Goal: Task Accomplishment & Management: Manage account settings

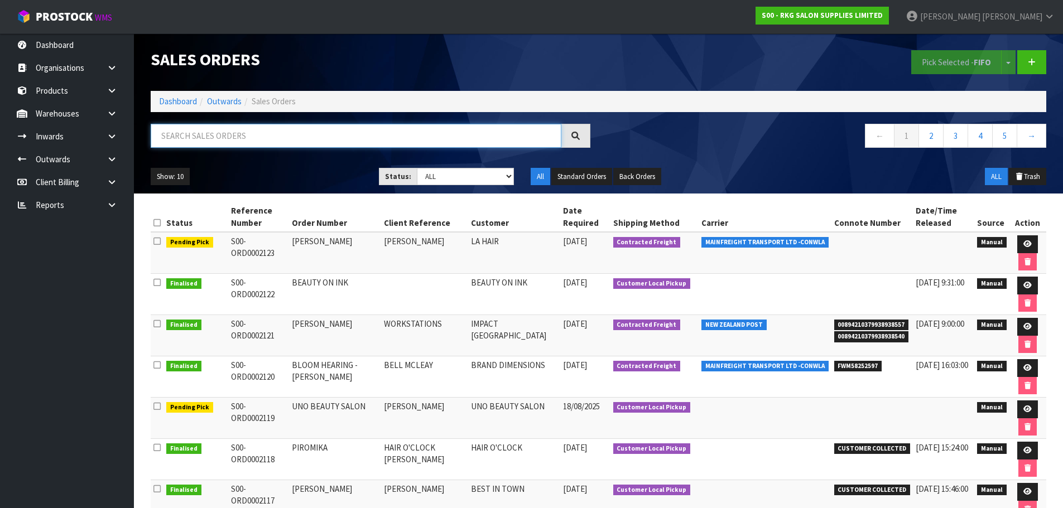
click at [225, 141] on input "text" at bounding box center [356, 136] width 411 height 24
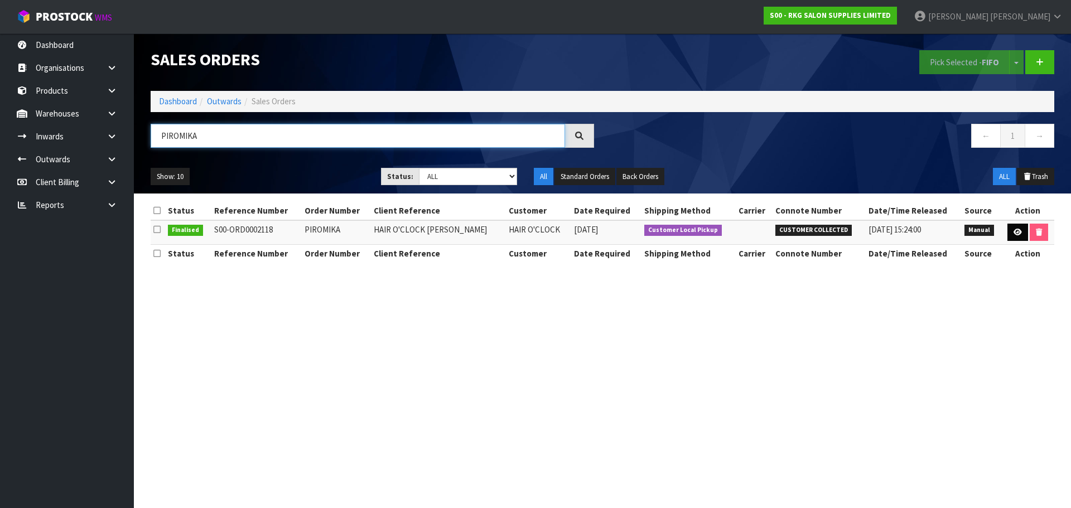
type input "PIROMIKA"
click at [1014, 233] on icon at bounding box center [1018, 232] width 8 height 7
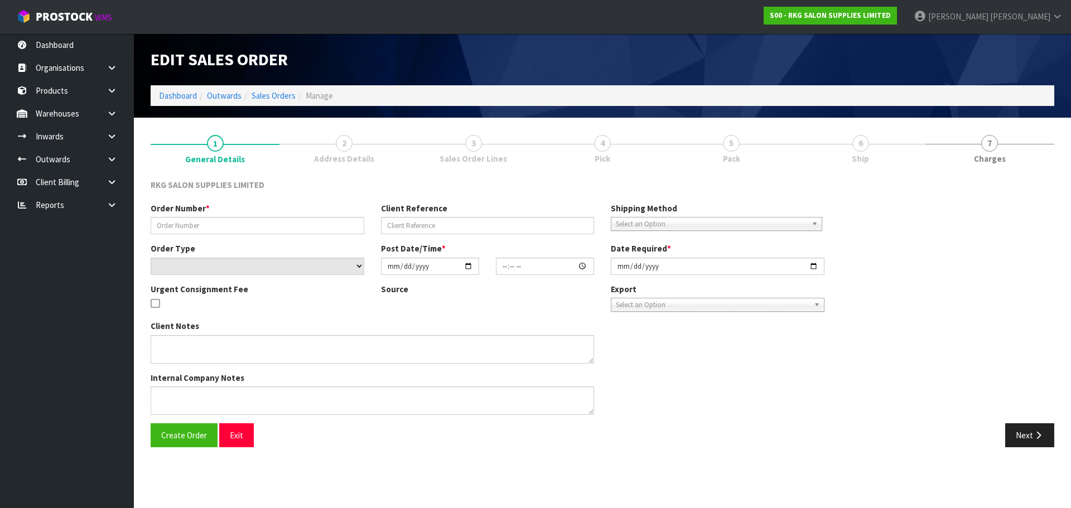
type input "PIROMIKA"
type input "HAIR O'CLOCK [PERSON_NAME]"
select select "number:0"
type input "2025-08-12"
type input "00:00:00.000"
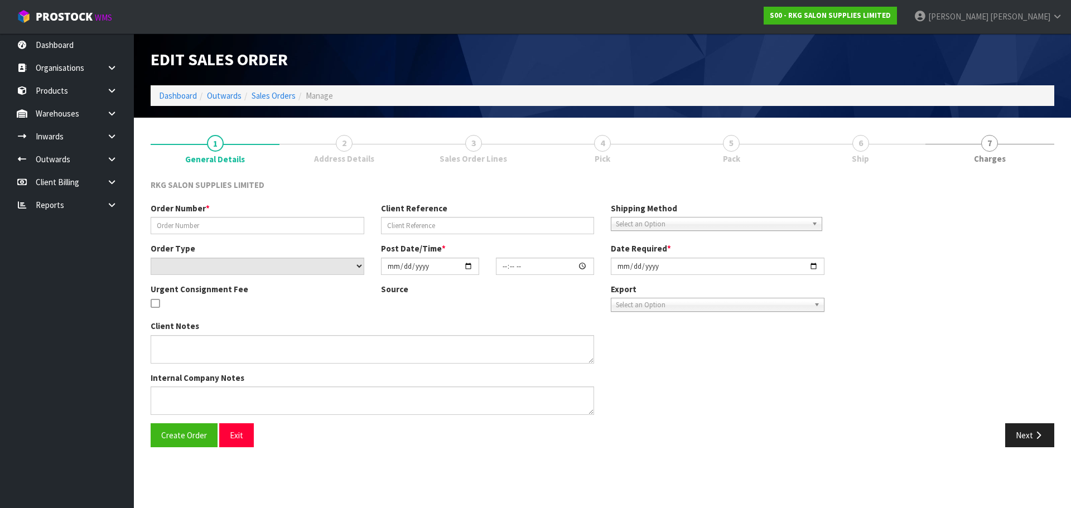
type input "2025-08-12"
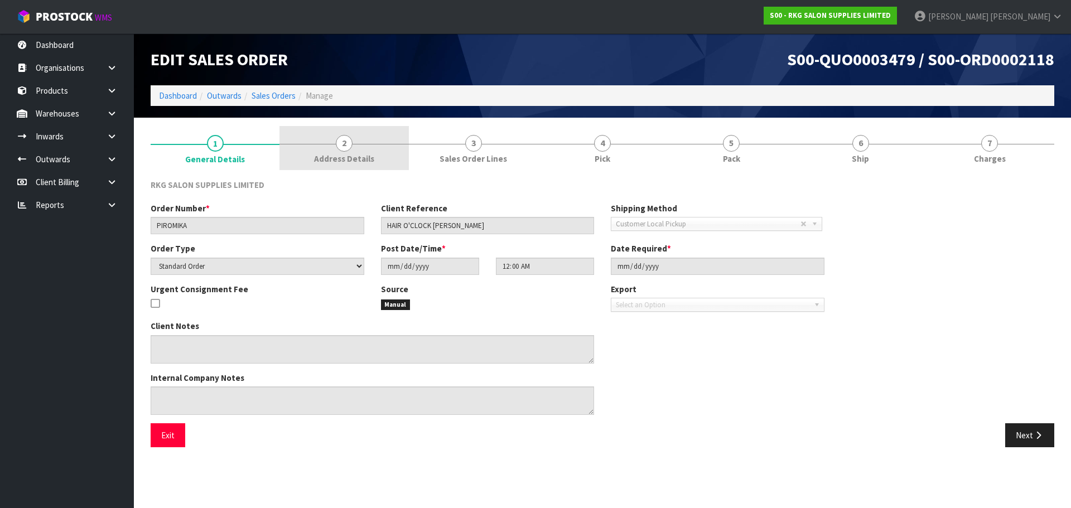
click at [346, 145] on span "2" at bounding box center [344, 143] width 17 height 17
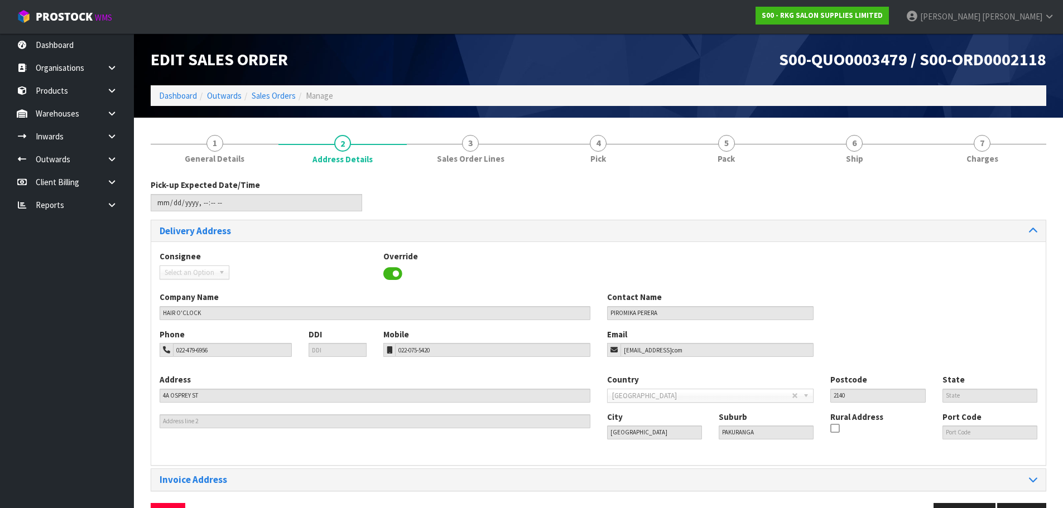
scroll to position [36, 0]
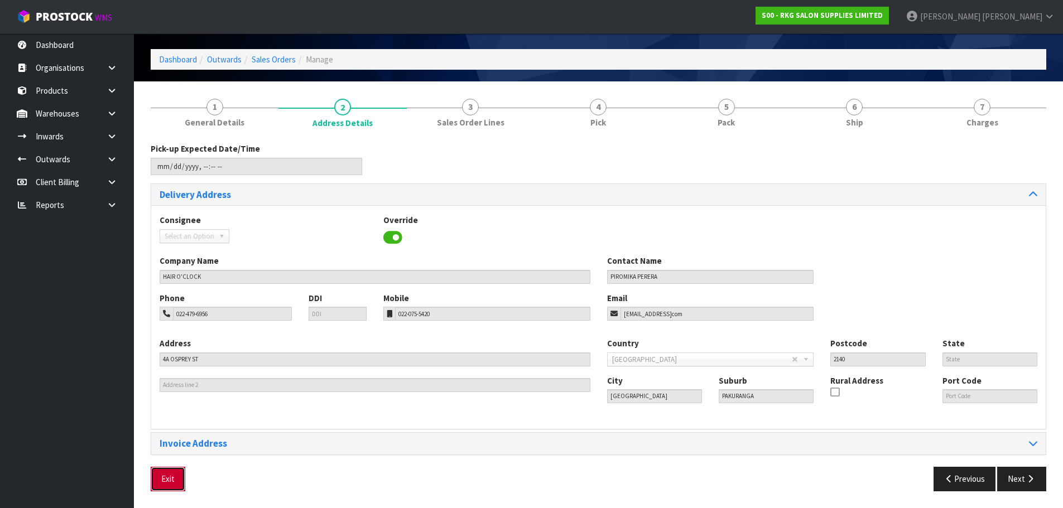
click at [160, 477] on button "Exit" at bounding box center [168, 479] width 35 height 24
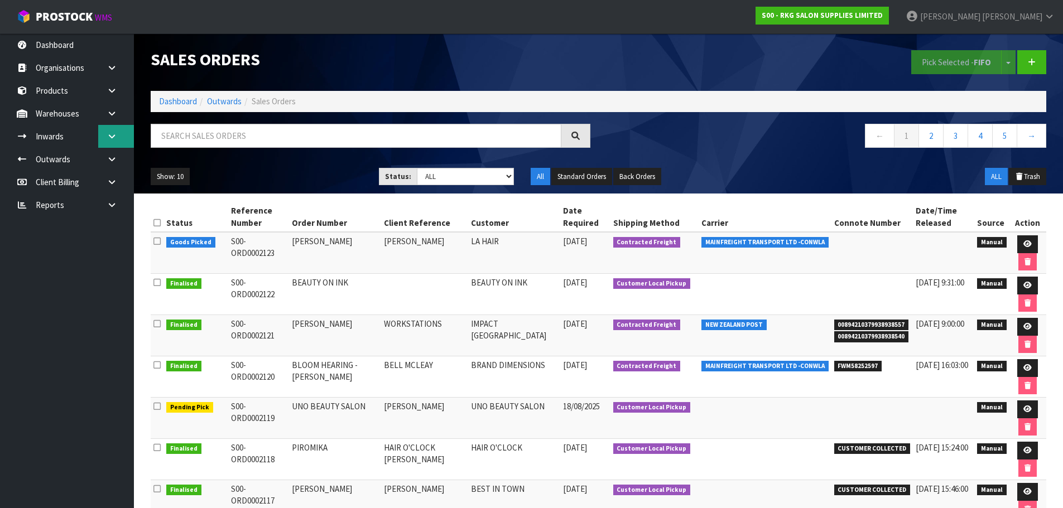
click at [116, 133] on icon at bounding box center [112, 136] width 11 height 8
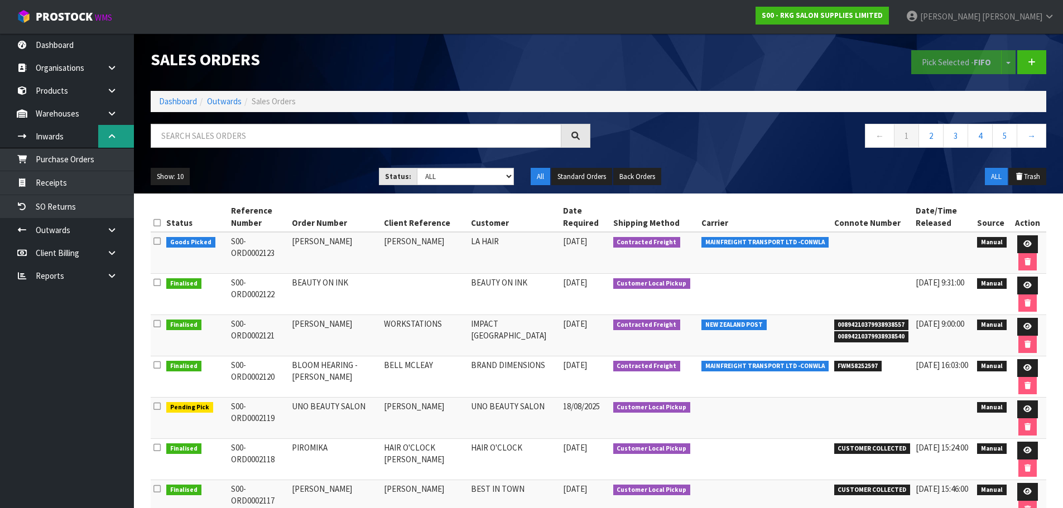
click at [113, 134] on icon at bounding box center [112, 136] width 11 height 8
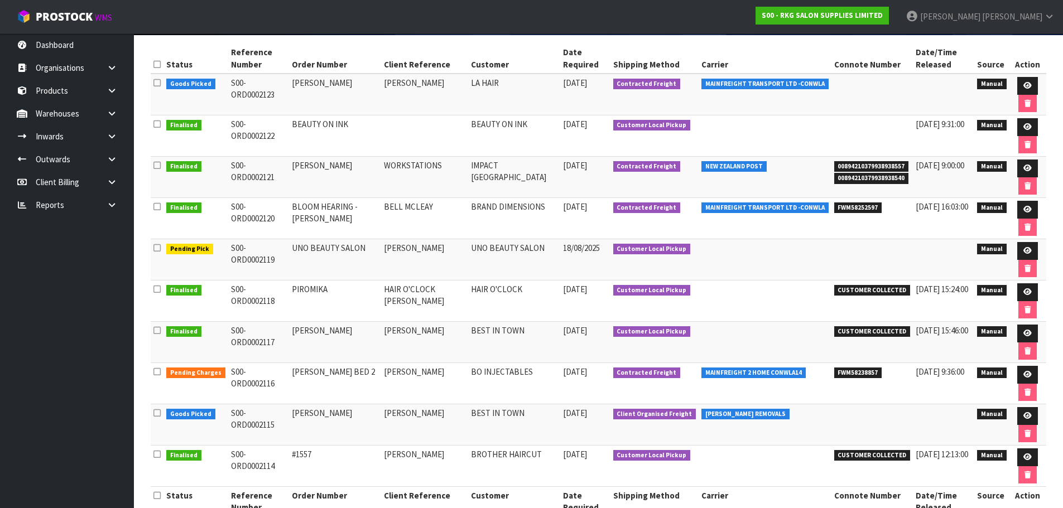
scroll to position [167, 0]
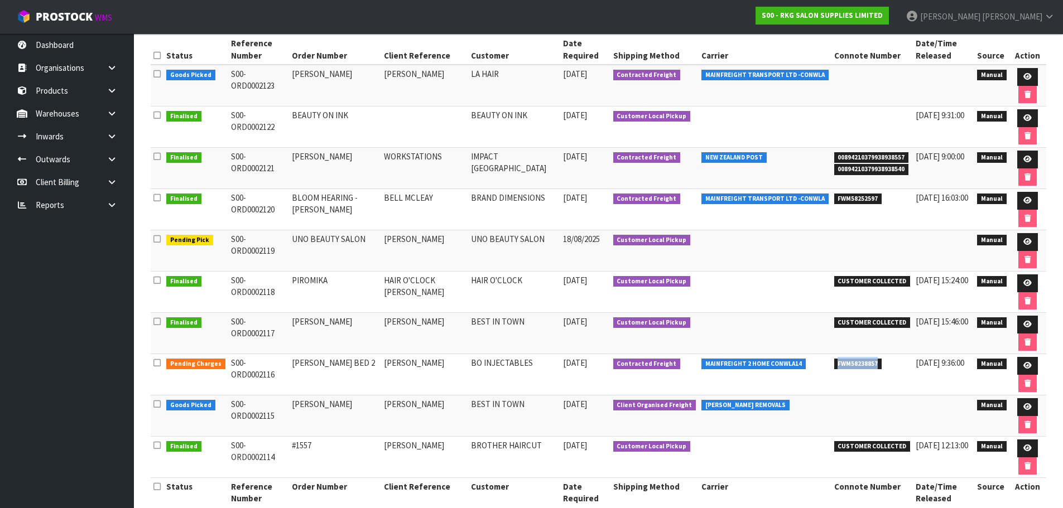
drag, startPoint x: 819, startPoint y: 363, endPoint x: 862, endPoint y: 369, distance: 43.9
click at [862, 369] on span "FWM58238857" at bounding box center [858, 364] width 48 height 11
copy span "FWM58238857"
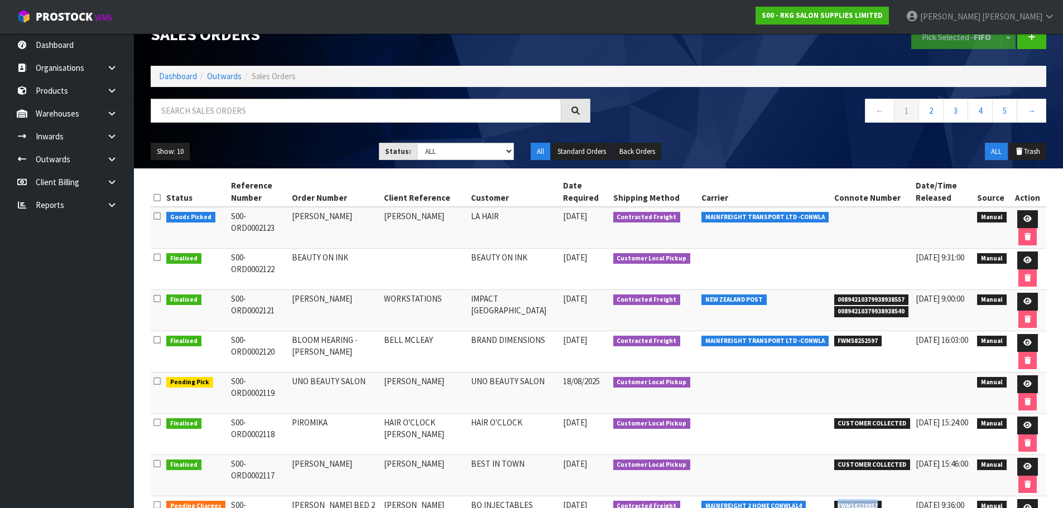
scroll to position [20, 0]
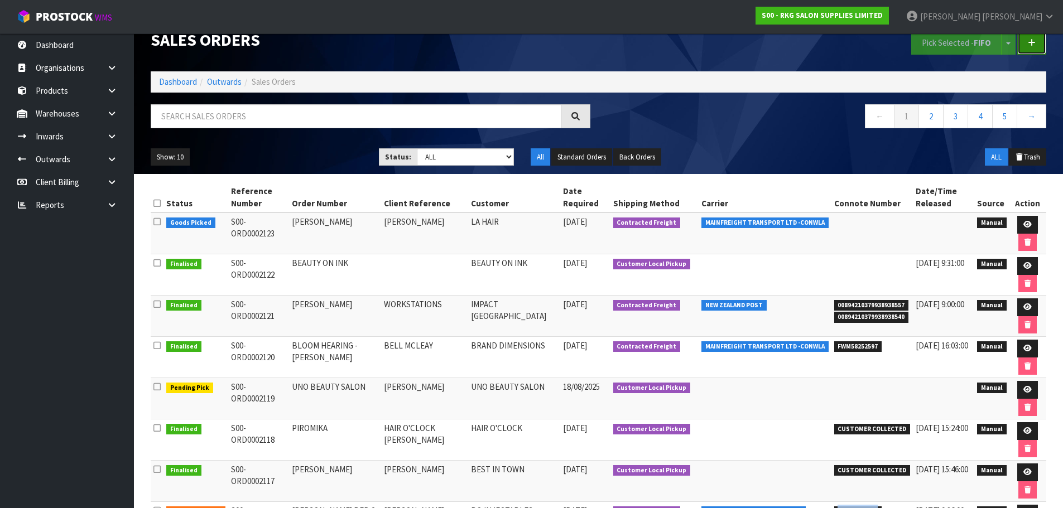
click at [1030, 44] on icon at bounding box center [1032, 42] width 8 height 8
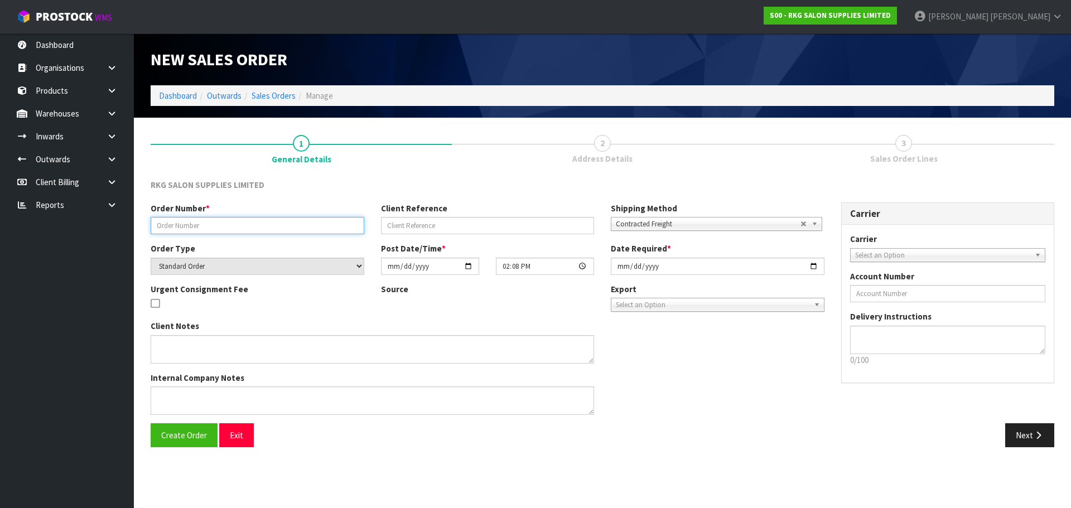
click at [202, 226] on input "text" at bounding box center [258, 225] width 214 height 17
drag, startPoint x: 184, startPoint y: 225, endPoint x: 155, endPoint y: 225, distance: 29.6
click at [155, 225] on input "REBECCA WARRANTY" at bounding box center [258, 225] width 214 height 17
type input "TROLLEY WARRANTY"
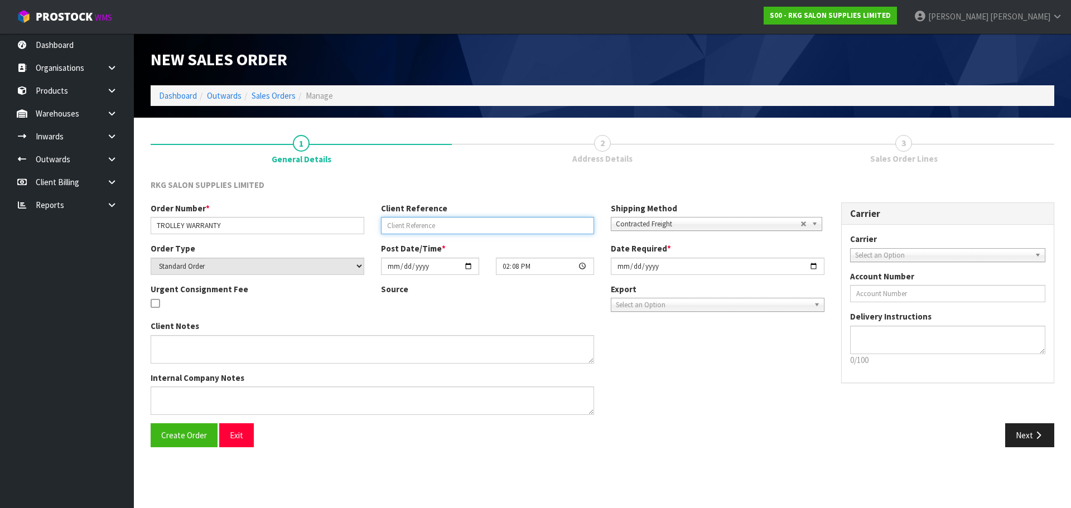
click at [397, 224] on input "text" at bounding box center [488, 225] width 214 height 17
type input "[PERSON_NAME]"
click at [890, 251] on span "Select an Option" at bounding box center [943, 255] width 176 height 13
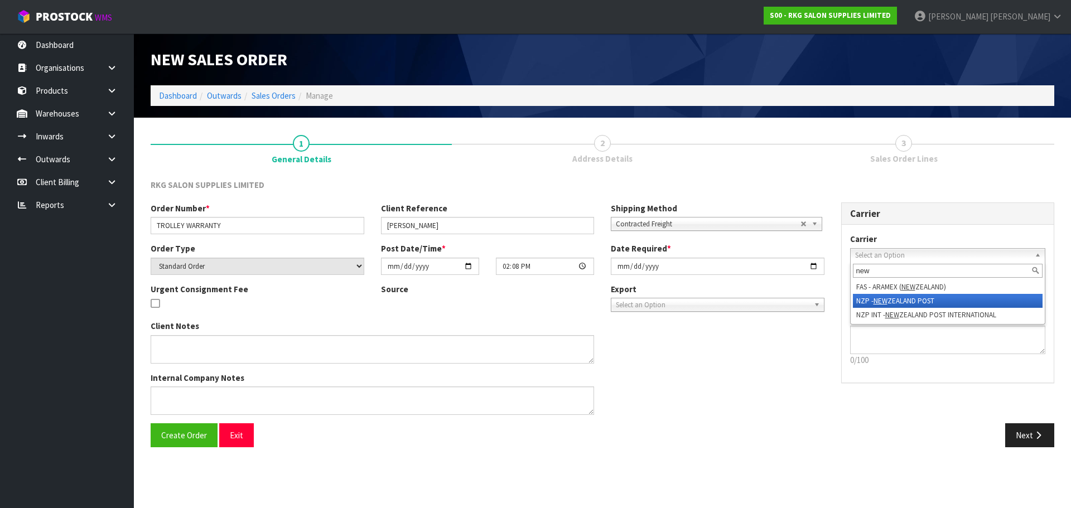
type input "new"
click at [878, 300] on em "NEW" at bounding box center [881, 300] width 14 height 9
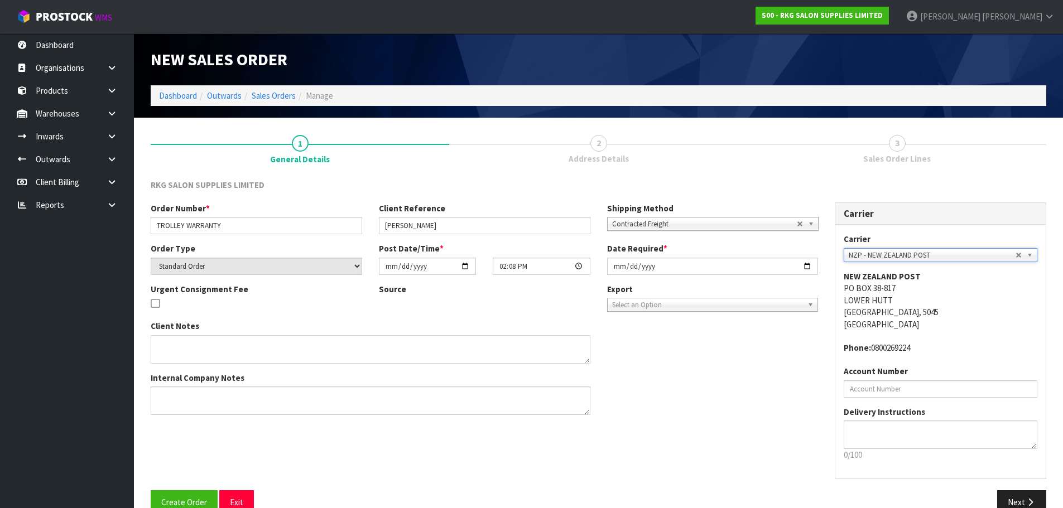
scroll to position [23, 0]
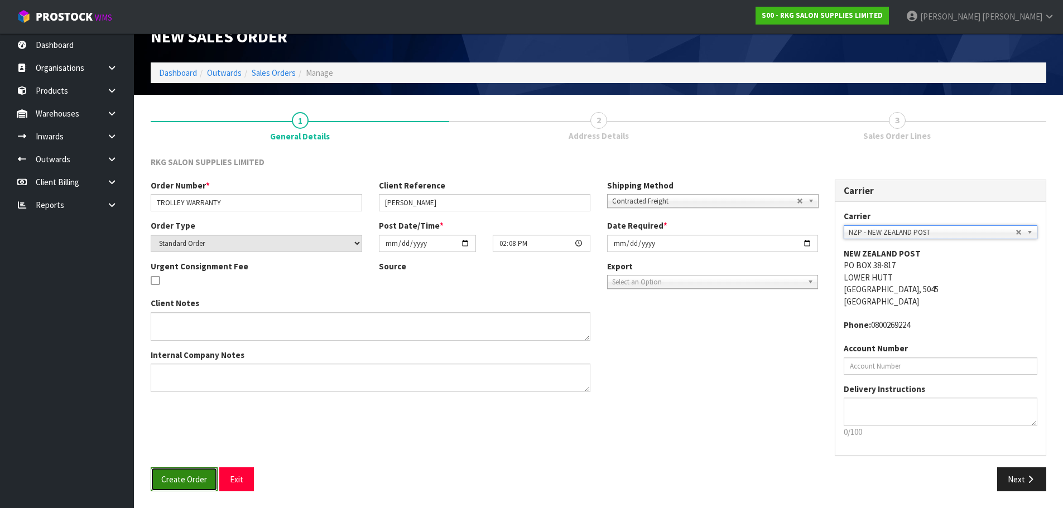
click at [175, 475] on span "Create Order" at bounding box center [184, 479] width 46 height 11
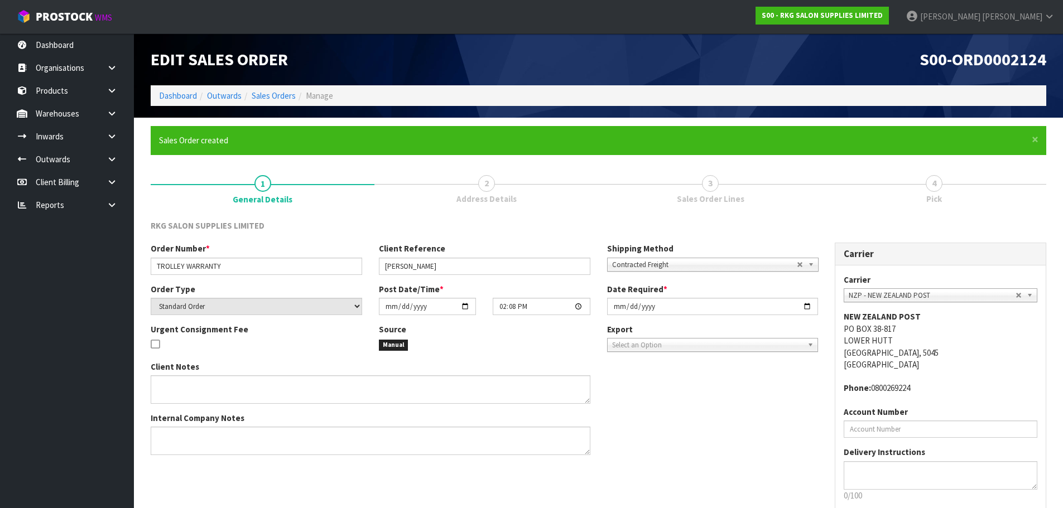
scroll to position [64, 0]
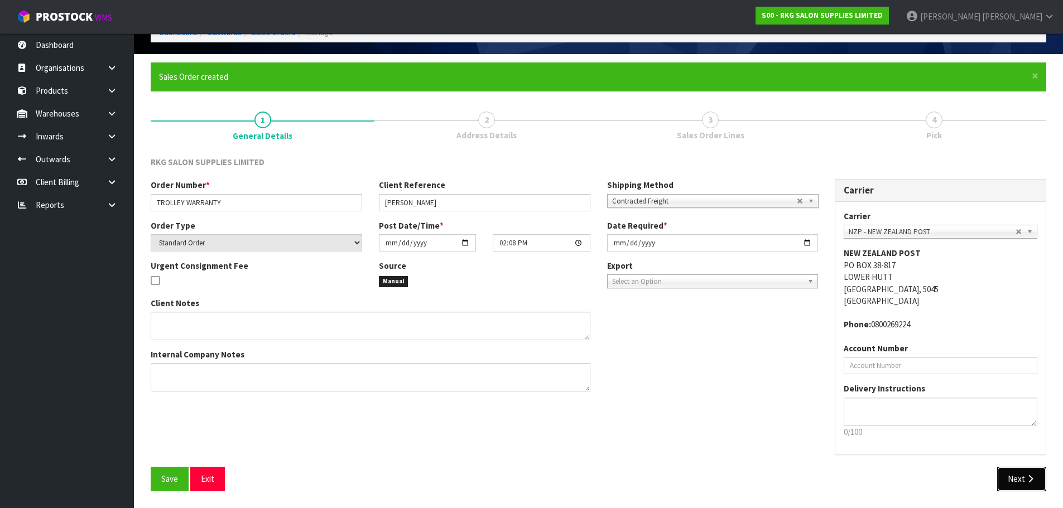
click at [1011, 483] on button "Next" at bounding box center [1021, 479] width 49 height 24
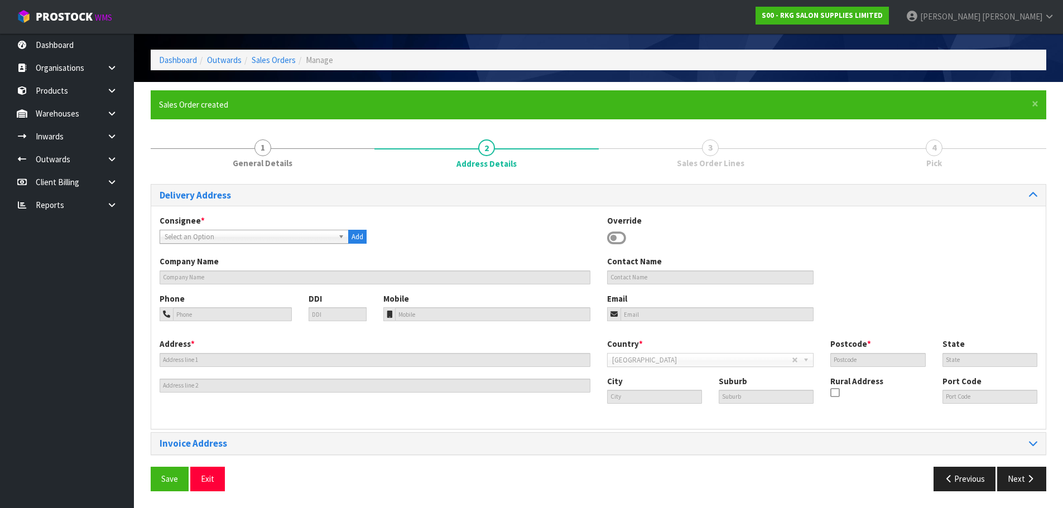
scroll to position [0, 0]
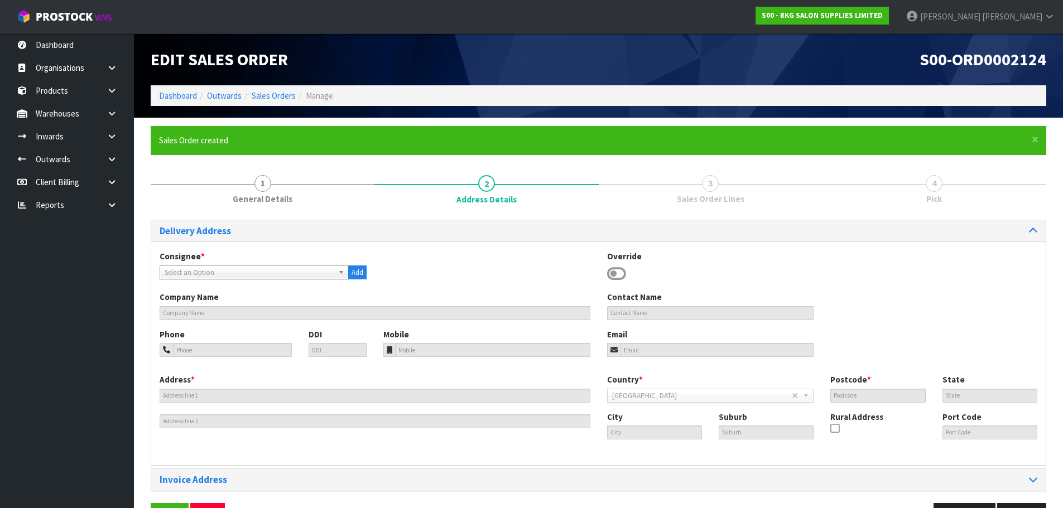
click at [614, 272] on icon at bounding box center [616, 274] width 19 height 17
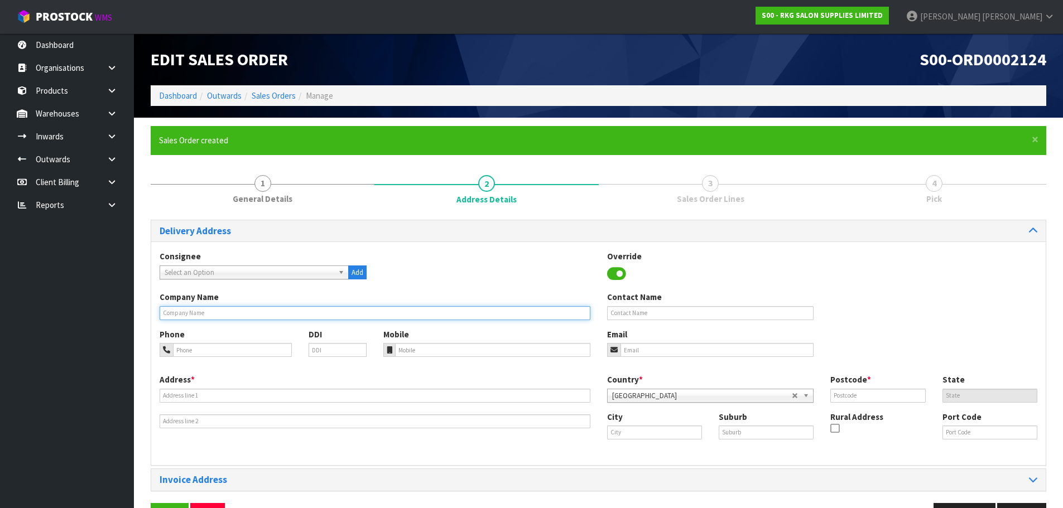
drag, startPoint x: 204, startPoint y: 315, endPoint x: 209, endPoint y: 307, distance: 9.3
click at [204, 315] on input "text" at bounding box center [375, 313] width 431 height 14
paste input "STUDIO 82"
type input "STUDIO 82"
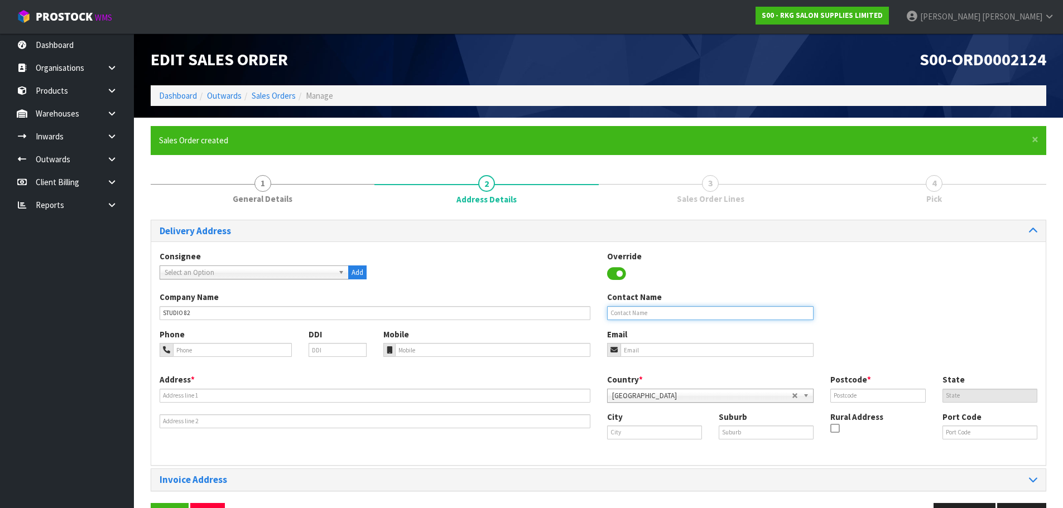
click at [639, 312] on input "text" at bounding box center [710, 313] width 207 height 14
paste input "[PERSON_NAME]"
type input "[PERSON_NAME]"
click at [185, 346] on input "tel" at bounding box center [232, 350] width 119 height 14
paste input "027-818-5877"
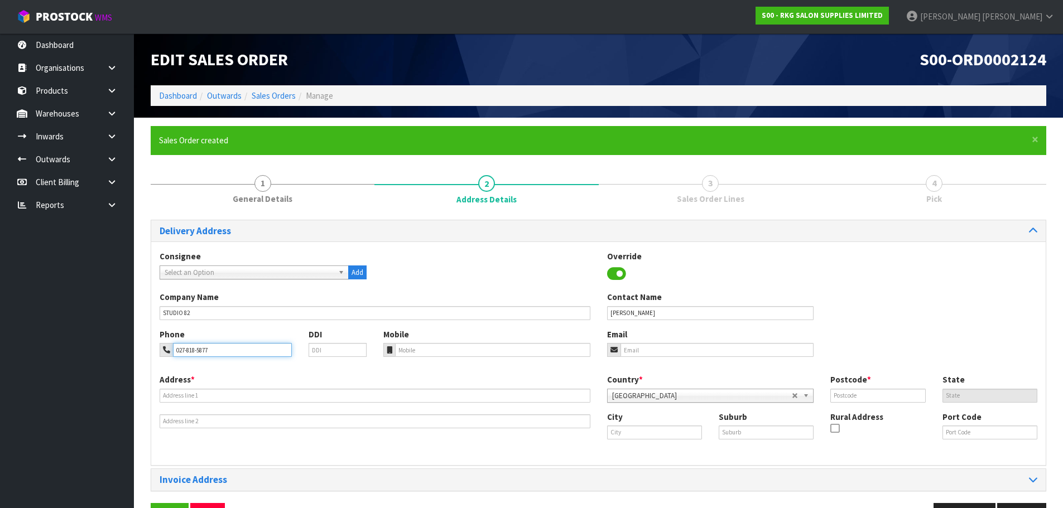
type input "027-818-5877"
click at [633, 354] on input "email" at bounding box center [717, 350] width 194 height 14
paste input "sales@studio82.co.nz"
type input "sales@studio82.co.nz"
drag, startPoint x: 182, startPoint y: 397, endPoint x: 190, endPoint y: 393, distance: 8.7
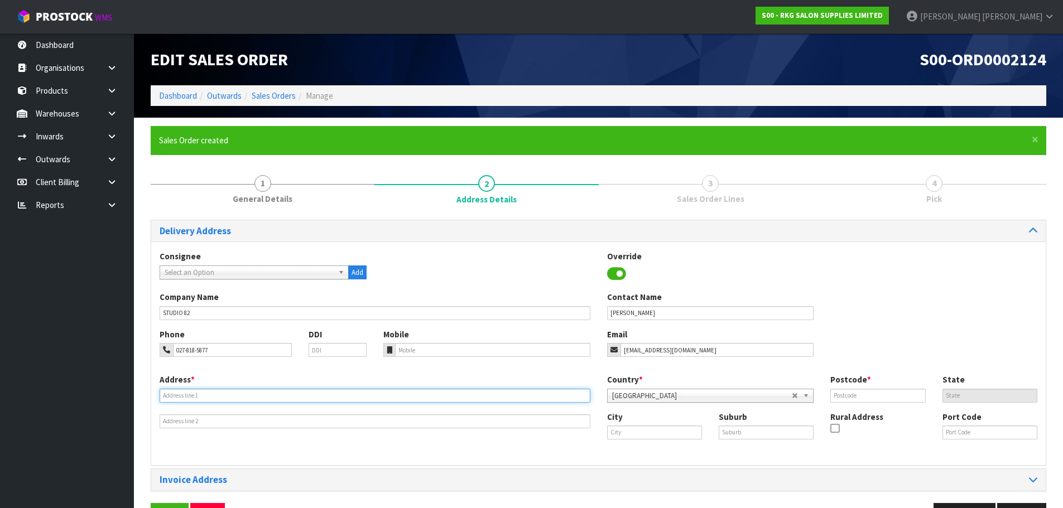
click at [182, 397] on input "text" at bounding box center [375, 396] width 431 height 14
paste input "C/- DUNEDIN ROCKSHOP"
type input "C/- DUNEDIN ROCKSHOP"
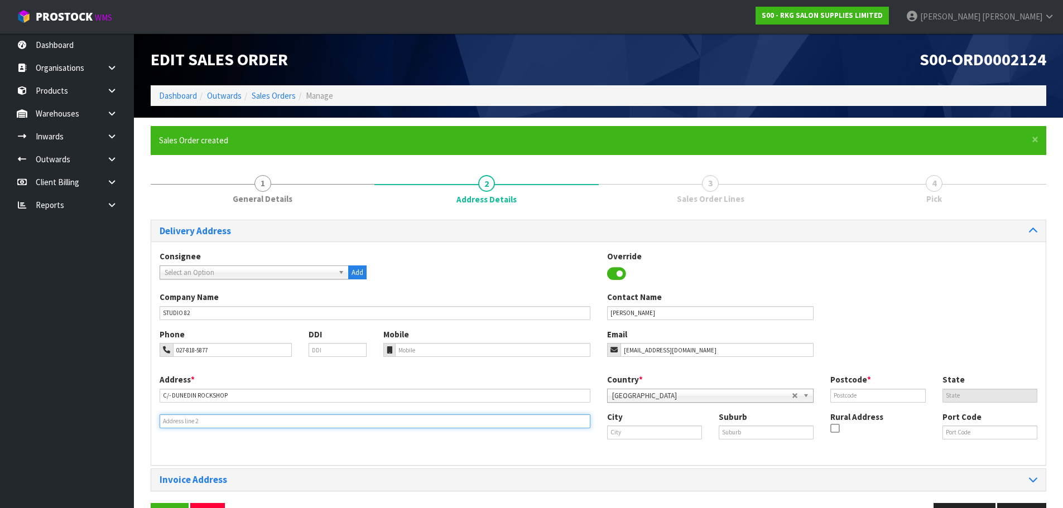
click at [195, 424] on input "text" at bounding box center [375, 422] width 431 height 14
paste input "67 SAINT ANDREW ST"
type input "67 SAINT ANDREW ST"
click at [640, 429] on input "text" at bounding box center [654, 433] width 95 height 14
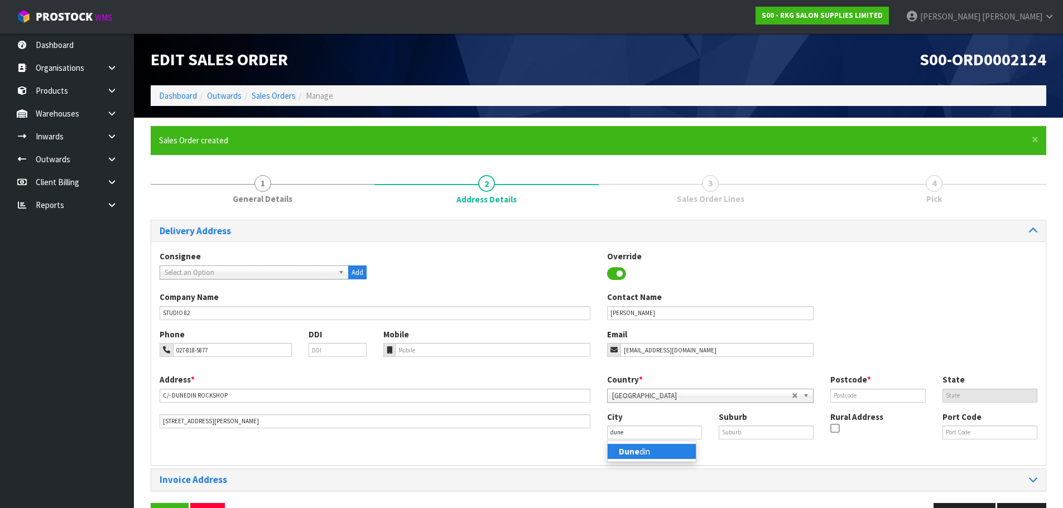
click at [639, 450] on link "Dune din" at bounding box center [652, 451] width 88 height 15
type input "Dunedin"
click at [735, 431] on input "text" at bounding box center [766, 433] width 95 height 14
type input "DUNEDIN CENTRAL"
click at [842, 403] on div "Country * Afghanistan Aland Islands Albania Algeria American Samoa Andorra Ango…" at bounding box center [822, 392] width 447 height 37
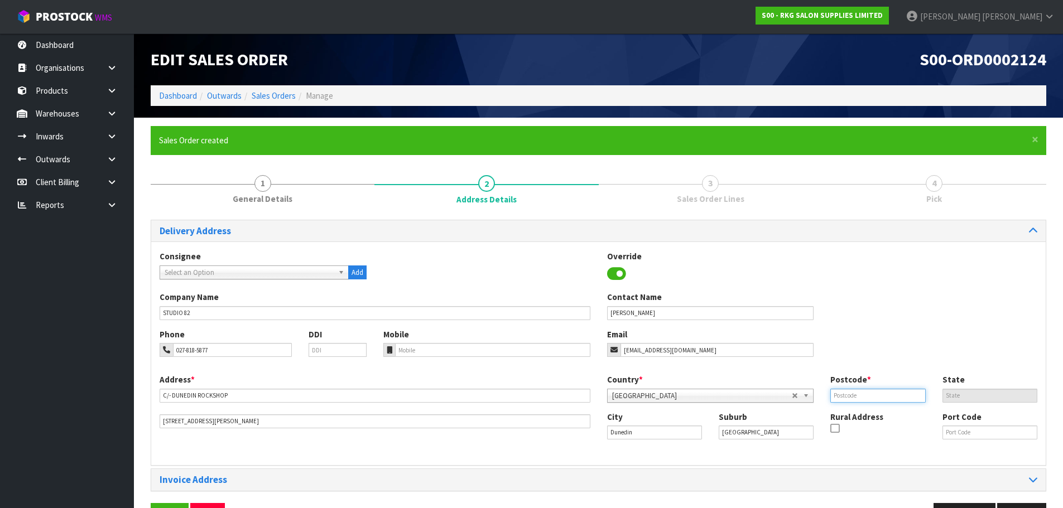
click at [844, 398] on input "text" at bounding box center [877, 396] width 95 height 14
type input "9016"
click at [847, 327] on div "Company Name STUDIO 82 Contact Name REBECCA BEVIN" at bounding box center [598, 309] width 894 height 37
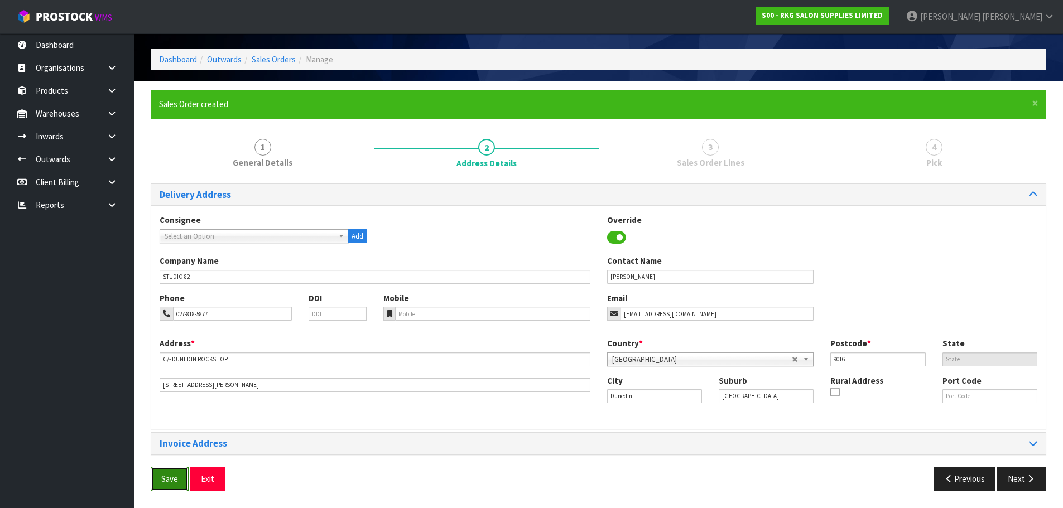
click at [163, 480] on span "Save" at bounding box center [169, 479] width 17 height 11
click at [1010, 475] on button "Next" at bounding box center [1021, 479] width 49 height 24
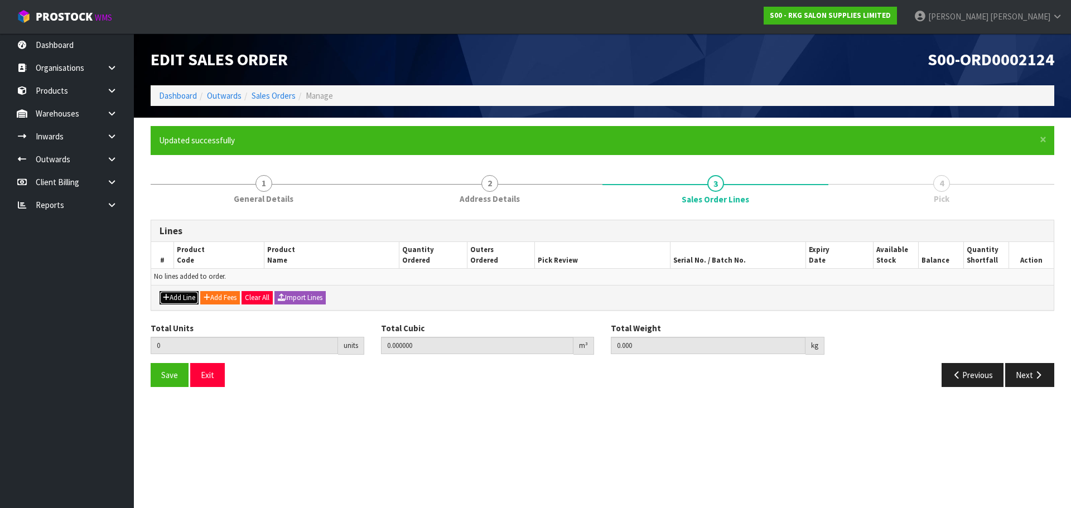
click at [182, 295] on button "Add Line" at bounding box center [179, 297] width 39 height 13
type input "0"
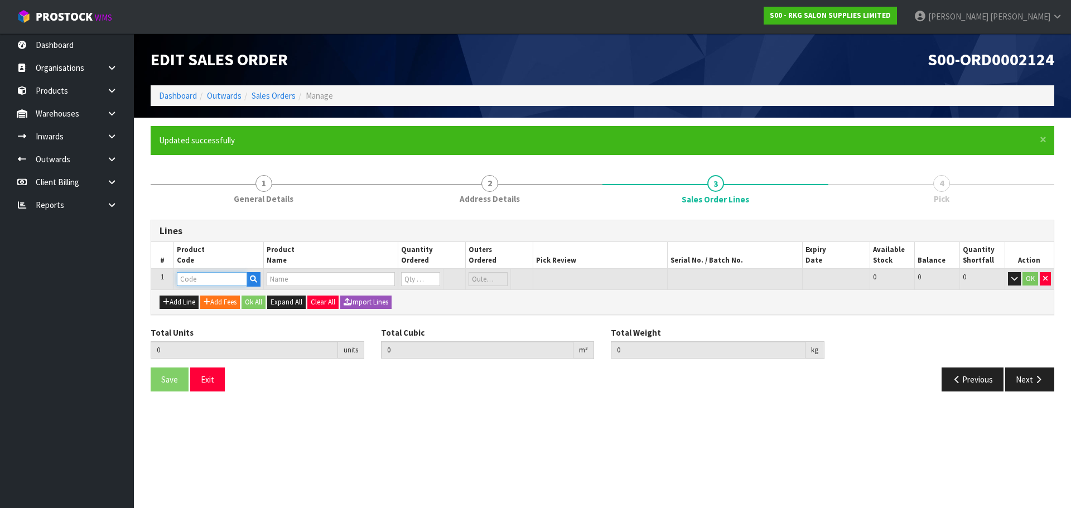
click at [194, 279] on input "text" at bounding box center [212, 279] width 70 height 14
click at [204, 279] on input "text" at bounding box center [212, 279] width 70 height 14
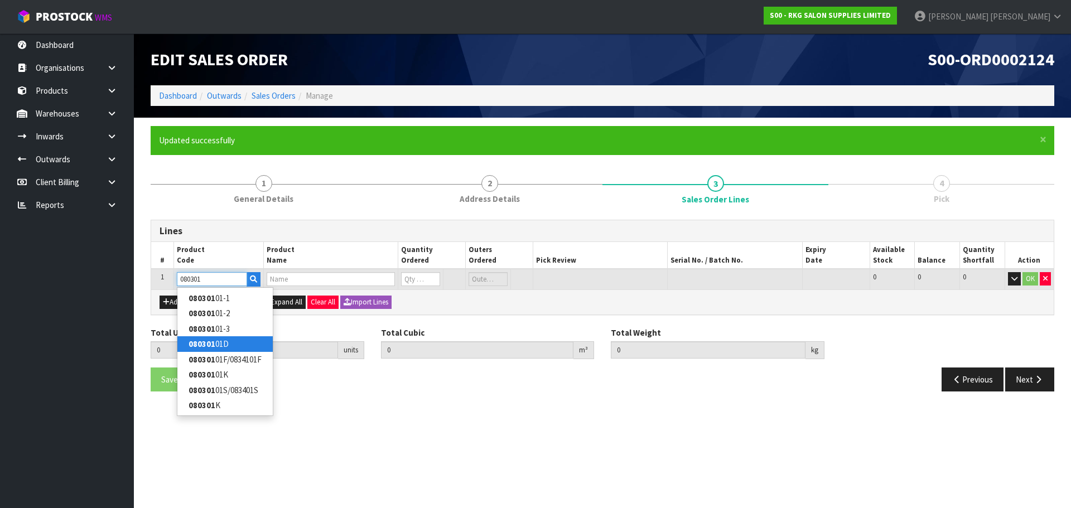
type input "080301"
click at [193, 344] on strong "080301" at bounding box center [202, 344] width 27 height 11
type input "08030101D"
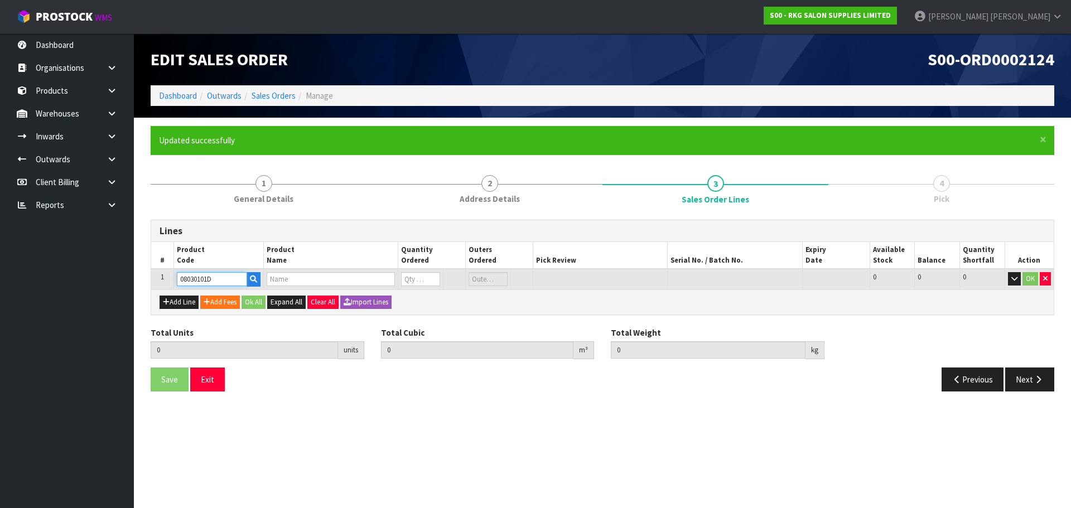
type input "0.000000"
type input "0.000"
type input "DRIVER/BAKEWELL DRAWER - BLACK"
type input "0"
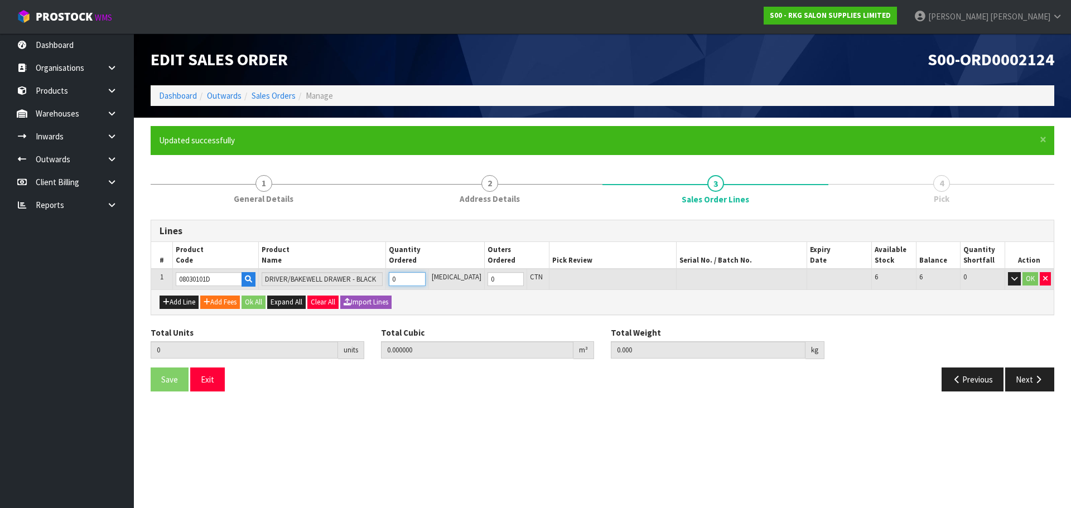
type input "1"
type input "0.050456"
type input "15.66"
type input "1"
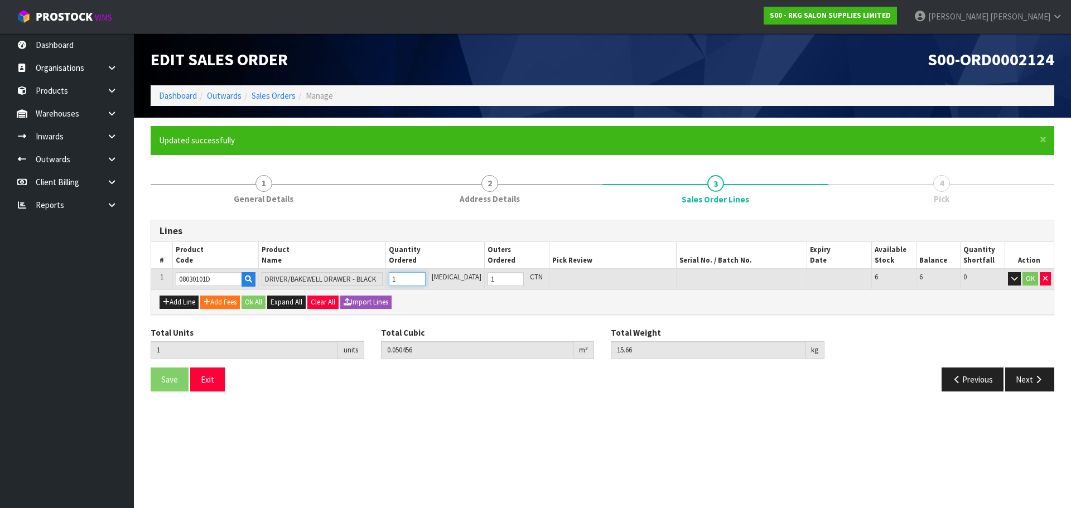
type input "1"
click at [425, 277] on input "1" at bounding box center [407, 279] width 36 height 14
click at [1030, 278] on button "OK" at bounding box center [1031, 278] width 16 height 13
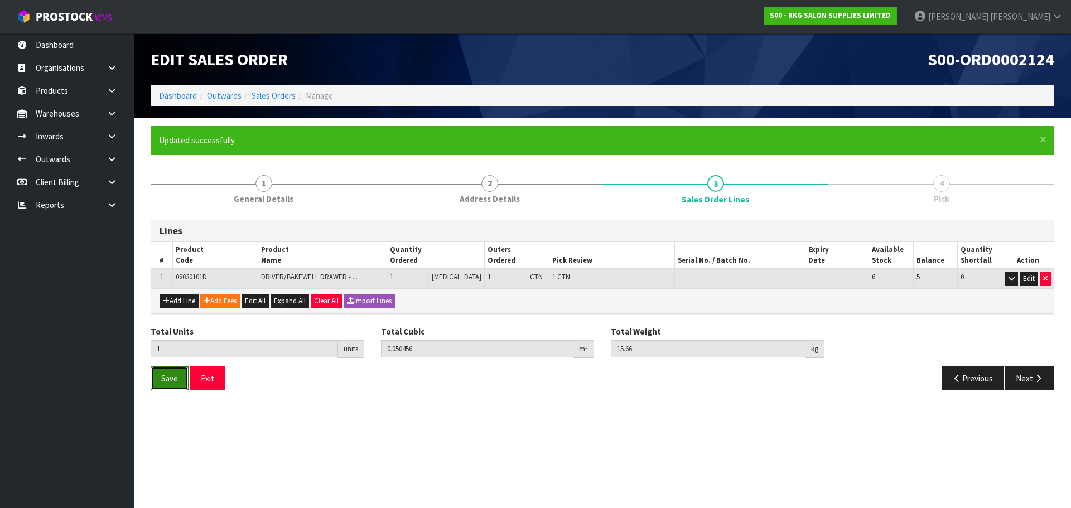
click at [167, 379] on span "Save" at bounding box center [169, 378] width 17 height 11
click at [1029, 377] on button "Next" at bounding box center [1029, 379] width 49 height 24
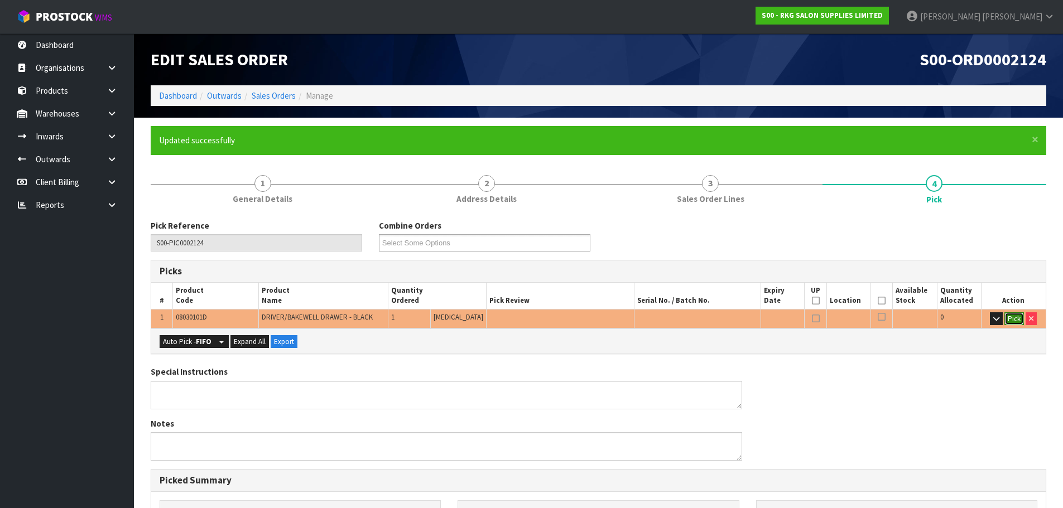
click at [1018, 322] on button "Pick" at bounding box center [1014, 318] width 20 height 13
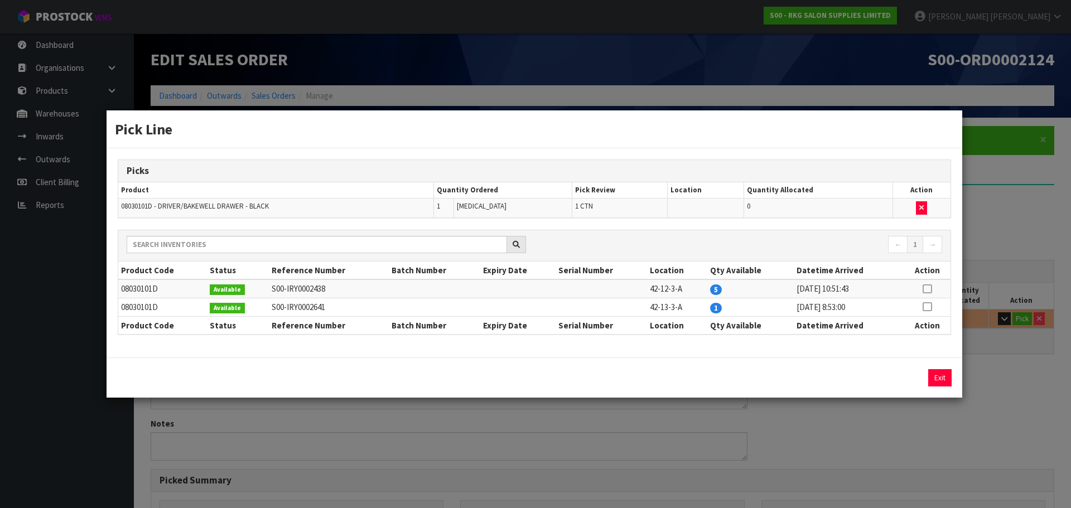
click at [928, 307] on icon at bounding box center [927, 307] width 9 height 1
click at [909, 380] on button "Assign Pick" at bounding box center [902, 377] width 46 height 17
type input "1"
type input "0.050456"
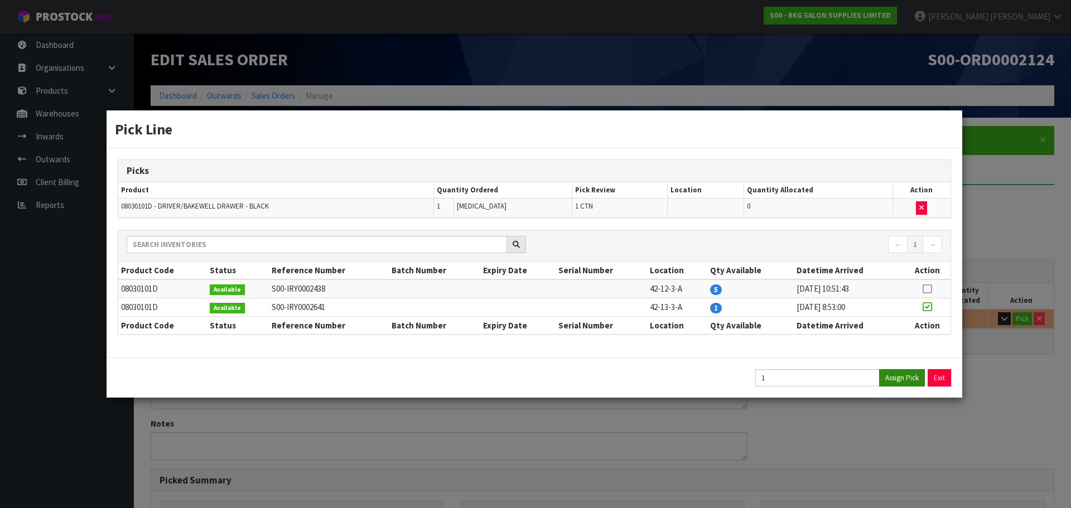
type input "15.66"
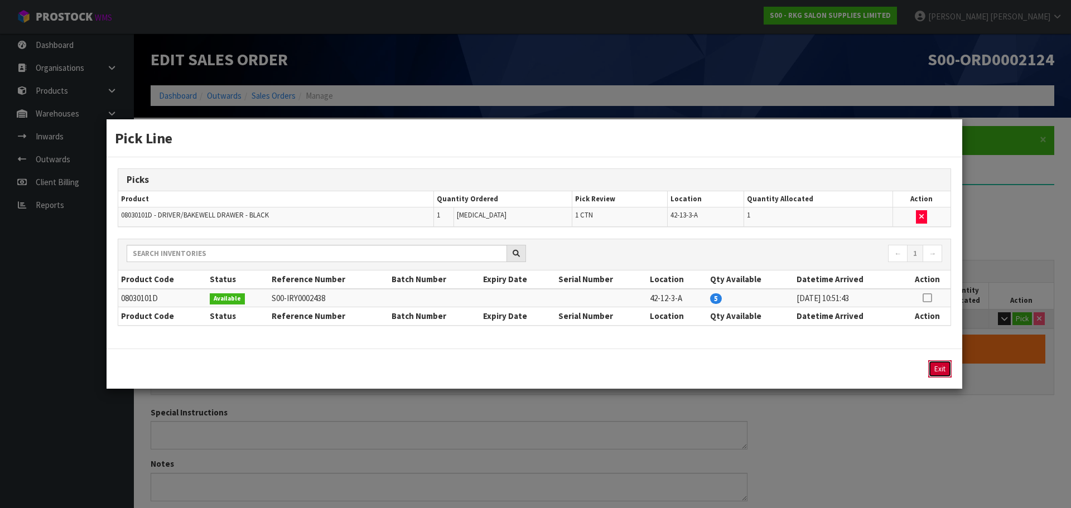
click at [939, 368] on button "Exit" at bounding box center [939, 368] width 23 height 17
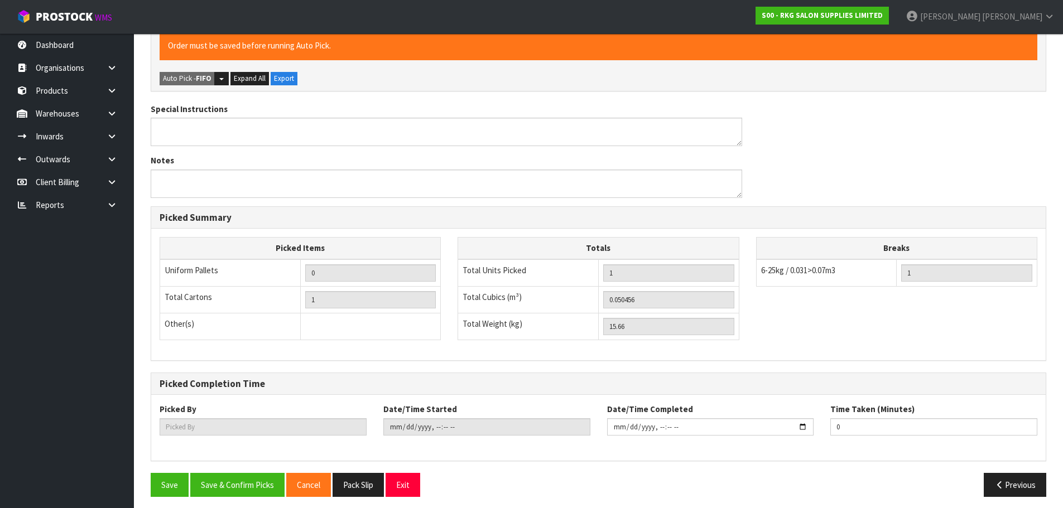
scroll to position [309, 0]
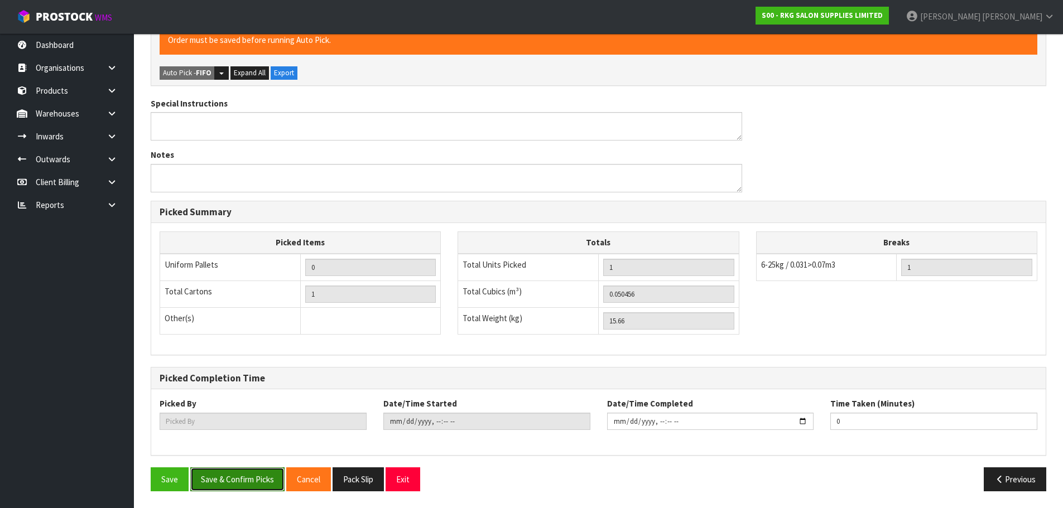
click at [255, 480] on button "Save & Confirm Picks" at bounding box center [237, 480] width 94 height 24
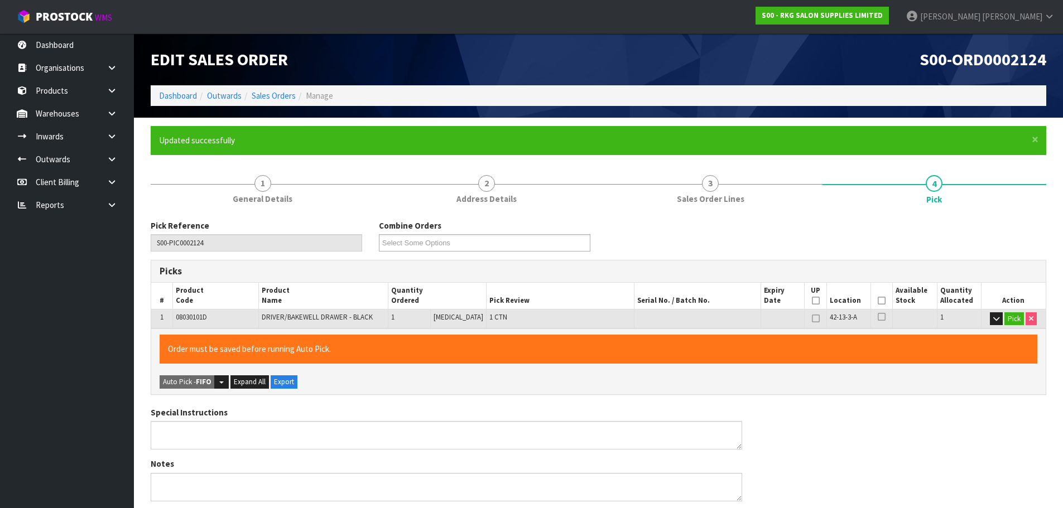
type input "Marie Miranda"
type input "2025-08-14T14:15:16"
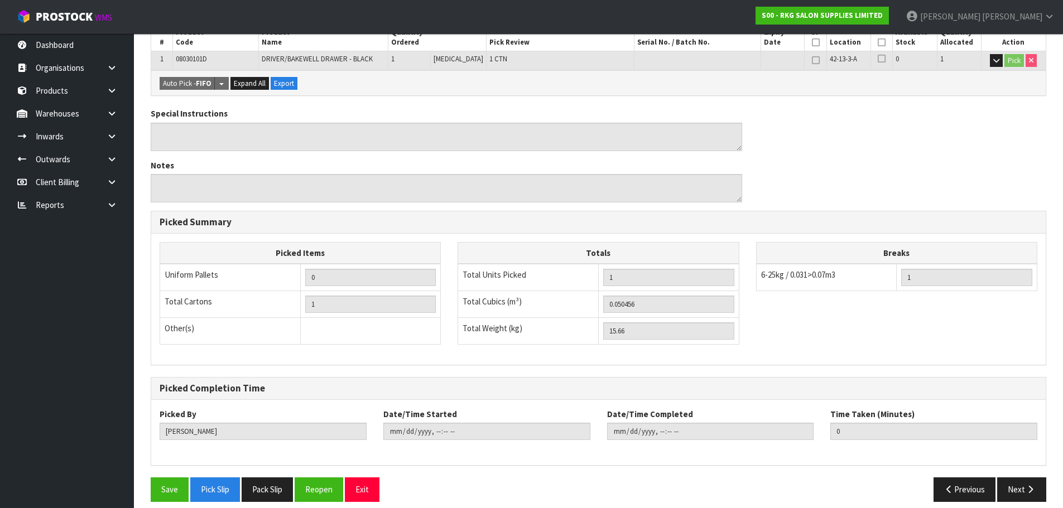
scroll to position [269, 0]
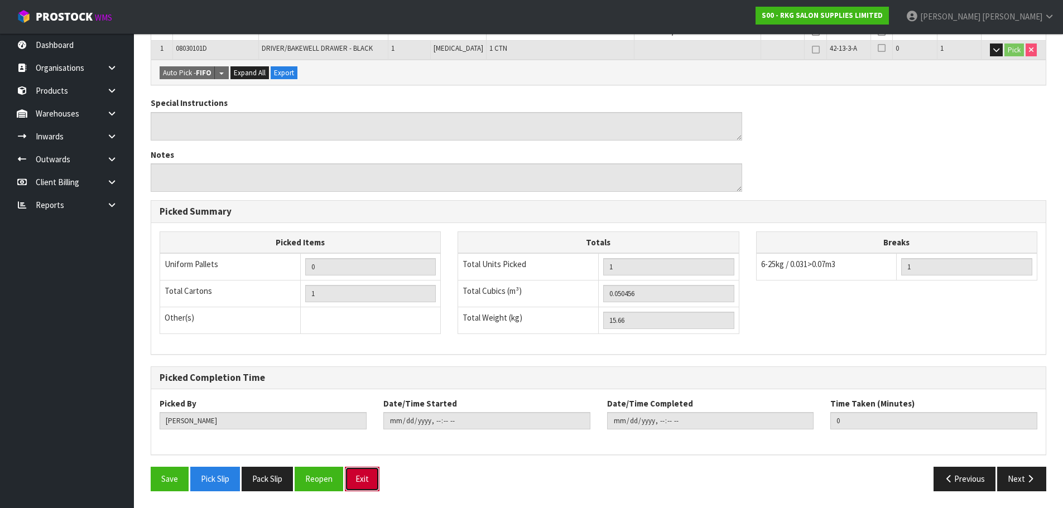
click at [370, 480] on button "Exit" at bounding box center [362, 479] width 35 height 24
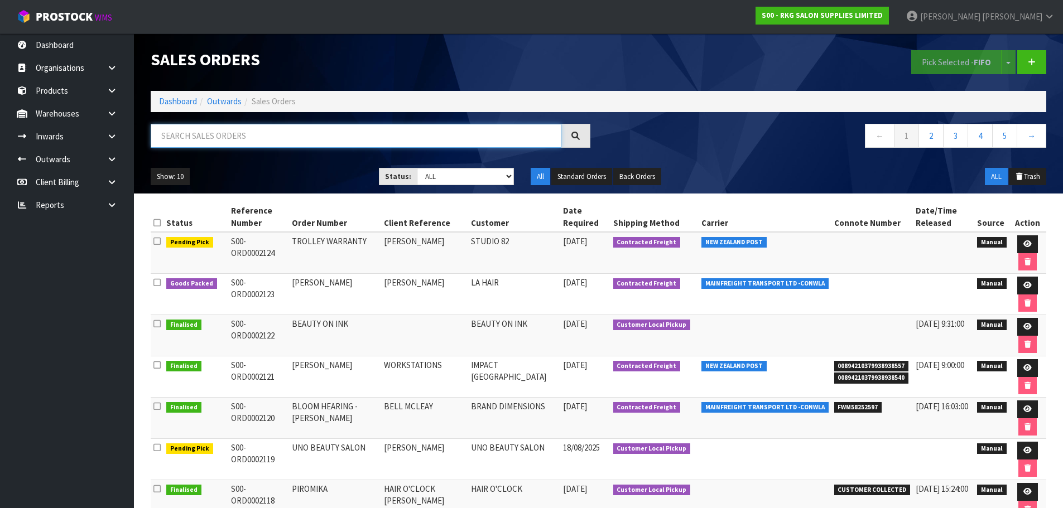
click at [292, 139] on input "text" at bounding box center [356, 136] width 411 height 24
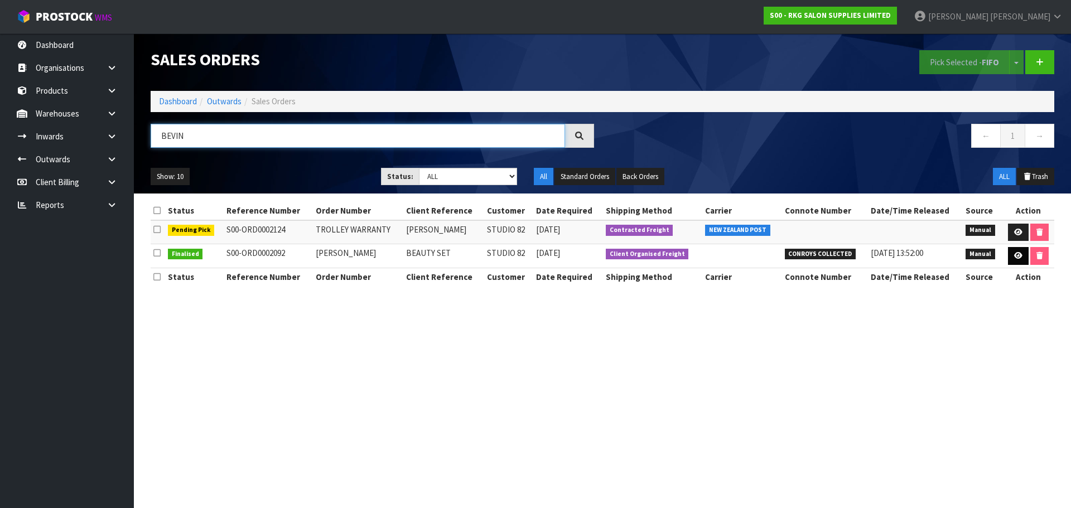
type input "BEVIN"
click at [1014, 258] on icon at bounding box center [1018, 255] width 8 height 7
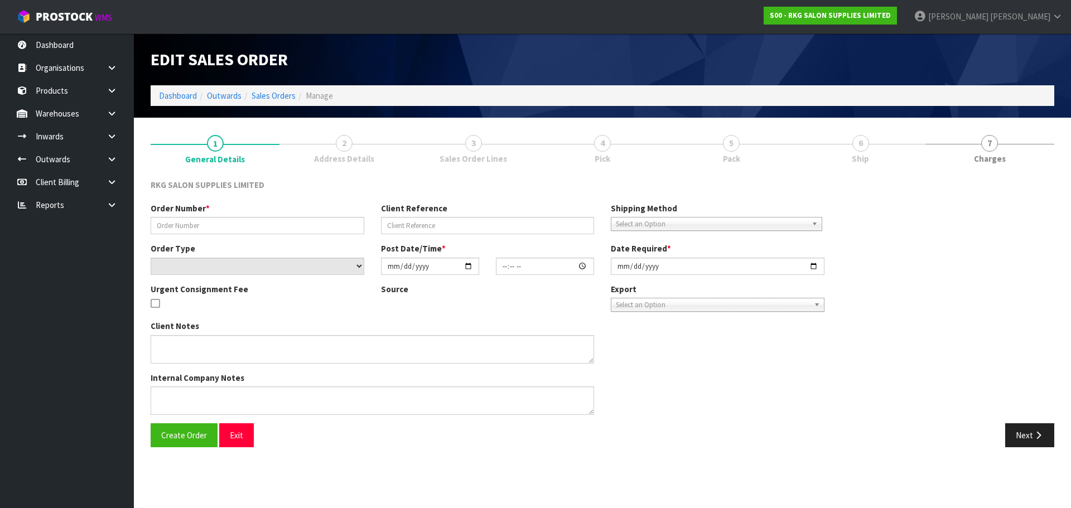
type input "[PERSON_NAME]"
type input "BEAUTY SET"
select select "number:0"
type input "2025-07-23"
type input "14:00:00.000"
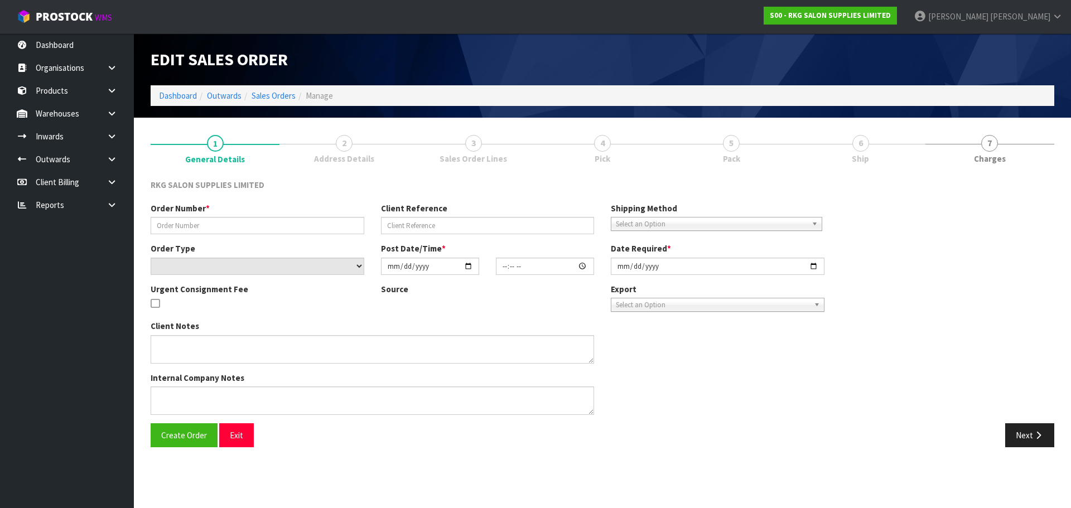
type input "2025-07-25"
type textarea "CONROYS TO COLLECT FRI 25TH JULY JOB #2962209"
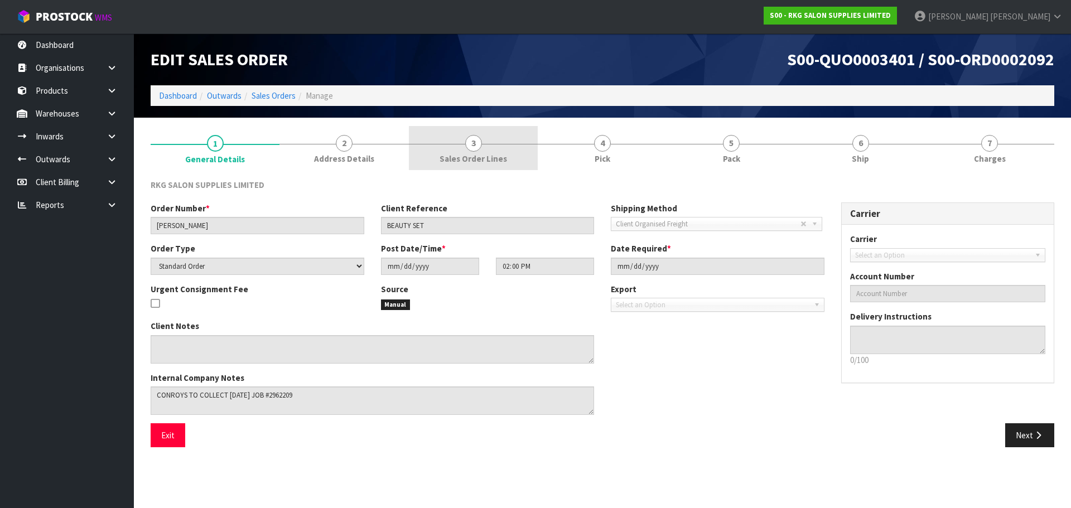
click at [475, 150] on span "3" at bounding box center [473, 143] width 17 height 17
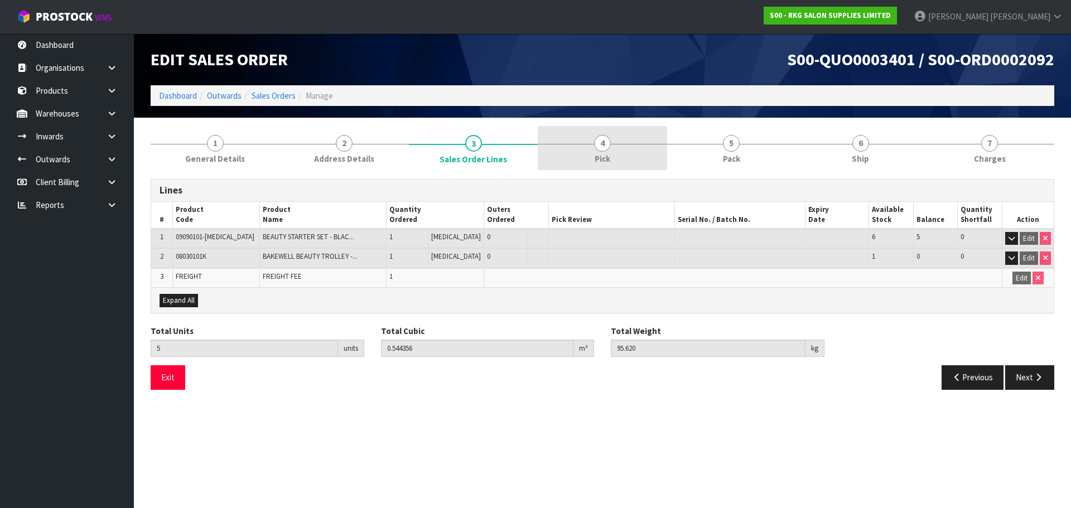
click at [602, 155] on span "Pick" at bounding box center [603, 159] width 16 height 12
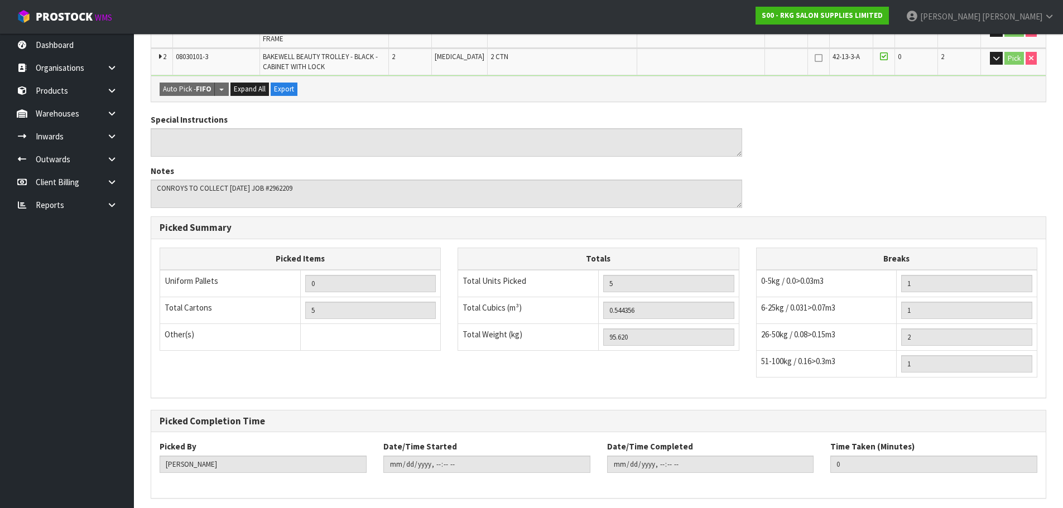
scroll to position [380, 0]
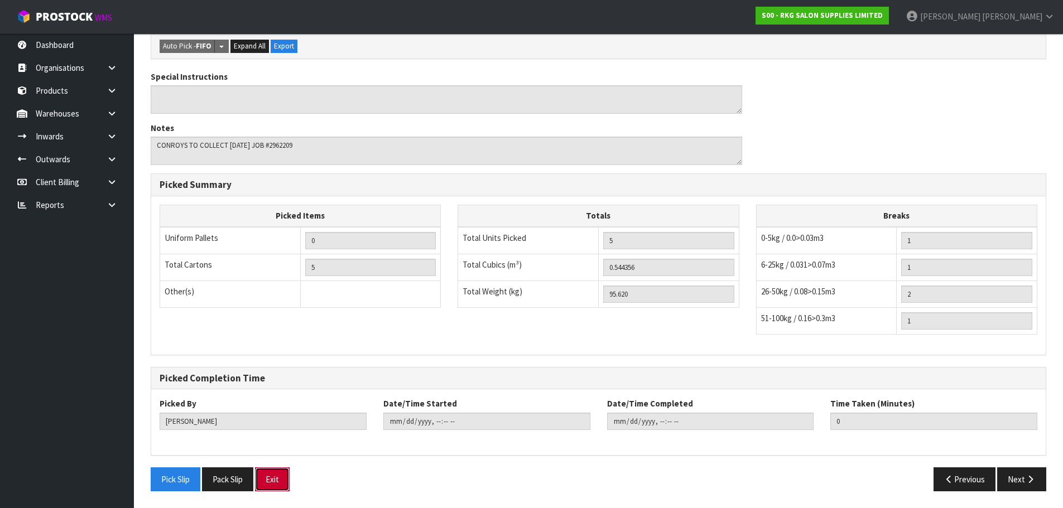
click at [281, 476] on button "Exit" at bounding box center [272, 480] width 35 height 24
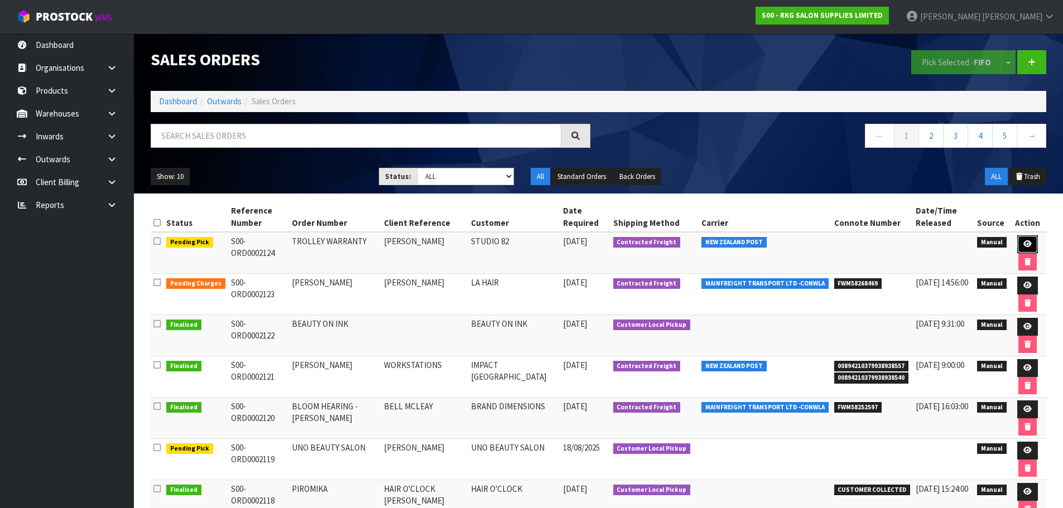
click at [1023, 244] on icon at bounding box center [1027, 243] width 8 height 7
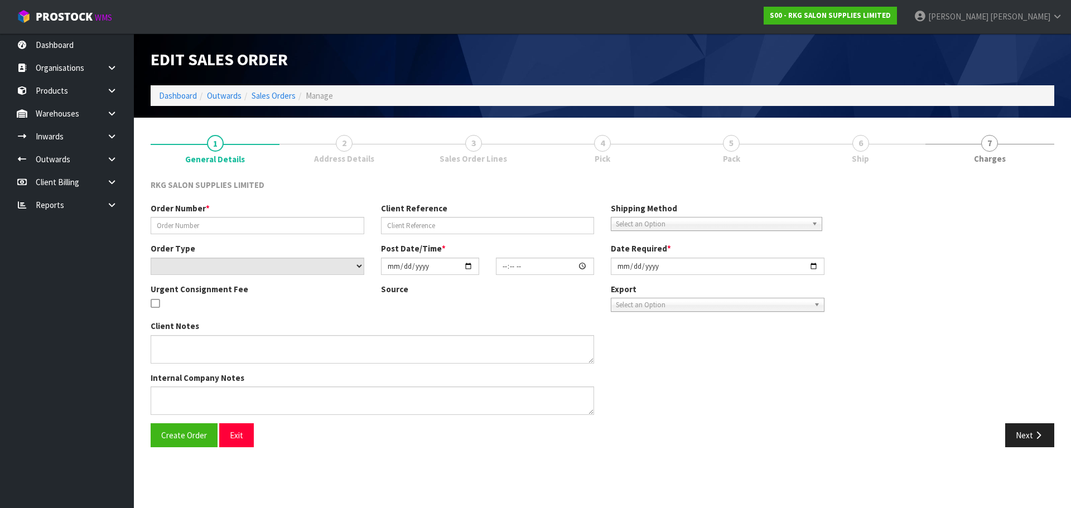
type input "TROLLEY WARRANTY"
type input "[PERSON_NAME]"
select select "number:0"
type input "2025-08-14"
type input "14:08:00.000"
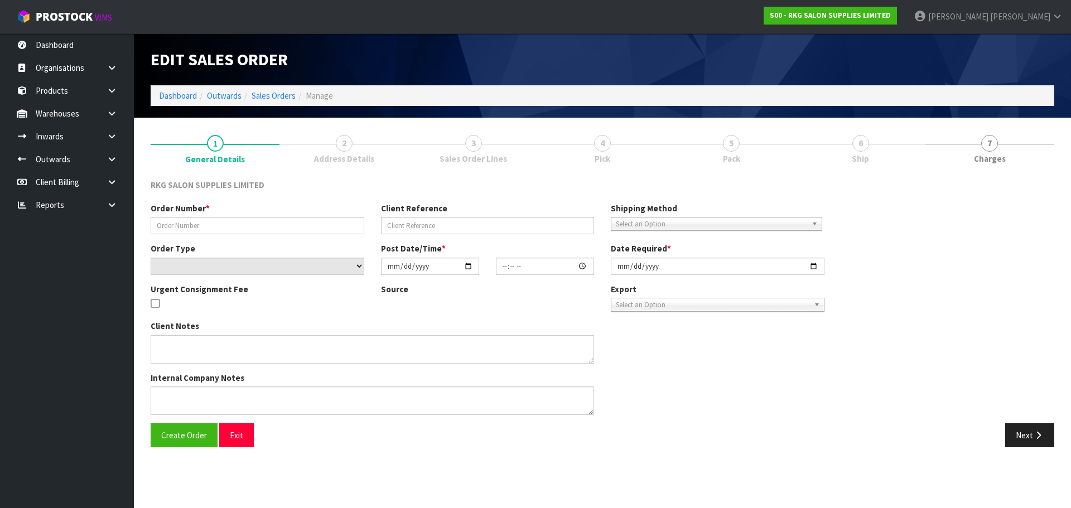
type input "2025-08-14"
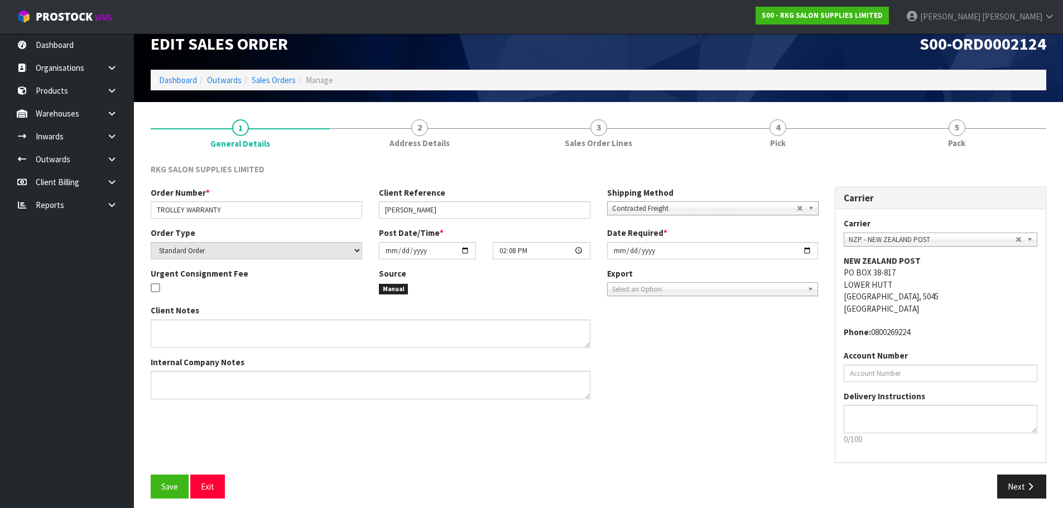
scroll to position [23, 0]
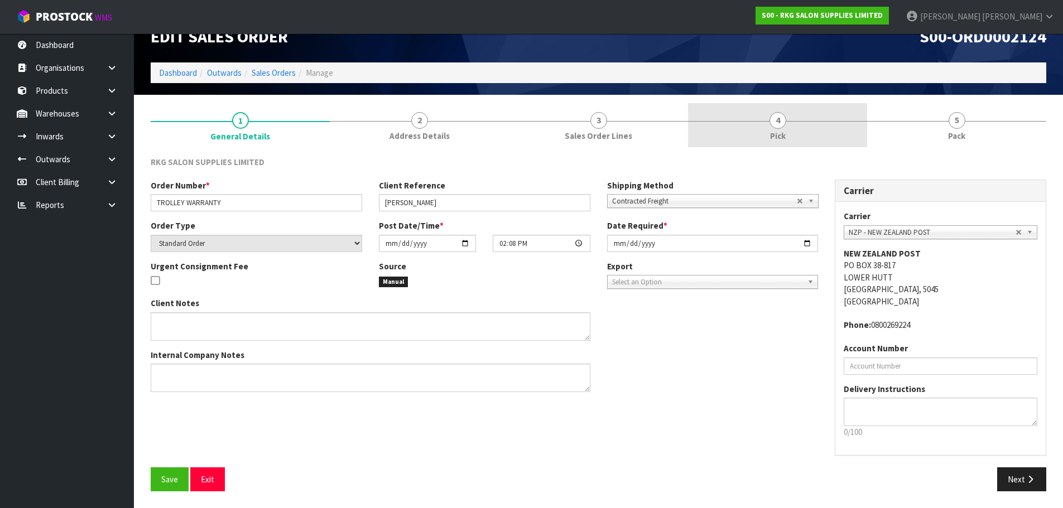
click at [784, 129] on link "4 Pick" at bounding box center [777, 125] width 179 height 44
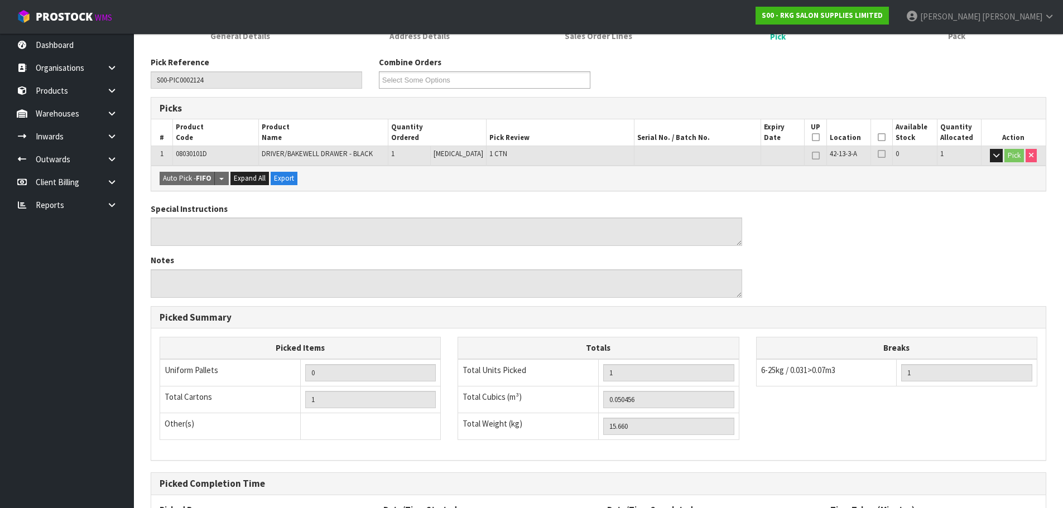
scroll to position [228, 0]
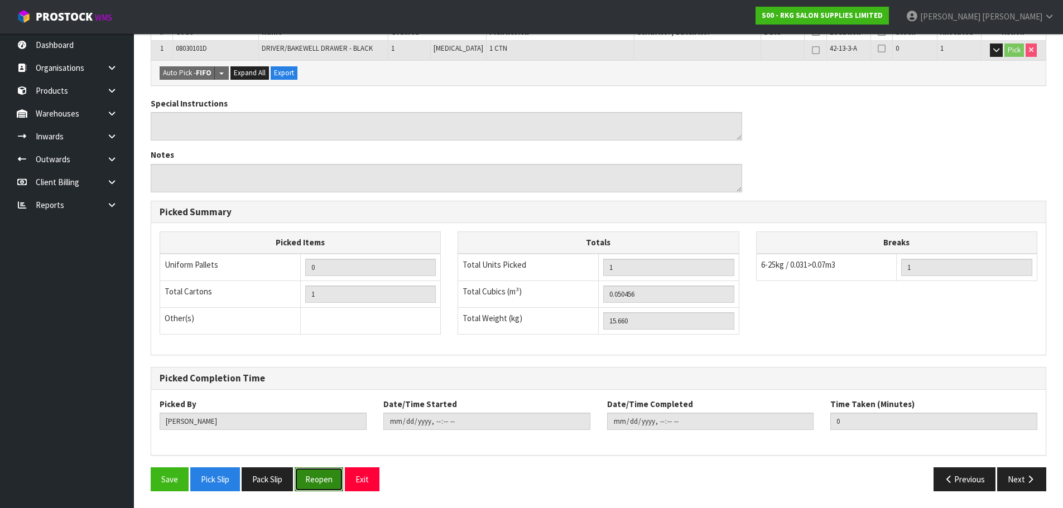
click at [329, 478] on button "Reopen" at bounding box center [319, 480] width 49 height 24
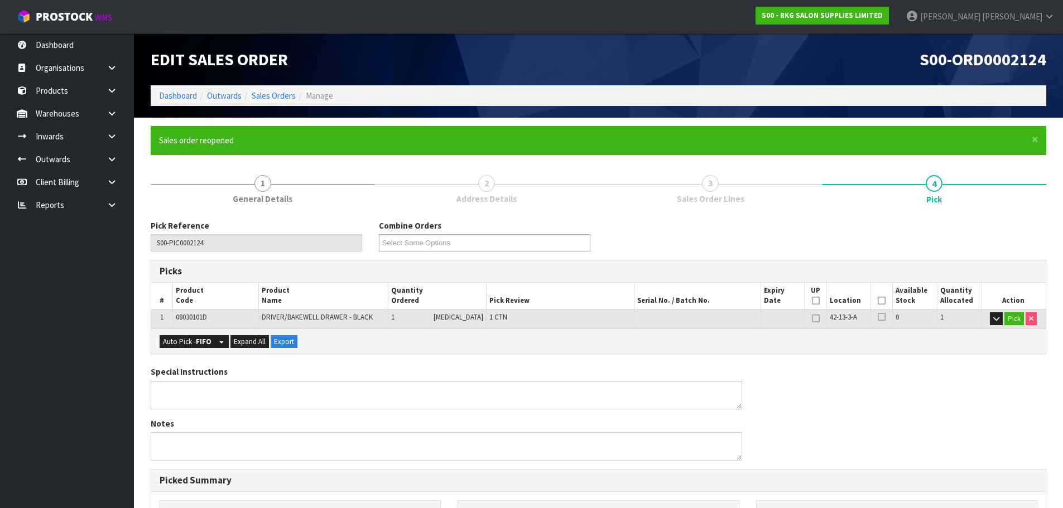
click at [696, 183] on link "3 Sales Order Lines" at bounding box center [711, 189] width 224 height 44
click at [712, 188] on span "3" at bounding box center [710, 183] width 17 height 17
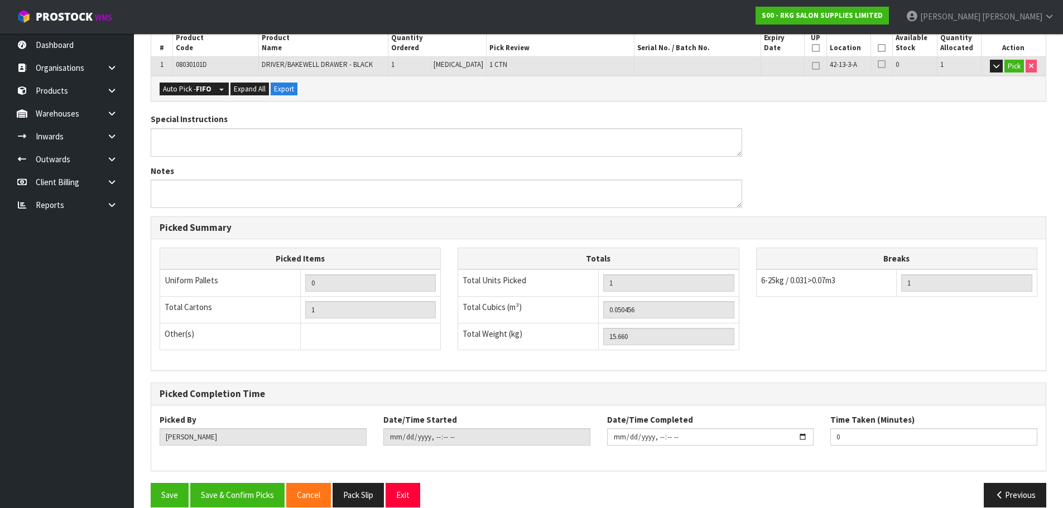
scroll to position [269, 0]
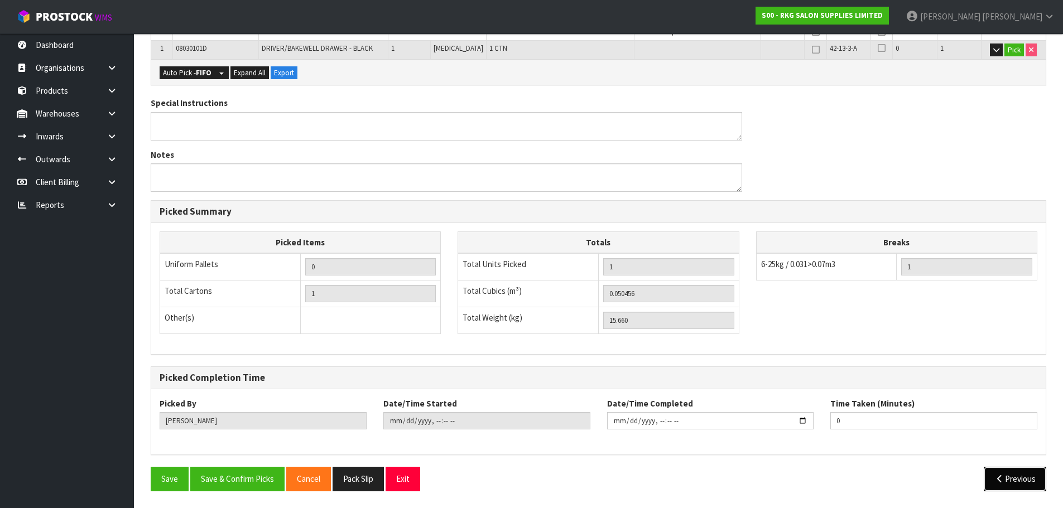
click at [1003, 476] on icon "button" at bounding box center [999, 479] width 11 height 8
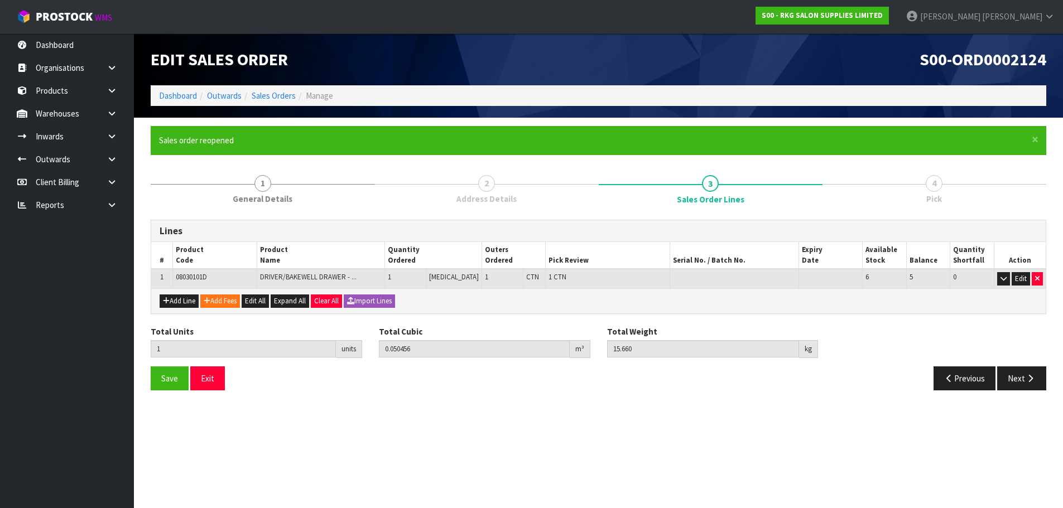
scroll to position [0, 0]
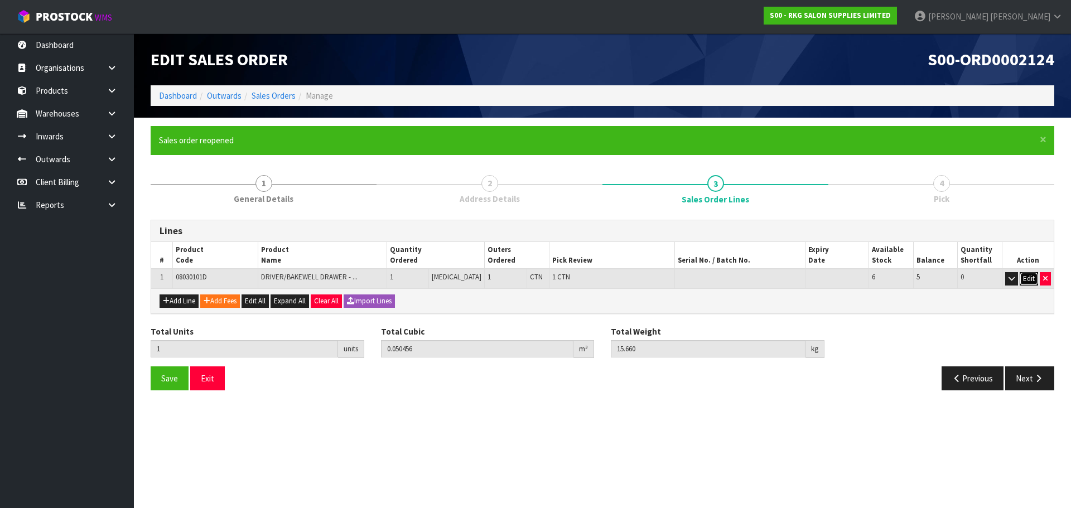
click at [1031, 283] on button "Edit" at bounding box center [1029, 278] width 18 height 13
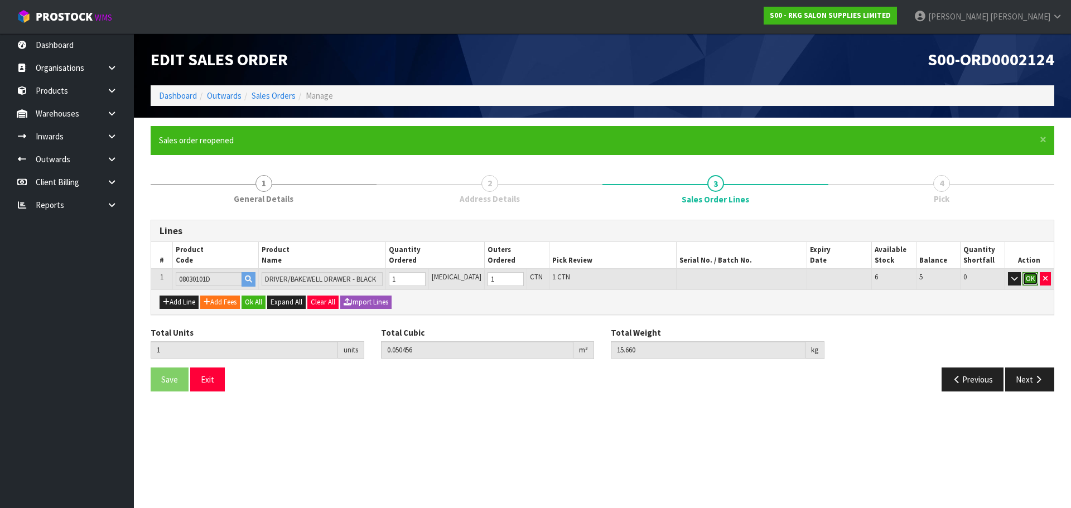
click at [1031, 279] on button "OK" at bounding box center [1031, 278] width 16 height 13
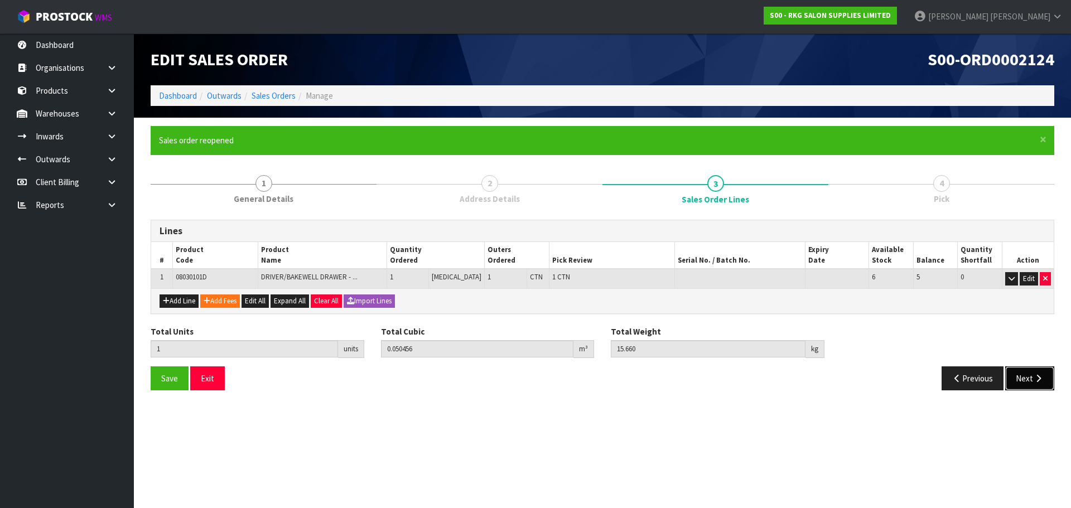
click at [1019, 380] on button "Next" at bounding box center [1029, 379] width 49 height 24
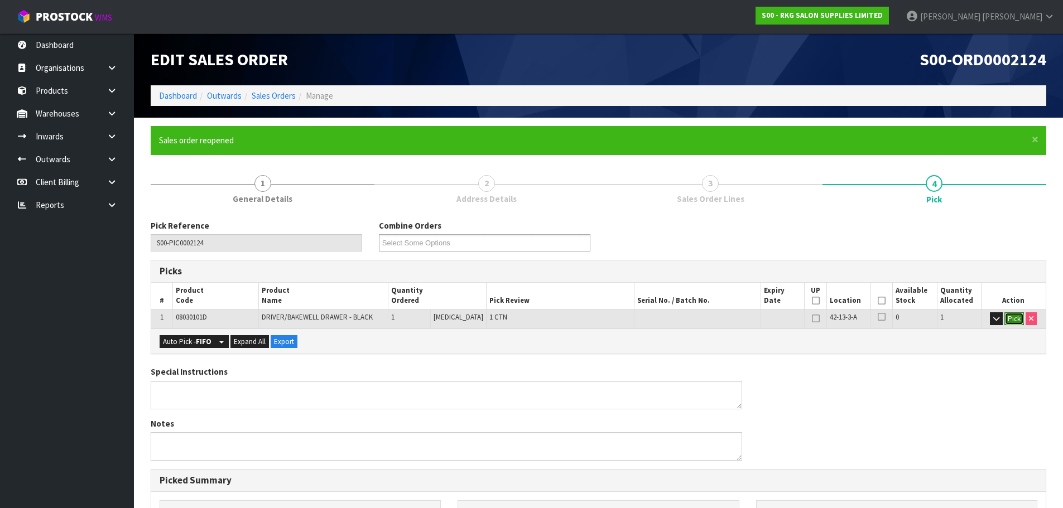
click at [1010, 320] on button "Pick" at bounding box center [1014, 318] width 20 height 13
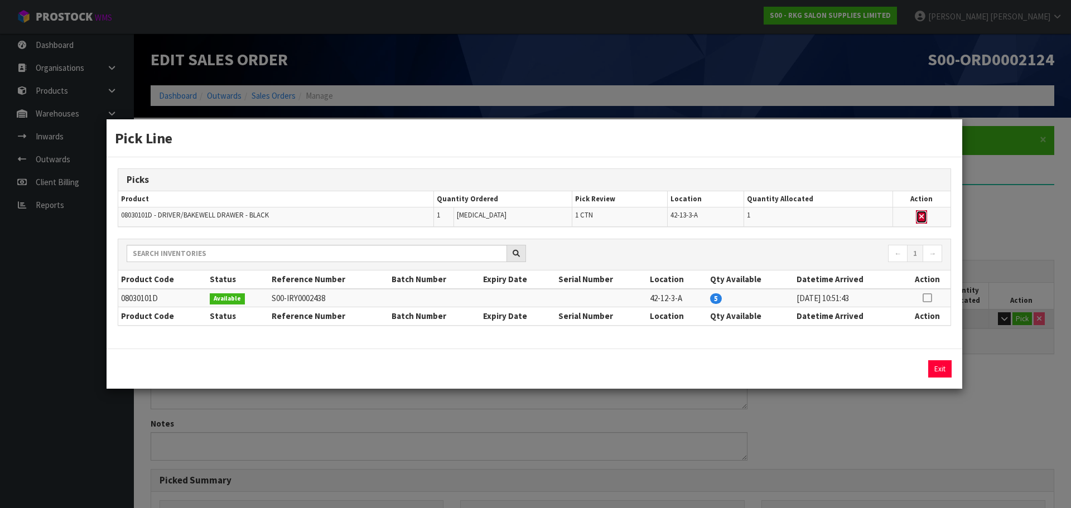
click at [925, 217] on button "button" at bounding box center [921, 216] width 11 height 13
type input "0"
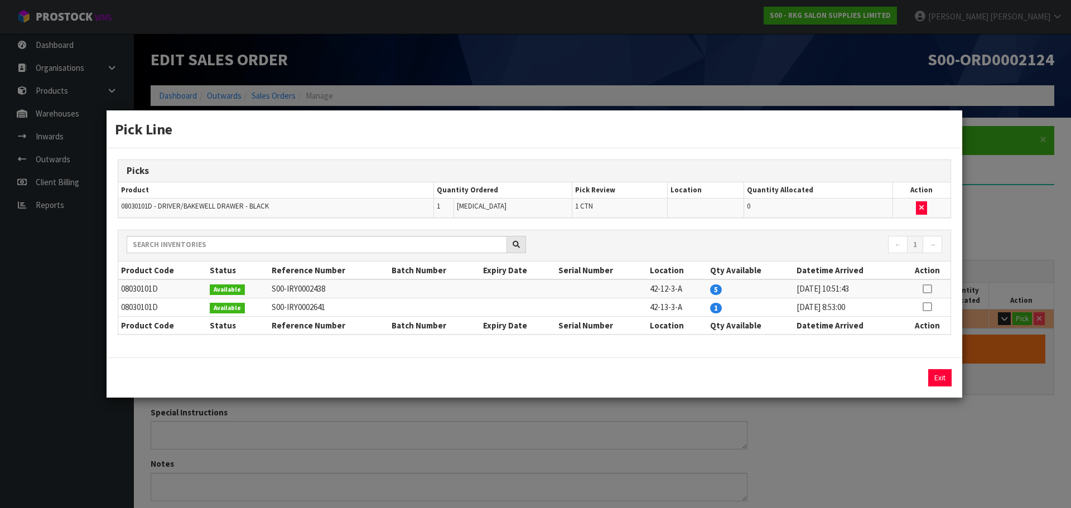
click at [935, 288] on td at bounding box center [927, 288] width 47 height 18
click at [930, 289] on icon at bounding box center [927, 289] width 9 height 1
click at [898, 378] on button "Assign Pick" at bounding box center [902, 377] width 46 height 17
type input "1"
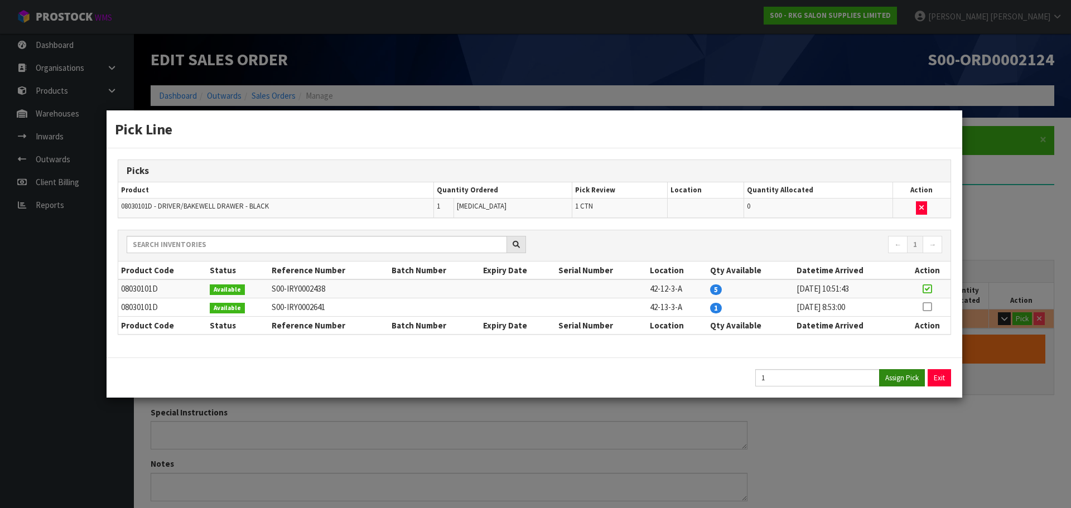
type input "0.050456"
type input "15.66"
click at [936, 376] on button "Exit" at bounding box center [939, 377] width 23 height 17
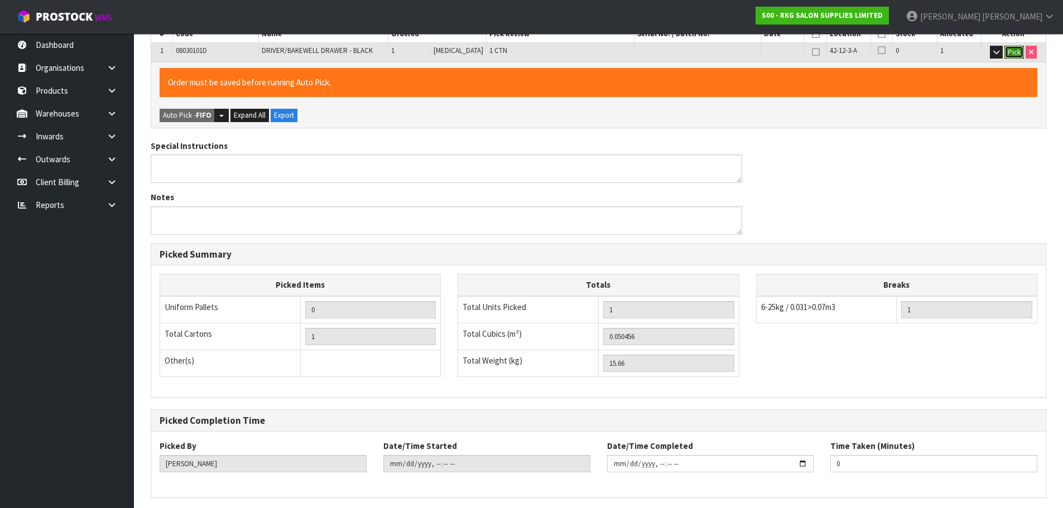
scroll to position [309, 0]
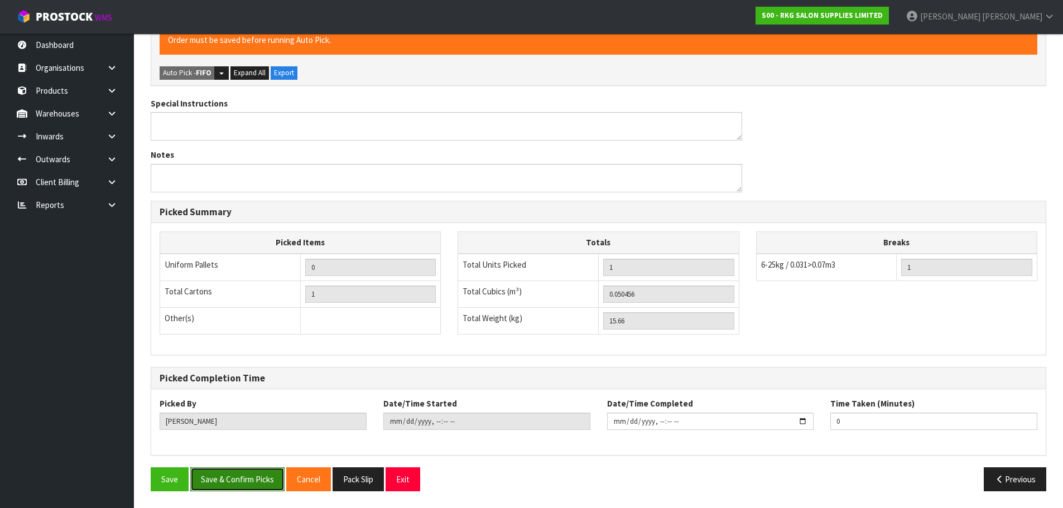
click at [242, 480] on button "Save & Confirm Picks" at bounding box center [237, 480] width 94 height 24
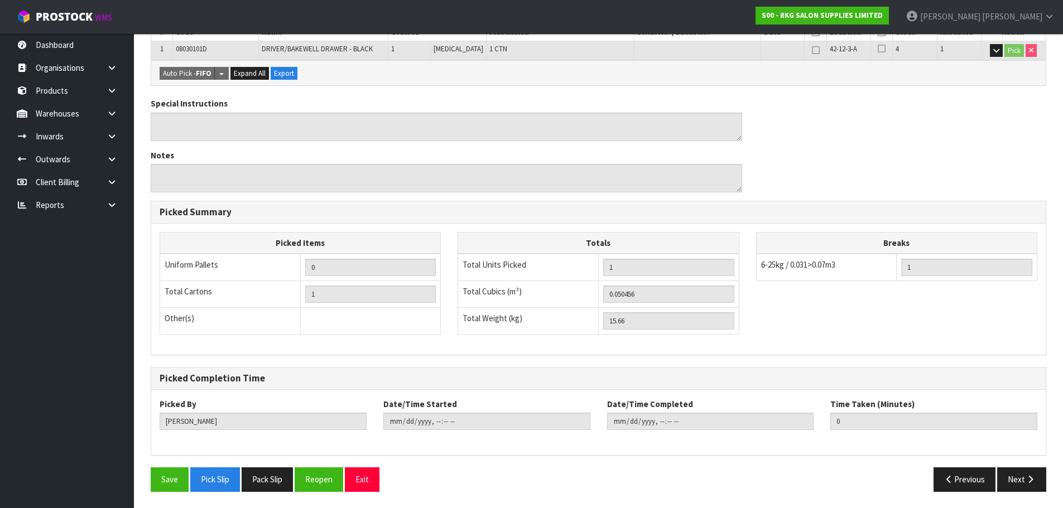
scroll to position [269, 0]
click at [1019, 476] on button "Next" at bounding box center [1021, 479] width 49 height 24
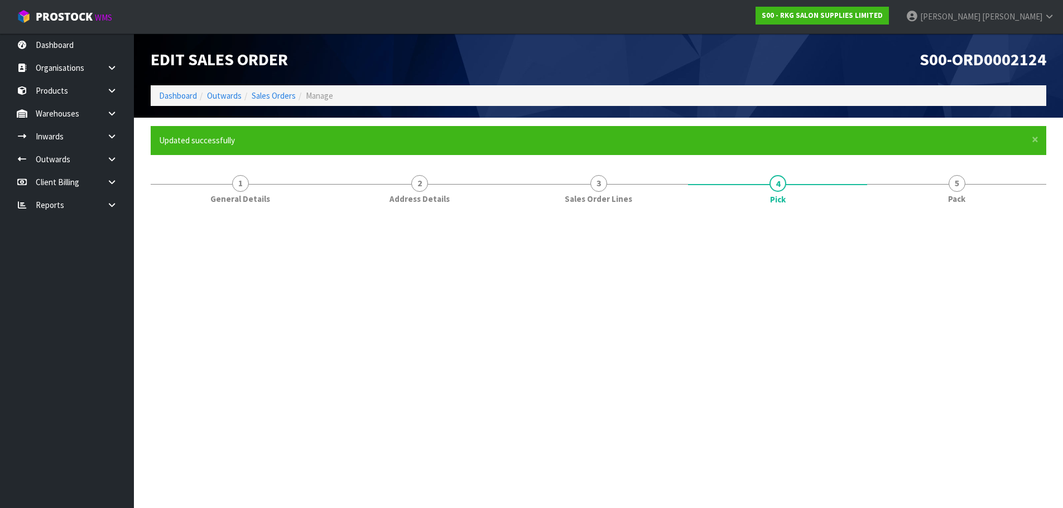
scroll to position [0, 0]
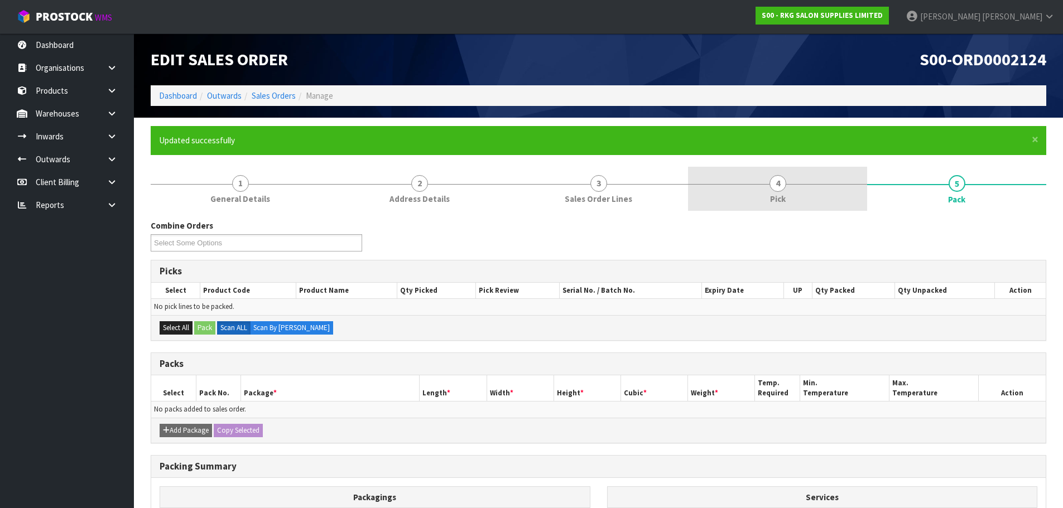
click at [783, 186] on span "4" at bounding box center [777, 183] width 17 height 17
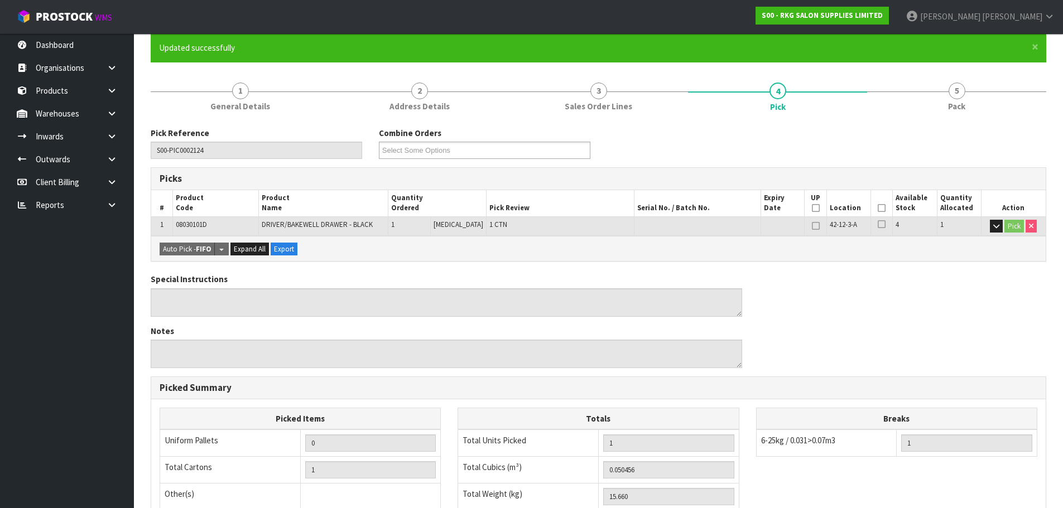
scroll to position [112, 0]
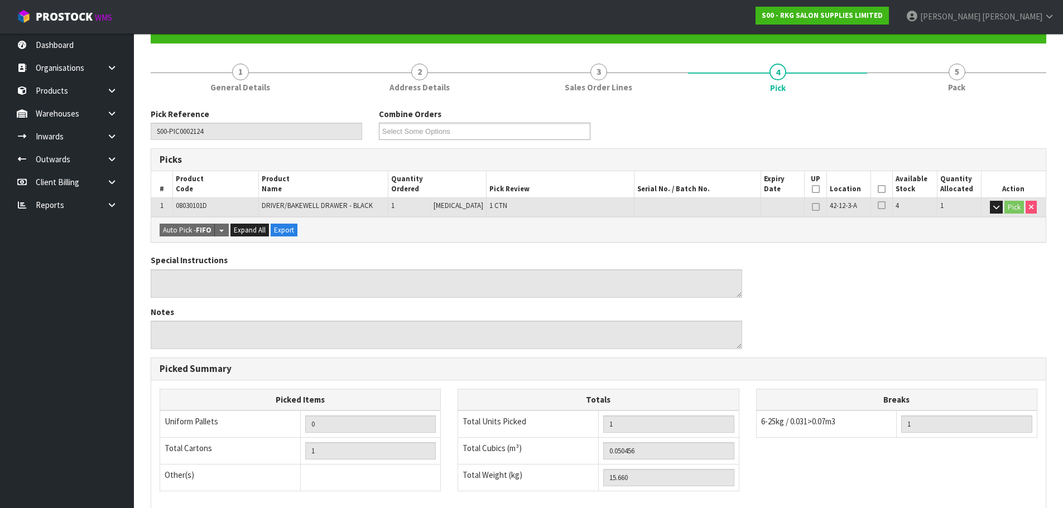
click at [878, 189] on icon at bounding box center [882, 189] width 8 height 1
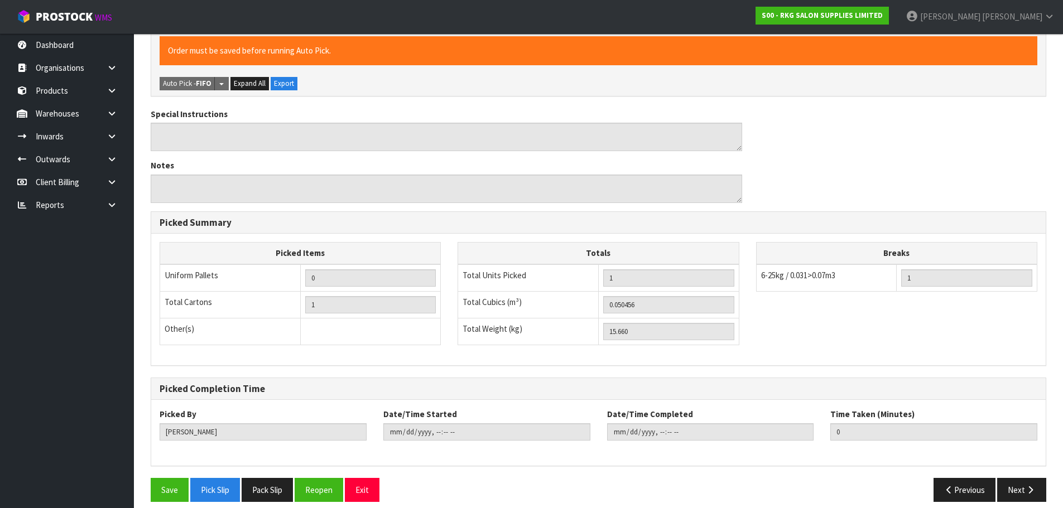
scroll to position [309, 0]
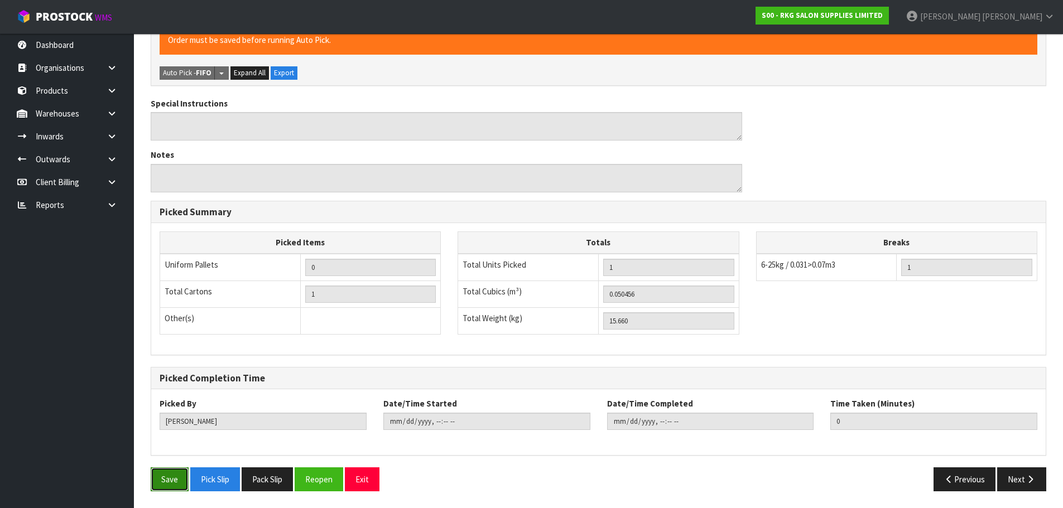
click at [165, 474] on button "Save" at bounding box center [170, 480] width 38 height 24
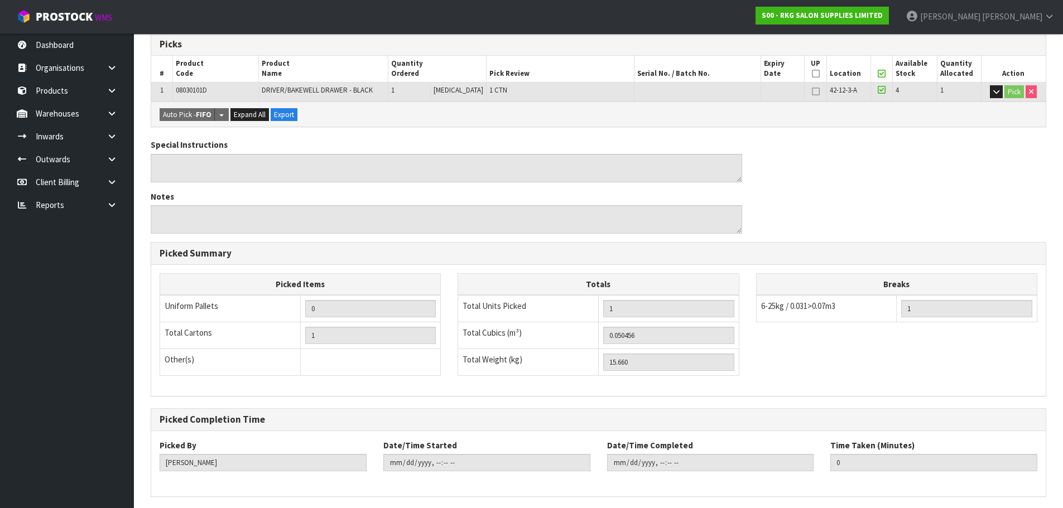
scroll to position [269, 0]
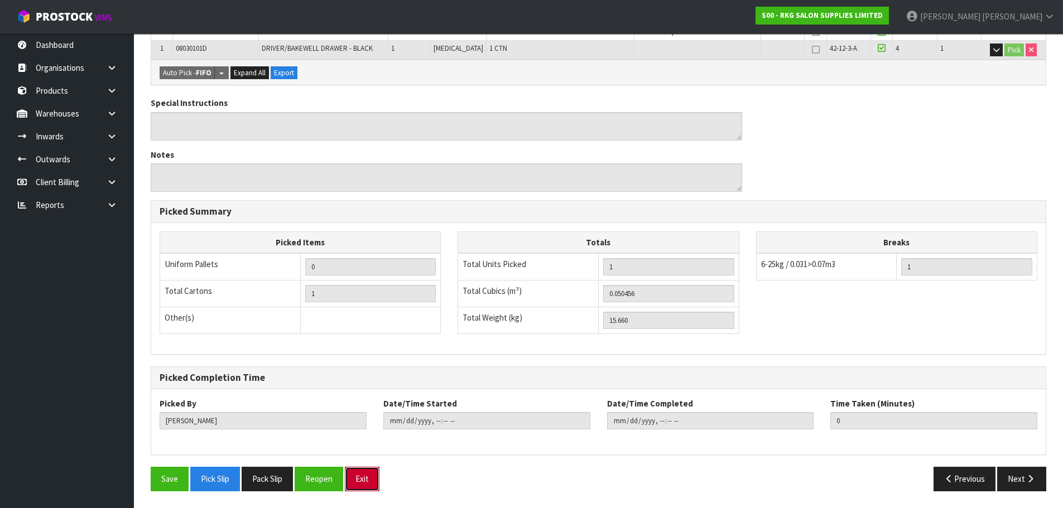
click at [369, 483] on button "Exit" at bounding box center [362, 479] width 35 height 24
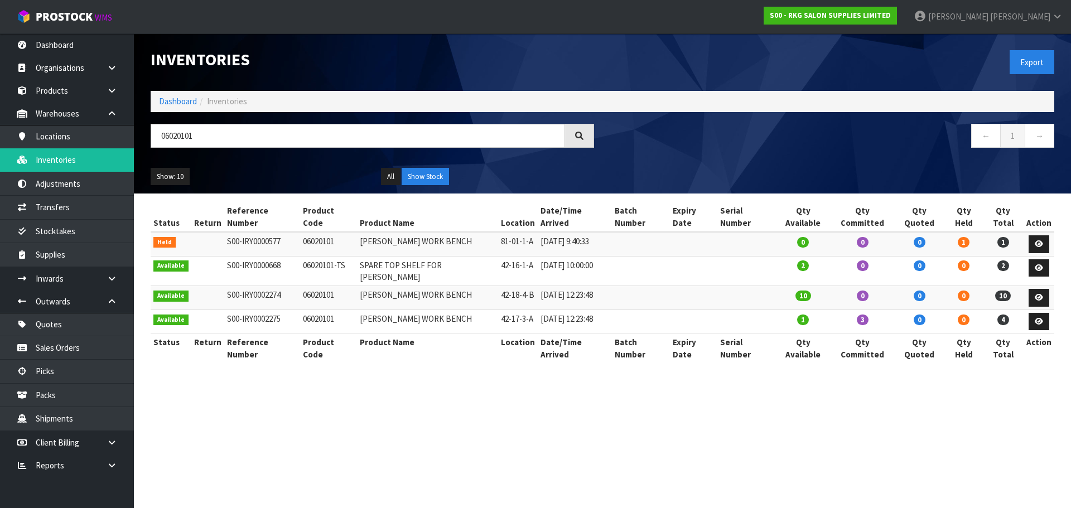
drag, startPoint x: 223, startPoint y: 138, endPoint x: 141, endPoint y: 138, distance: 81.5
click at [141, 138] on header "Inventories Export Dashboard Inventories 06020101 ← 1 → Show: 10 5 10 25 50 All…" at bounding box center [602, 113] width 937 height 160
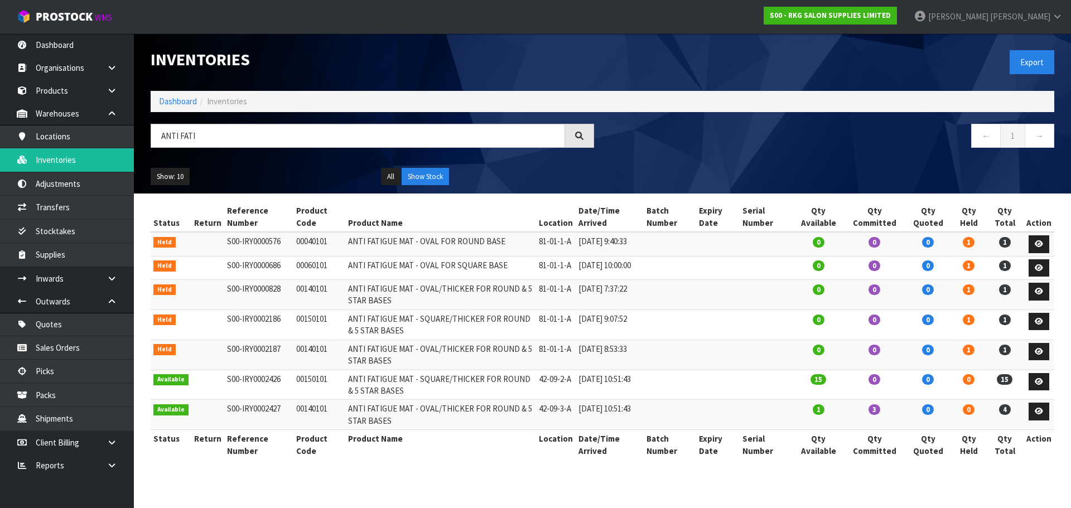
type input "ANTI FATI"
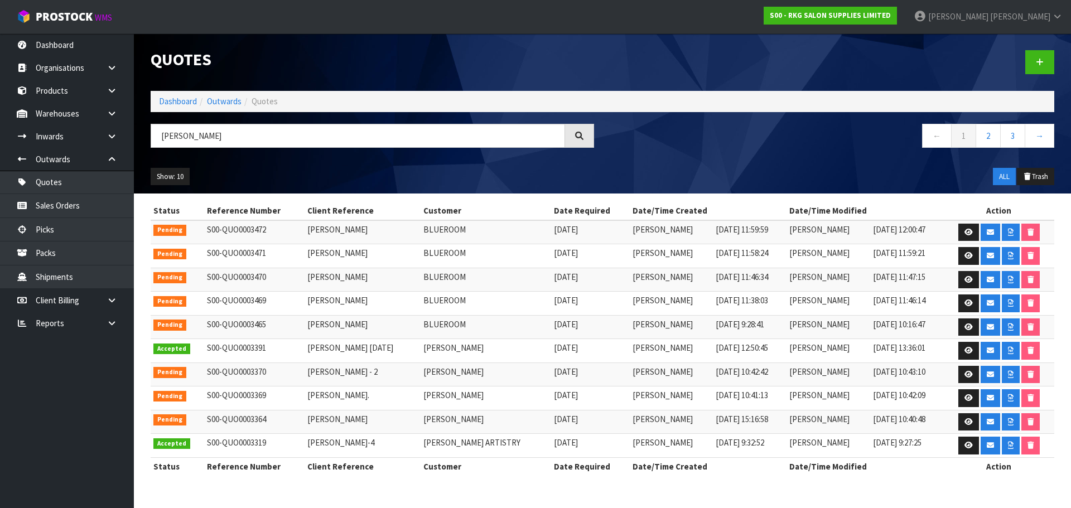
click at [159, 132] on input "JOHN" at bounding box center [358, 136] width 415 height 24
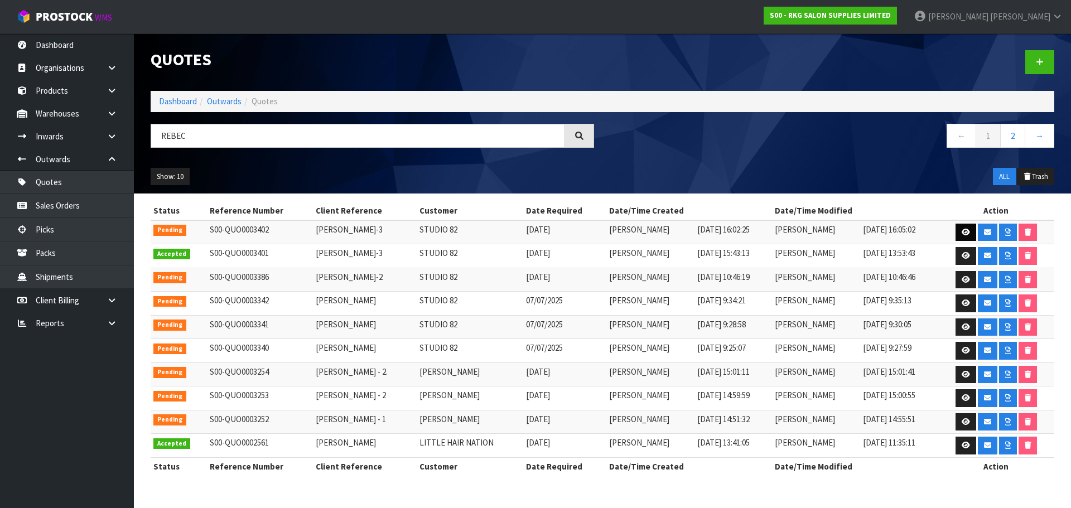
type input "REBEC"
click at [963, 233] on icon at bounding box center [966, 232] width 8 height 7
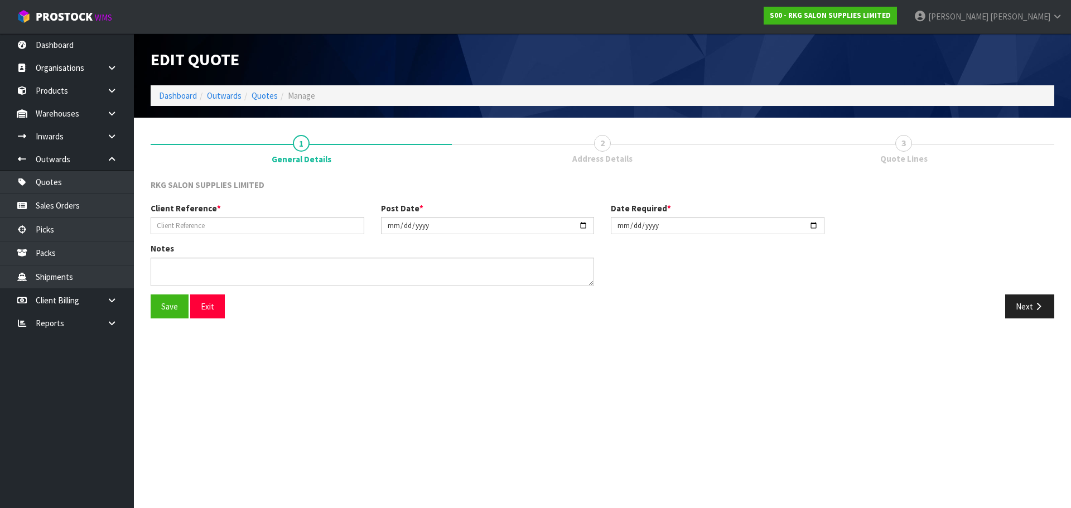
type input "REBECCA BEVIN-3"
type input "2025-07-18"
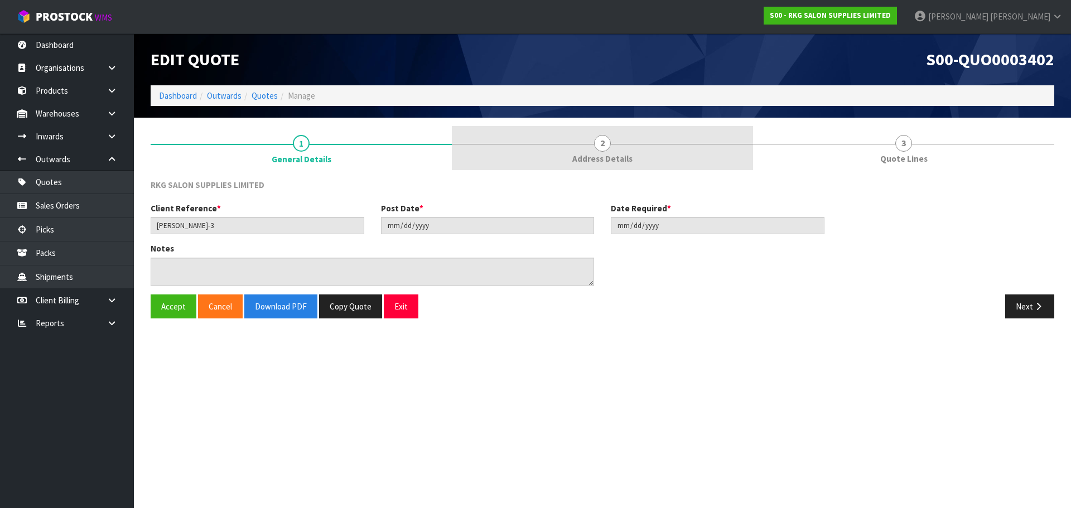
click at [606, 147] on span "2" at bounding box center [602, 143] width 17 height 17
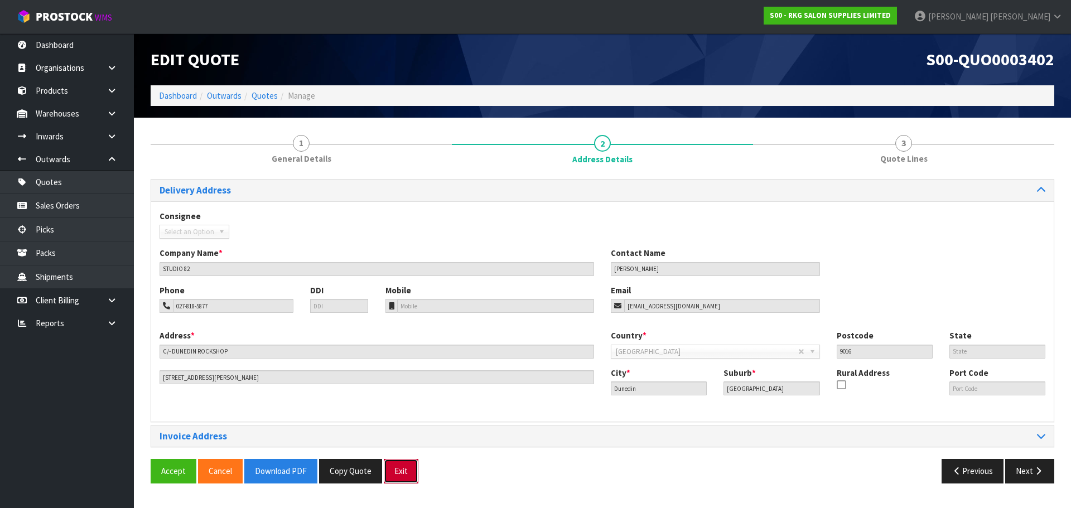
click at [403, 466] on button "Exit" at bounding box center [401, 471] width 35 height 24
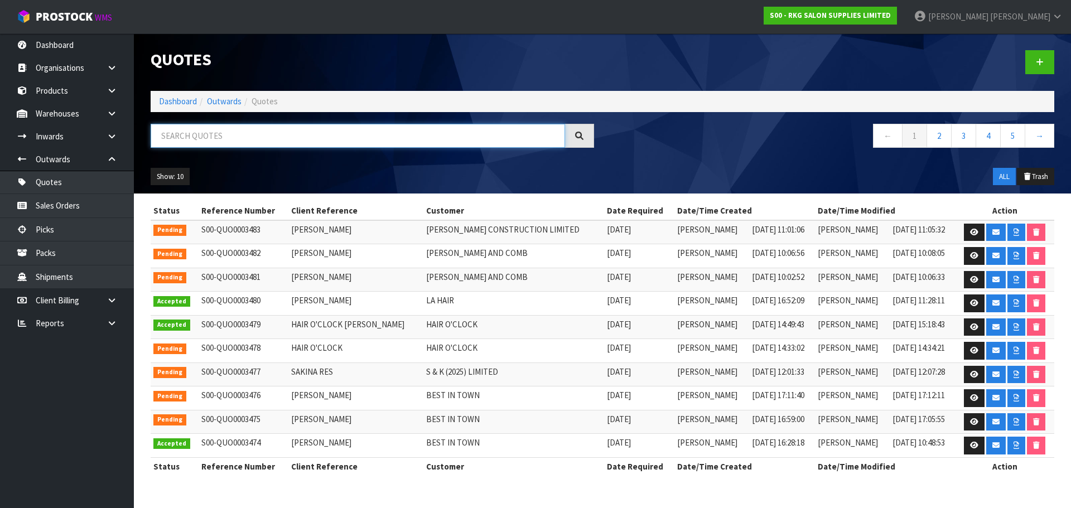
click at [205, 136] on input "text" at bounding box center [358, 136] width 415 height 24
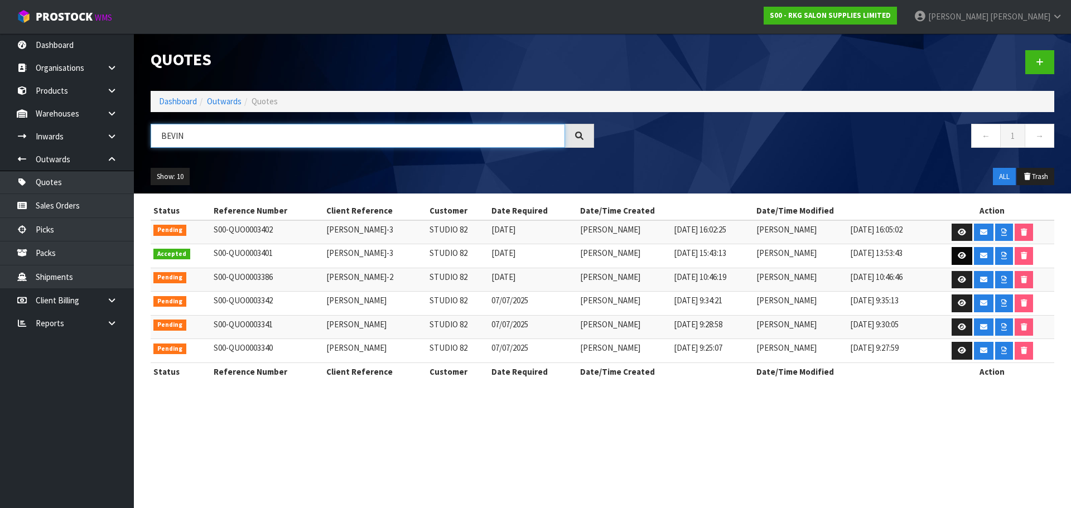
type input "BEVIN"
click at [960, 257] on icon at bounding box center [962, 255] width 8 height 7
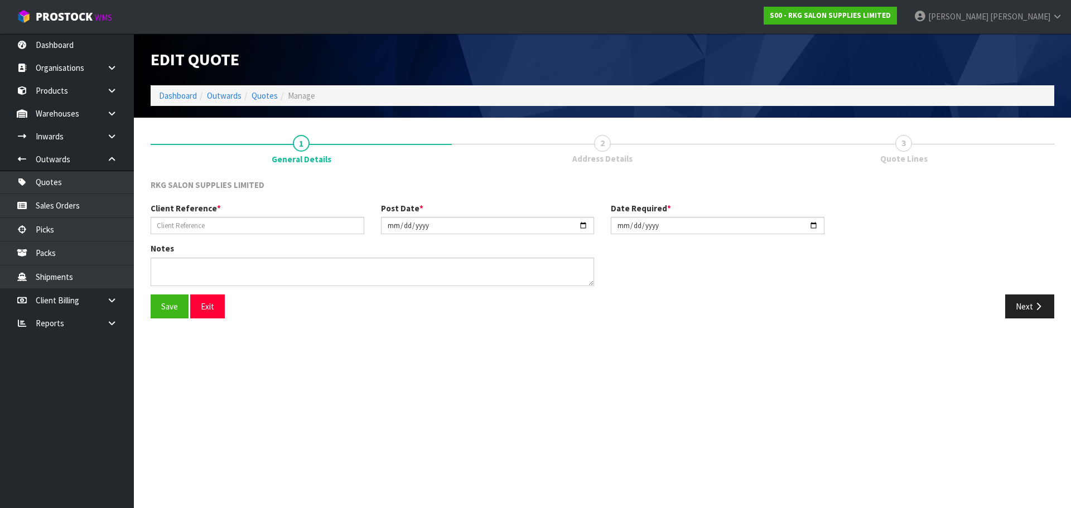
type input "REBECCA BEVIN-3"
type input "2025-07-18"
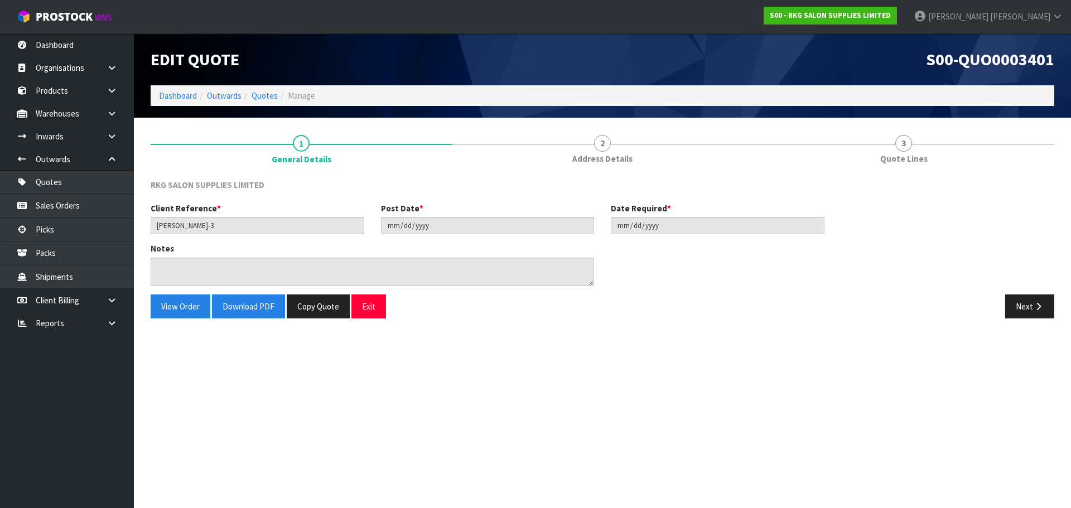
drag, startPoint x: 601, startPoint y: 146, endPoint x: 414, endPoint y: 319, distance: 255.0
click at [602, 146] on span "2" at bounding box center [602, 143] width 17 height 17
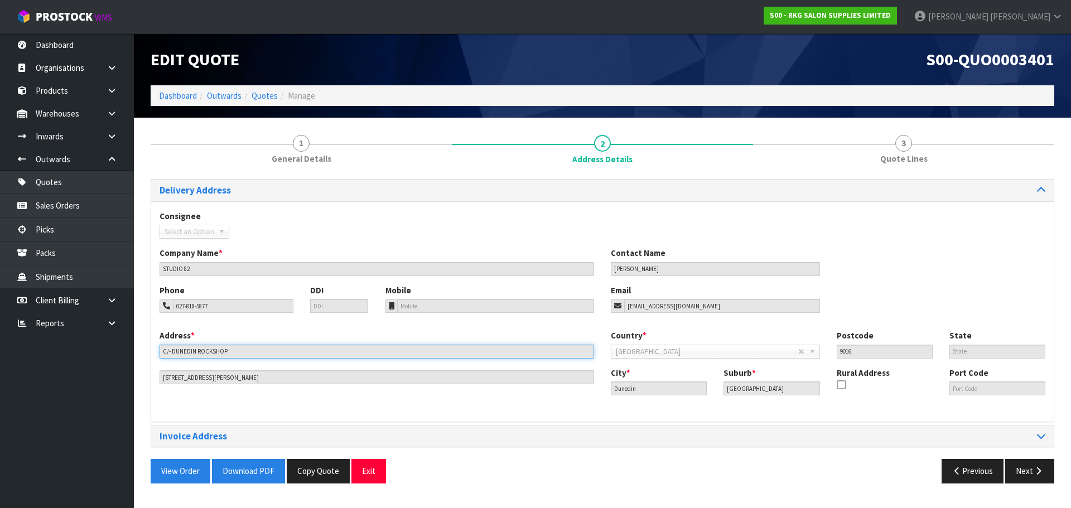
click at [234, 352] on input "C/- DUNEDIN ROCKSHOP" at bounding box center [377, 352] width 435 height 14
drag, startPoint x: 233, startPoint y: 350, endPoint x: 162, endPoint y: 351, distance: 70.9
click at [162, 351] on input "C/- DUNEDIN ROCKSHOP" at bounding box center [377, 352] width 435 height 14
click at [374, 468] on button "Exit" at bounding box center [368, 471] width 35 height 24
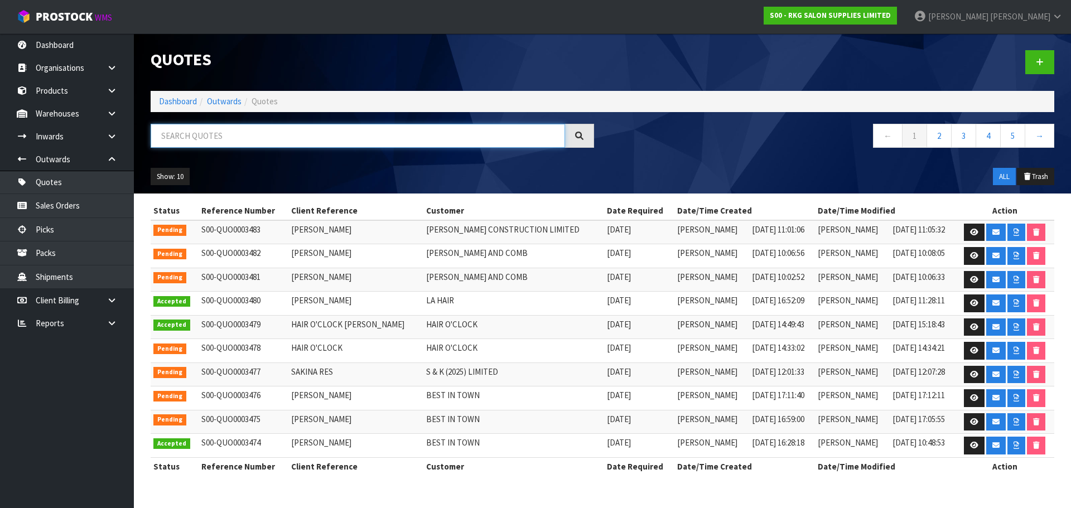
click at [191, 138] on input "text" at bounding box center [358, 136] width 415 height 24
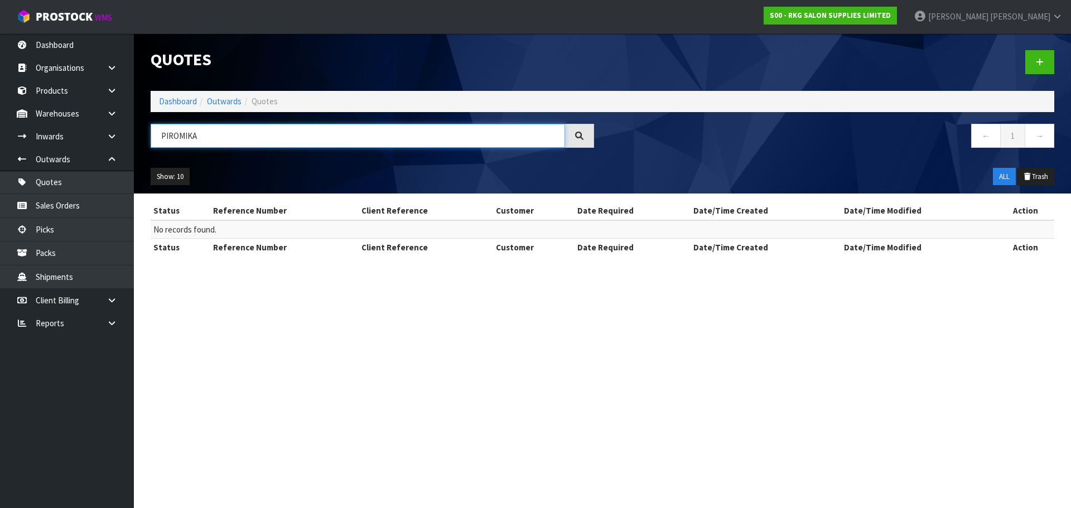
drag, startPoint x: 168, startPoint y: 134, endPoint x: 210, endPoint y: 139, distance: 42.1
click at [210, 139] on input "PIROMIKA" at bounding box center [358, 136] width 415 height 24
type input "P"
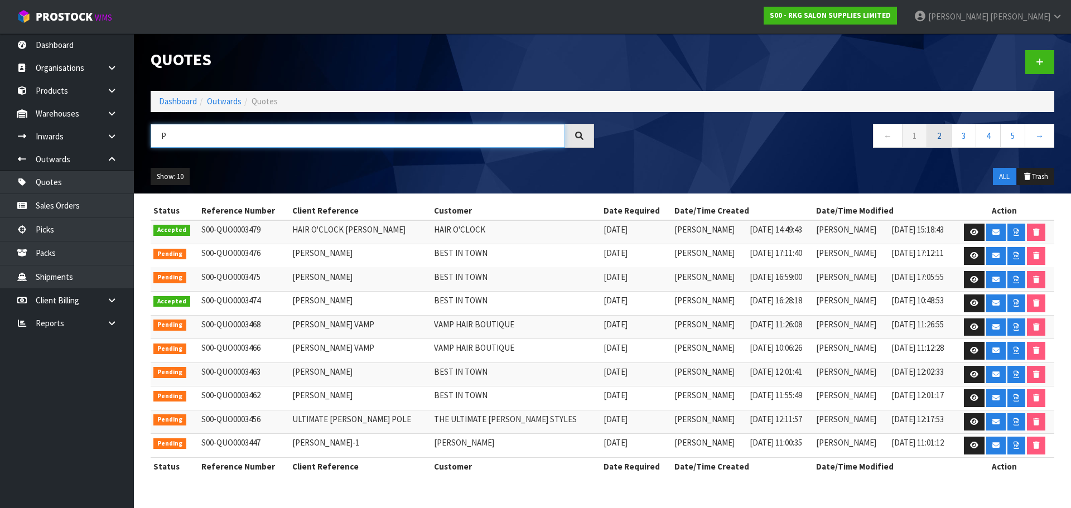
type input "P"
click at [937, 137] on link "2" at bounding box center [939, 136] width 25 height 24
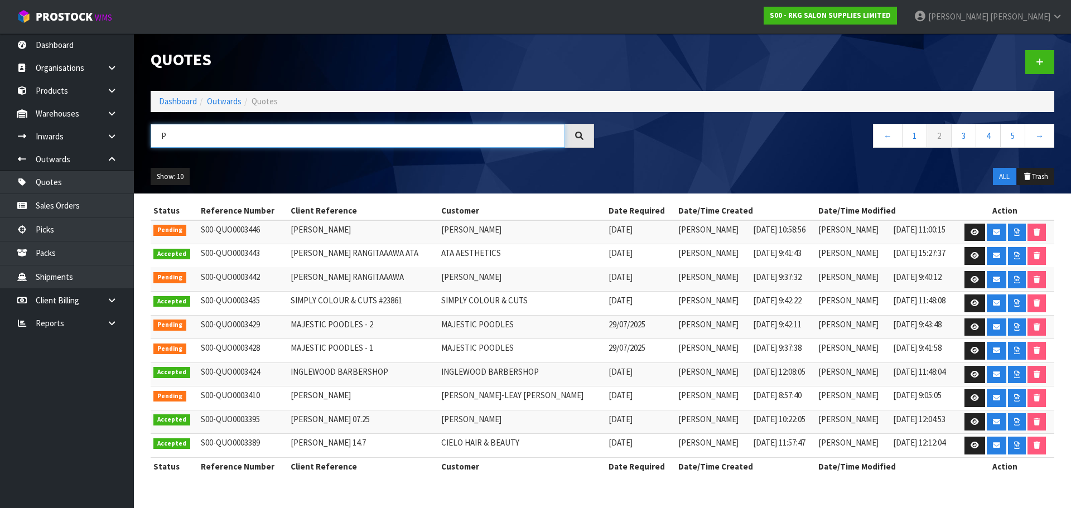
drag, startPoint x: 172, startPoint y: 138, endPoint x: 158, endPoint y: 139, distance: 14.5
click at [158, 139] on input "P" at bounding box center [358, 136] width 415 height 24
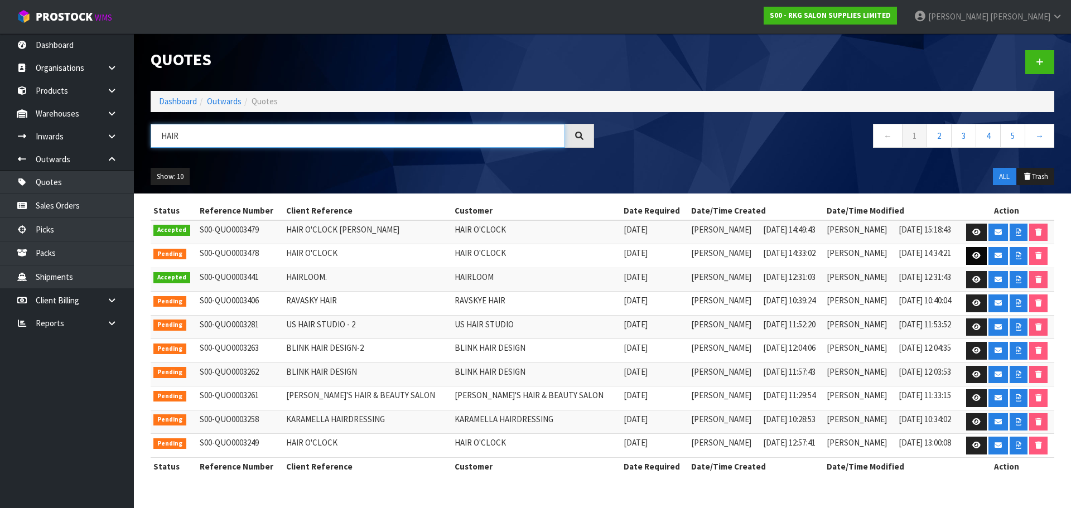
type input "HAIR"
click at [972, 253] on icon at bounding box center [976, 255] width 8 height 7
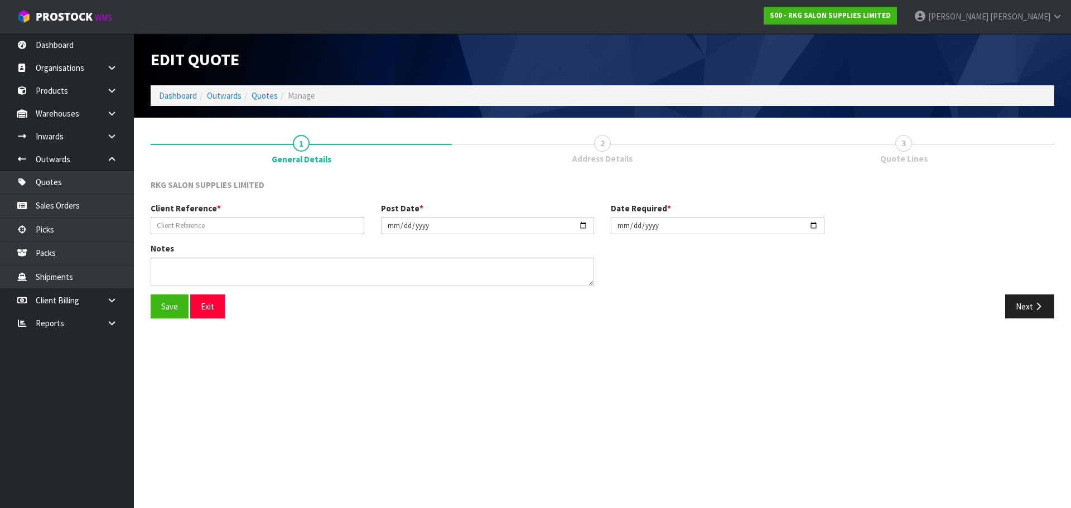
type input "HAIR O'CLOCK"
type input "2025-08-12"
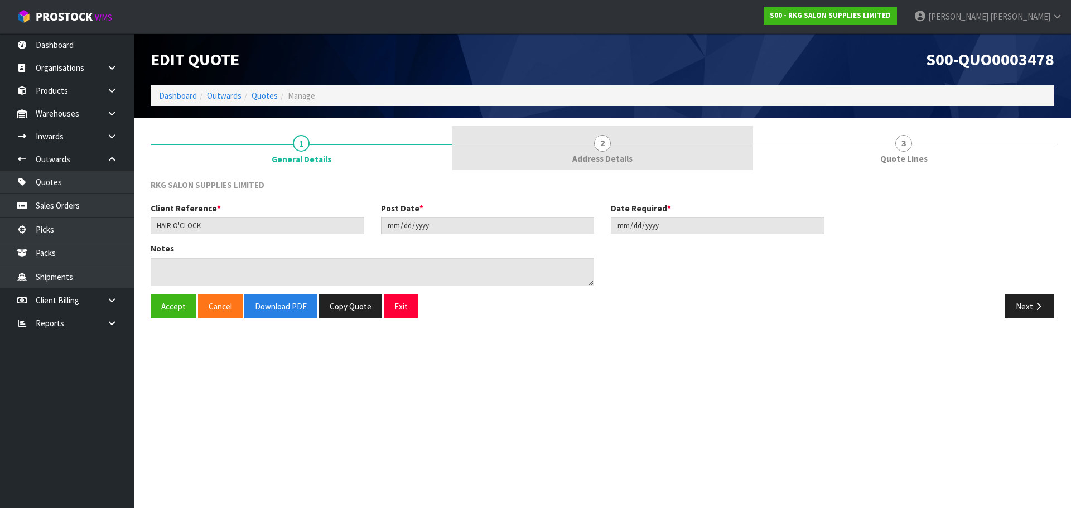
click at [603, 148] on span "2" at bounding box center [602, 143] width 17 height 17
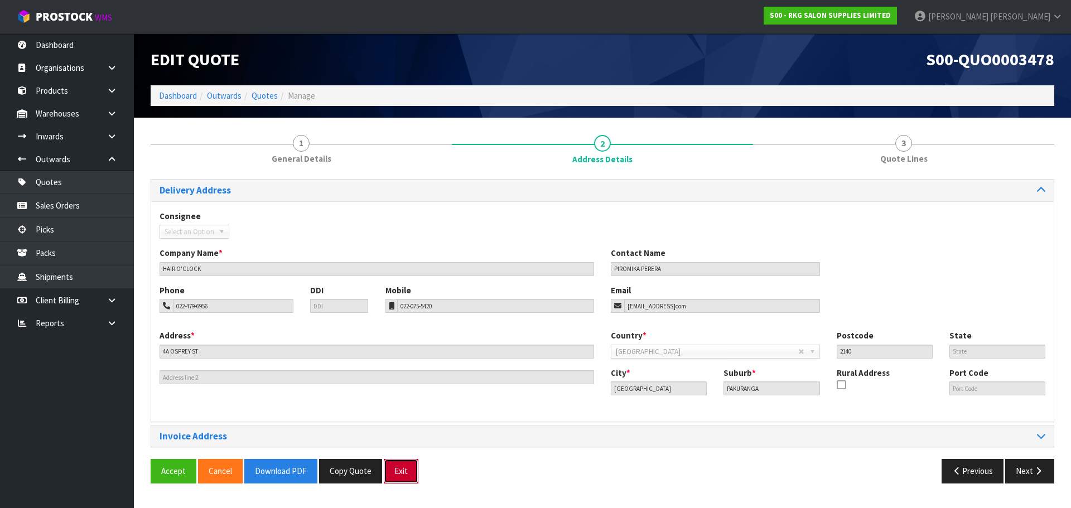
click at [412, 470] on button "Exit" at bounding box center [401, 471] width 35 height 24
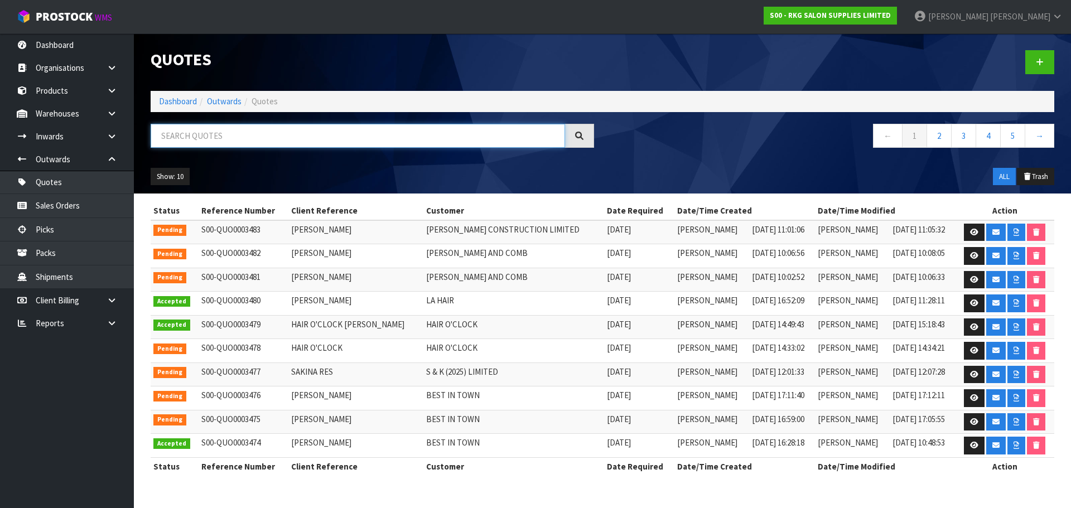
click at [190, 136] on input "text" at bounding box center [358, 136] width 415 height 24
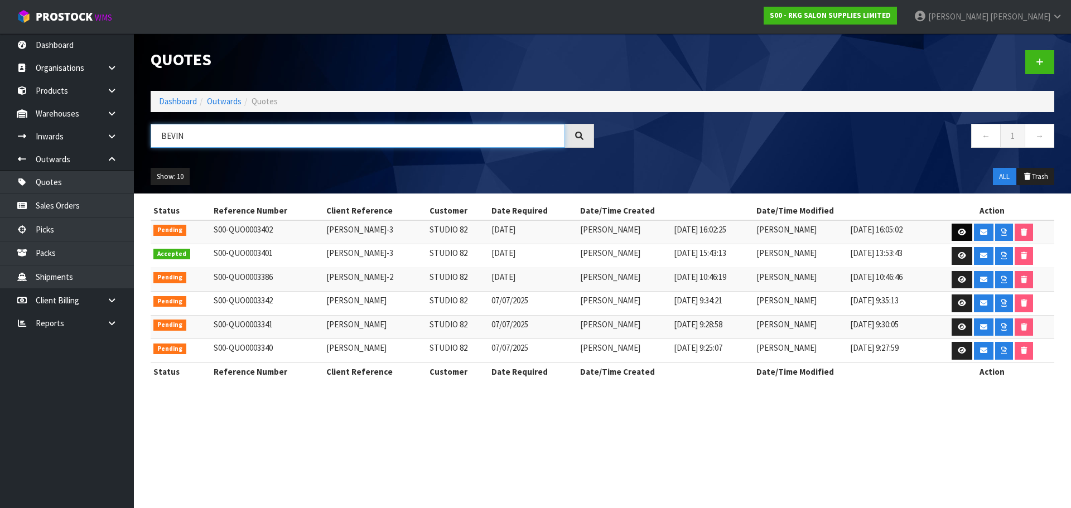
type input "BEVIN"
click at [962, 232] on icon at bounding box center [962, 232] width 8 height 7
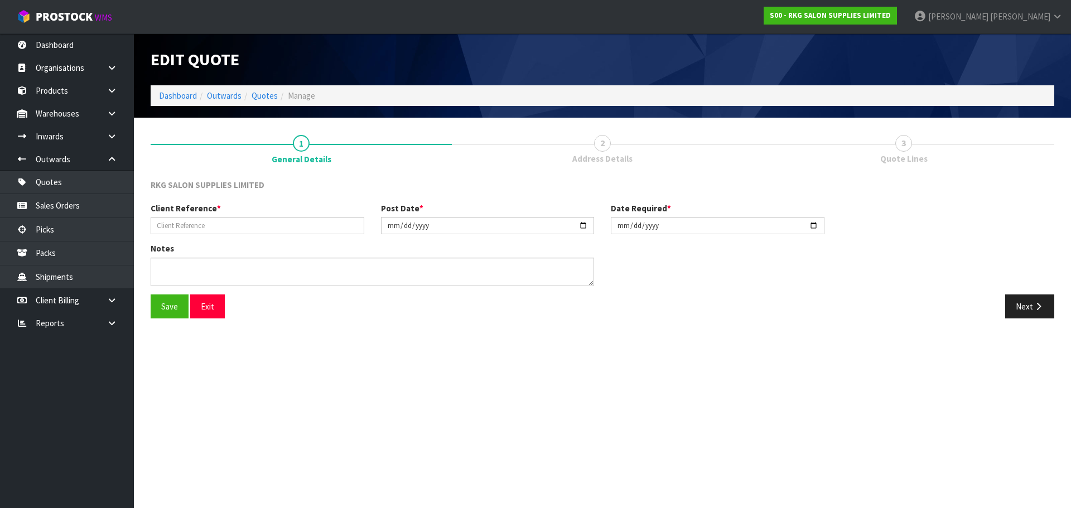
type input "REBECCA BEVIN-3"
type input "2025-07-18"
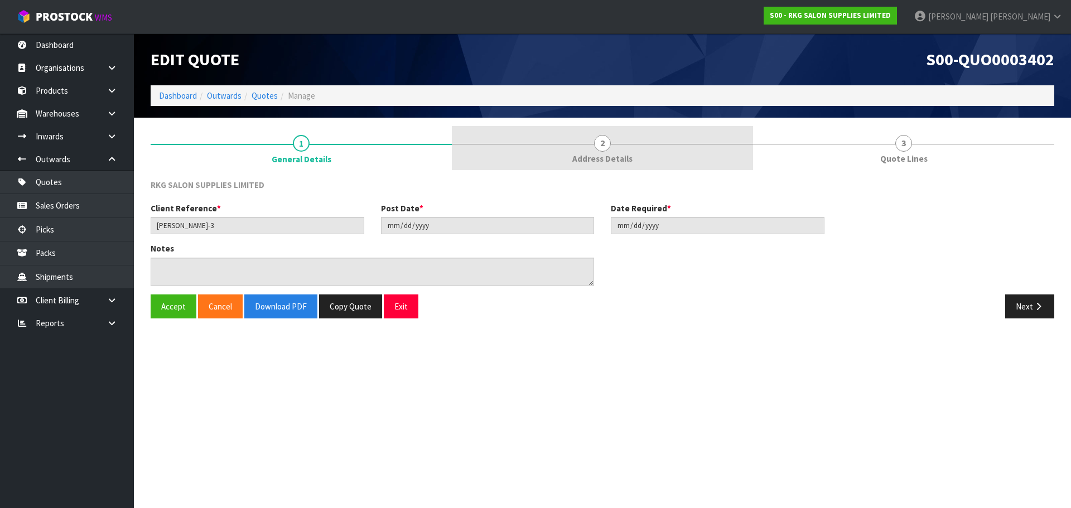
click at [612, 141] on link "2 Address Details" at bounding box center [602, 148] width 301 height 44
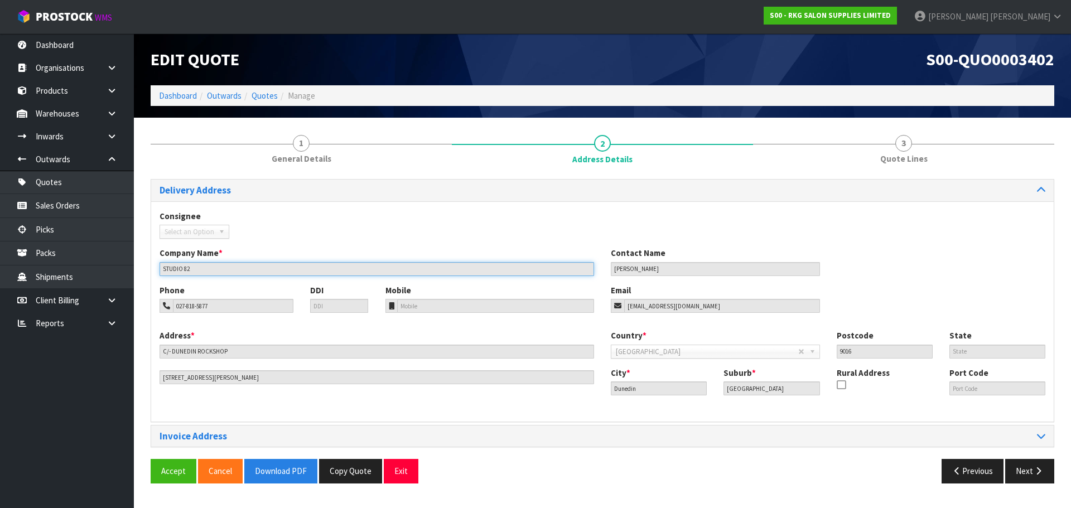
drag, startPoint x: 201, startPoint y: 269, endPoint x: 163, endPoint y: 273, distance: 37.6
click at [163, 273] on input "STUDIO 82" at bounding box center [377, 269] width 435 height 14
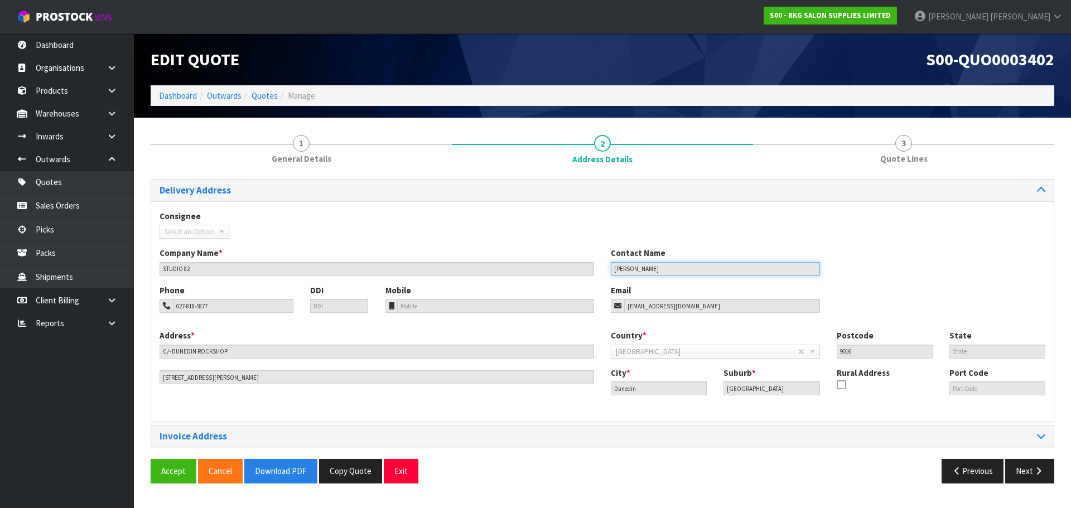
drag, startPoint x: 666, startPoint y: 267, endPoint x: 608, endPoint y: 274, distance: 59.1
click at [608, 274] on div "Contact Name REBECCA BEVIN" at bounding box center [716, 261] width 226 height 28
drag, startPoint x: 220, startPoint y: 307, endPoint x: 174, endPoint y: 311, distance: 46.5
click at [174, 311] on input "027-818-5877" at bounding box center [233, 306] width 121 height 14
drag, startPoint x: 693, startPoint y: 306, endPoint x: 611, endPoint y: 314, distance: 82.4
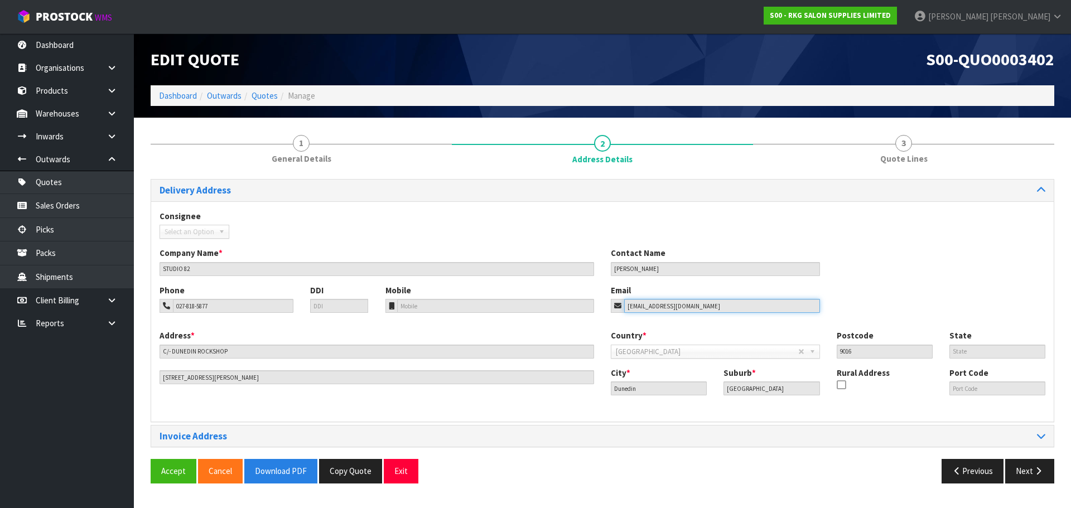
click at [611, 314] on div "Phone 027-818-5877 DDI Mobile Email sales@studio82.co.nz" at bounding box center [602, 307] width 903 height 45
drag, startPoint x: 239, startPoint y: 353, endPoint x: 160, endPoint y: 353, distance: 79.2
click at [160, 353] on input "C/- DUNEDIN ROCKSHOP" at bounding box center [377, 352] width 435 height 14
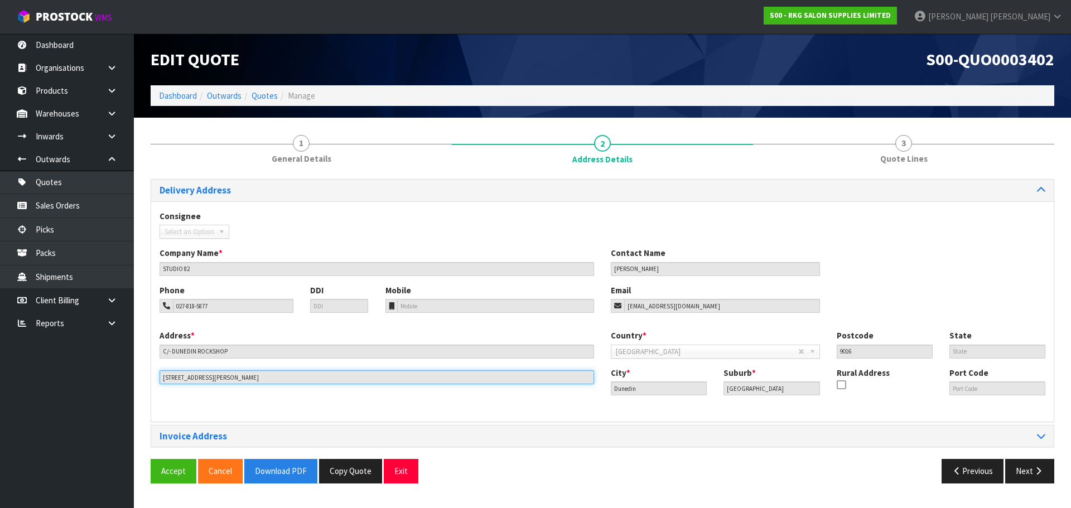
drag, startPoint x: 234, startPoint y: 377, endPoint x: 151, endPoint y: 382, distance: 83.3
click at [151, 382] on div "Address * C/- DUNEDIN ROCKSHOP 67 SAINT ANDREW ST" at bounding box center [376, 357] width 451 height 55
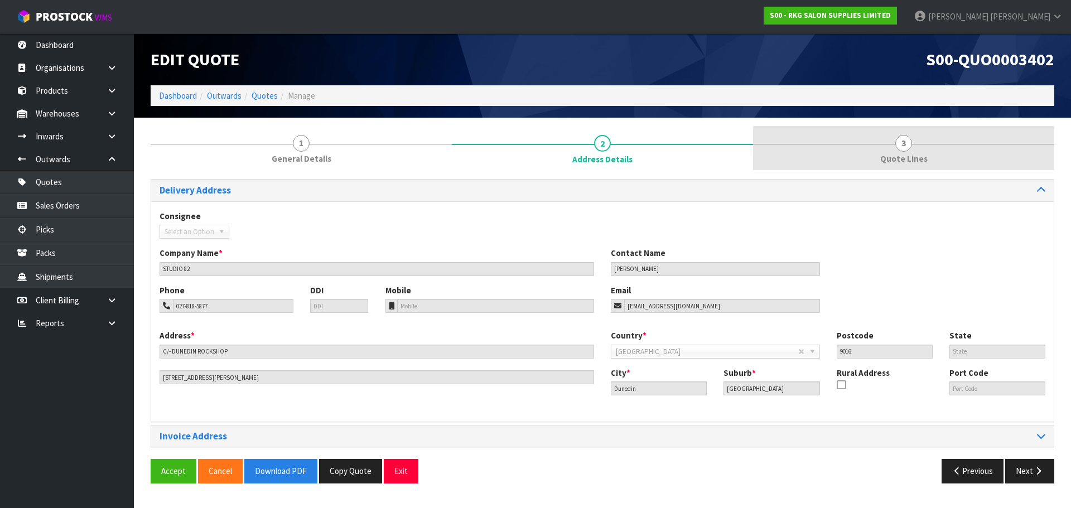
drag, startPoint x: 905, startPoint y: 139, endPoint x: 867, endPoint y: 163, distance: 44.4
click at [905, 139] on span "3" at bounding box center [903, 143] width 17 height 17
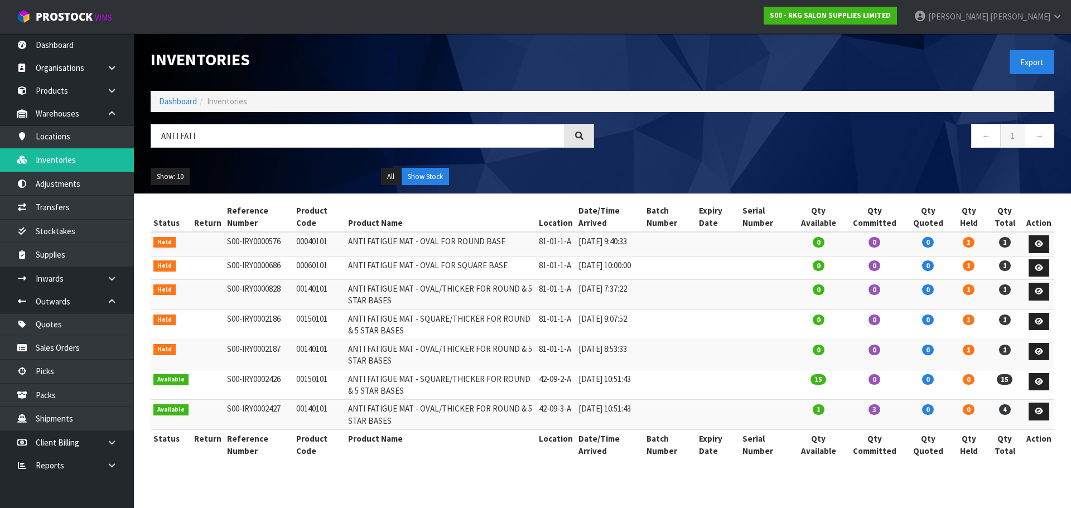
drag, startPoint x: 201, startPoint y: 138, endPoint x: 157, endPoint y: 139, distance: 44.1
click at [157, 139] on input "ANTI FATI" at bounding box center [358, 136] width 415 height 24
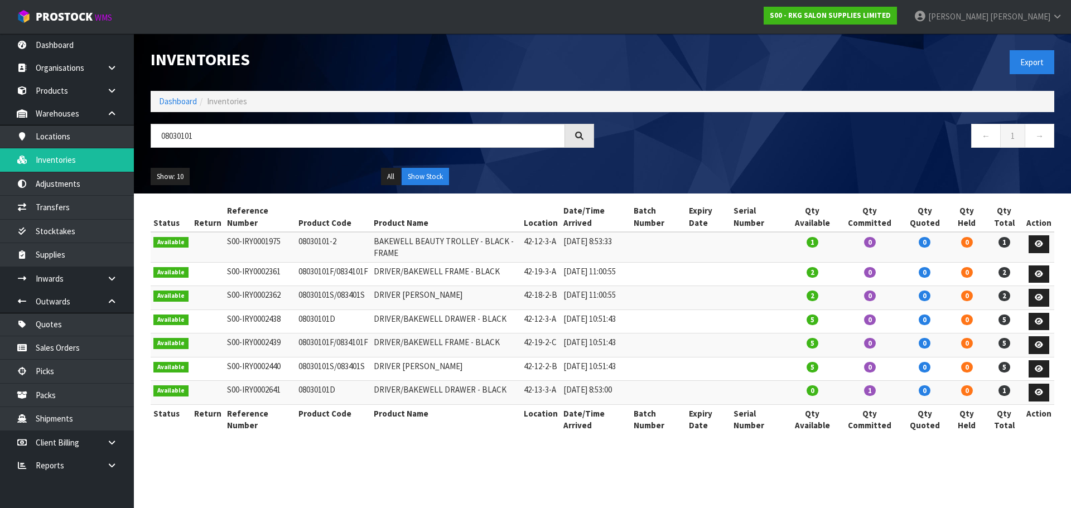
type input "08030101"
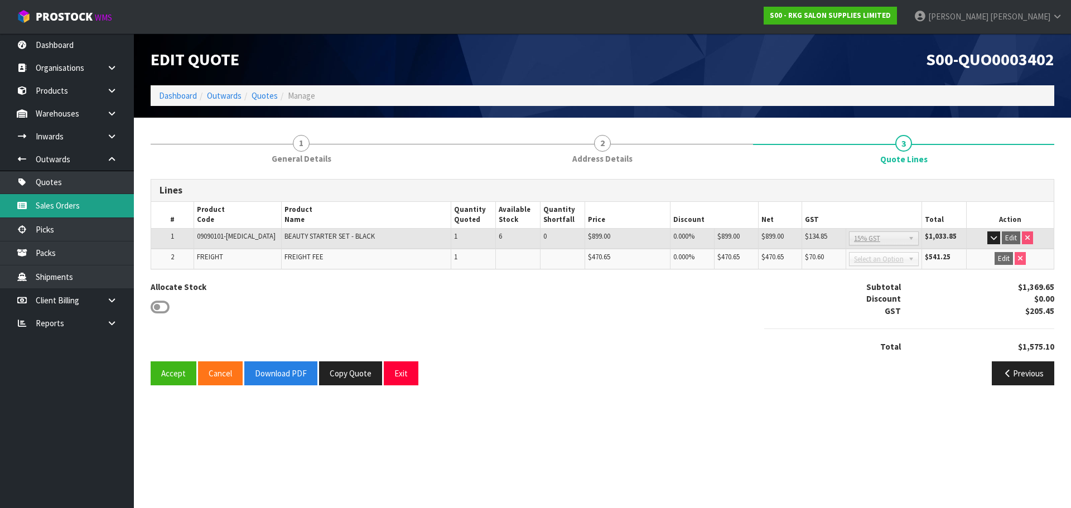
click at [54, 205] on link "Sales Orders" at bounding box center [67, 205] width 134 height 23
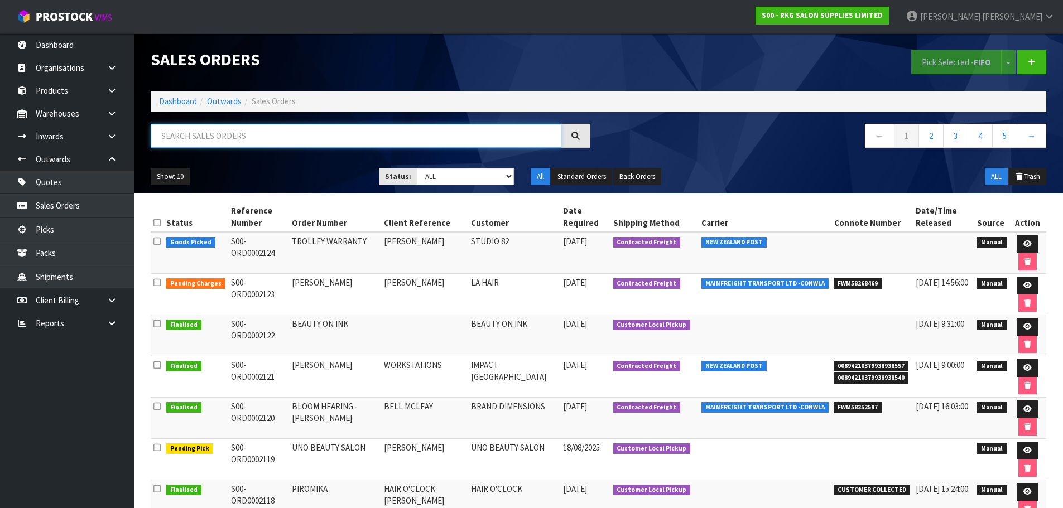
click at [244, 134] on input "text" at bounding box center [356, 136] width 411 height 24
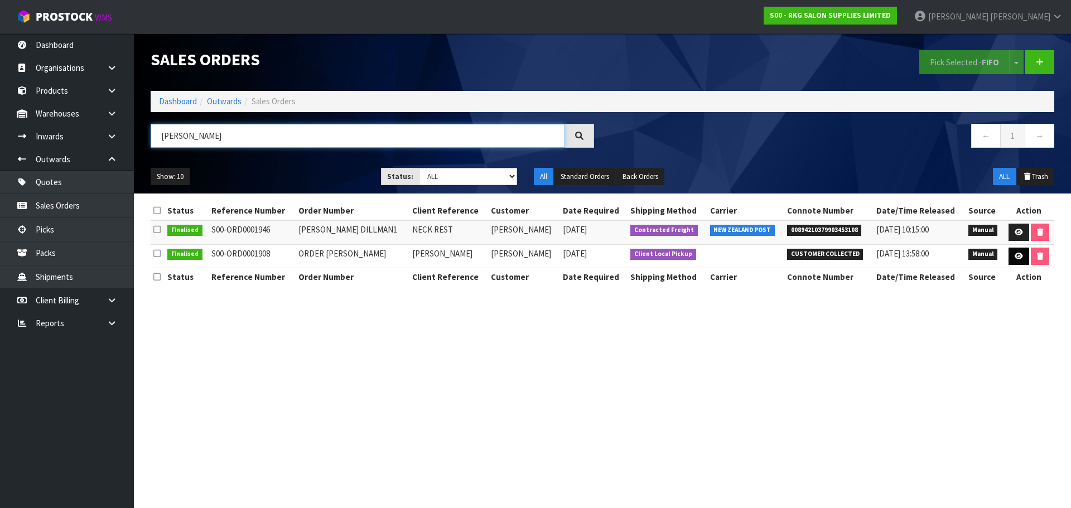
type input "[PERSON_NAME]"
click at [1018, 257] on icon at bounding box center [1019, 256] width 8 height 7
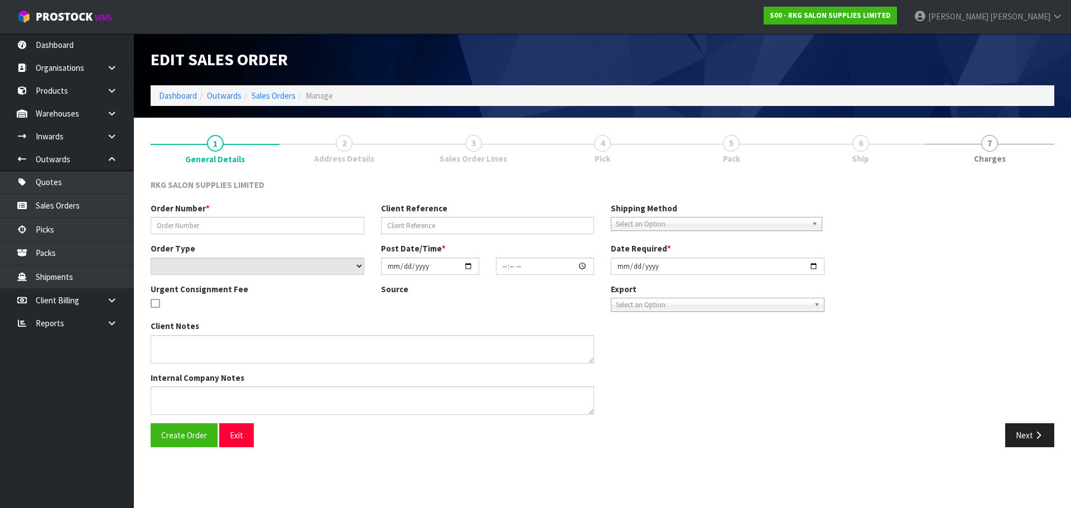
type input "ORDER [PERSON_NAME]"
type input "[PERSON_NAME]"
select select "number:0"
type input "[DATE]"
type input "00:00:00.000"
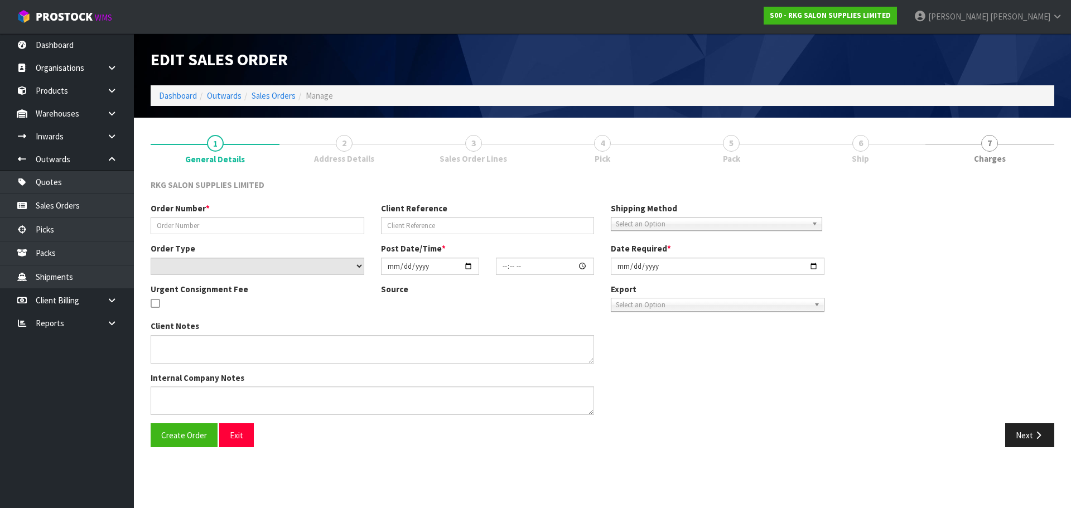
type input "[DATE]"
type textarea "URGENT FOR PICK UP"
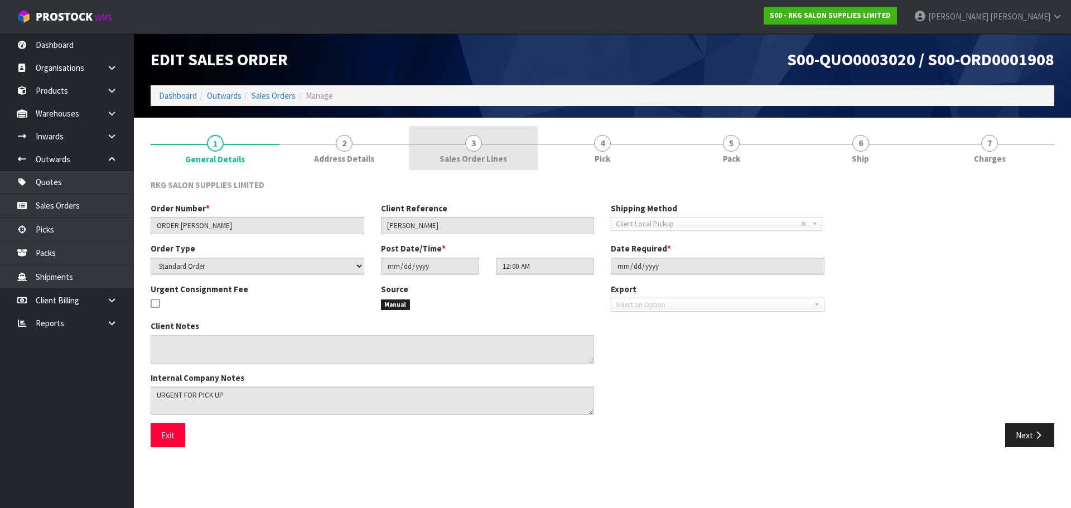
click at [474, 144] on span "3" at bounding box center [473, 143] width 17 height 17
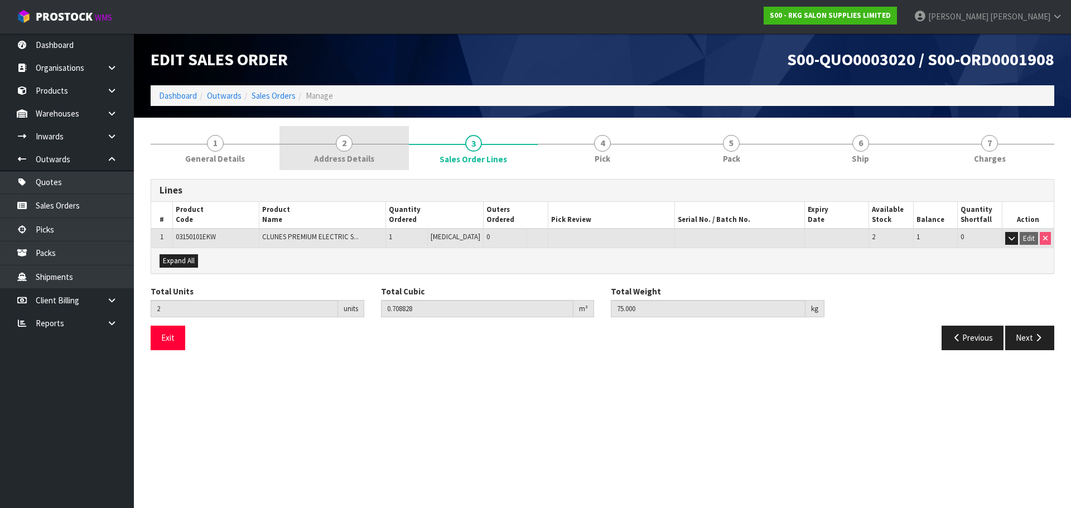
click at [351, 146] on span "2" at bounding box center [344, 143] width 17 height 17
